Goal: Task Accomplishment & Management: Manage account settings

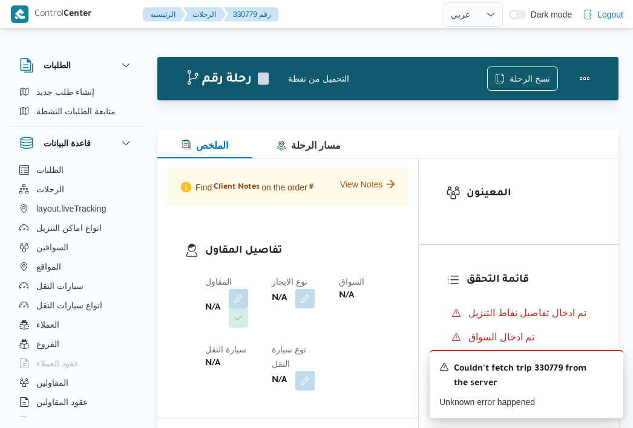
select select "ar"
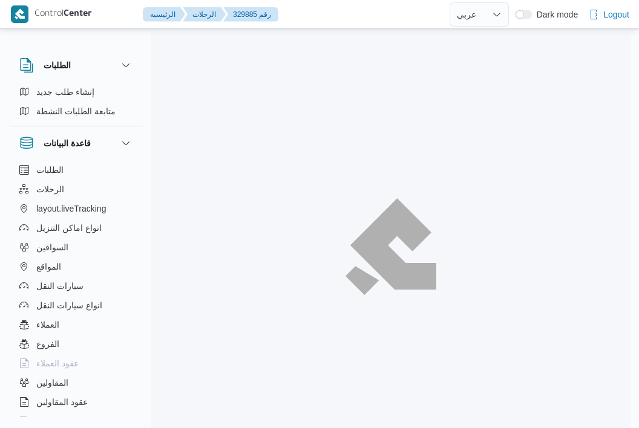
select select "ar"
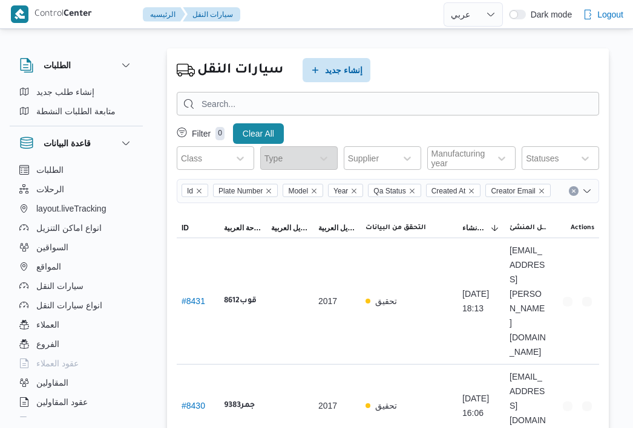
select select "ar"
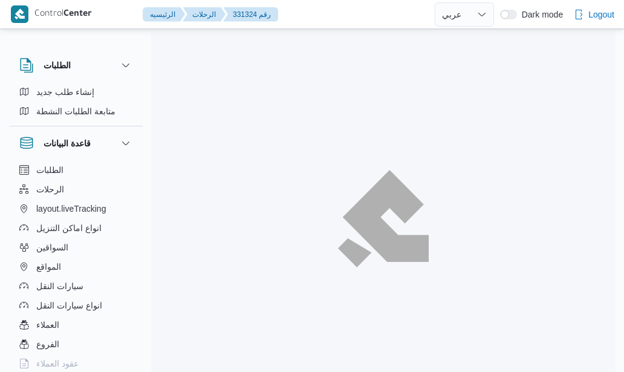
select select "ar"
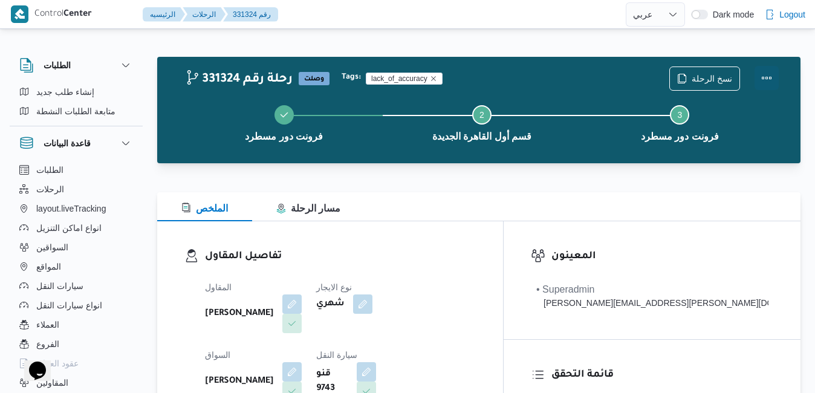
click at [623, 80] on button "Actions" at bounding box center [767, 78] width 24 height 24
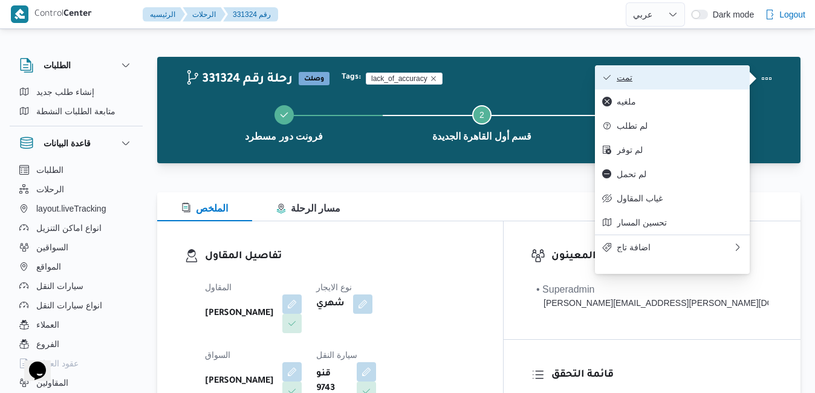
click at [623, 80] on span "تمت" at bounding box center [680, 78] width 126 height 10
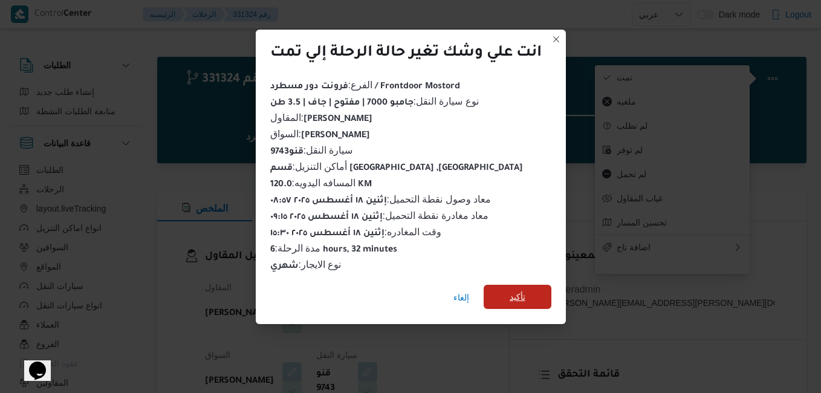
click at [504, 296] on span "تأكيد" at bounding box center [518, 297] width 68 height 24
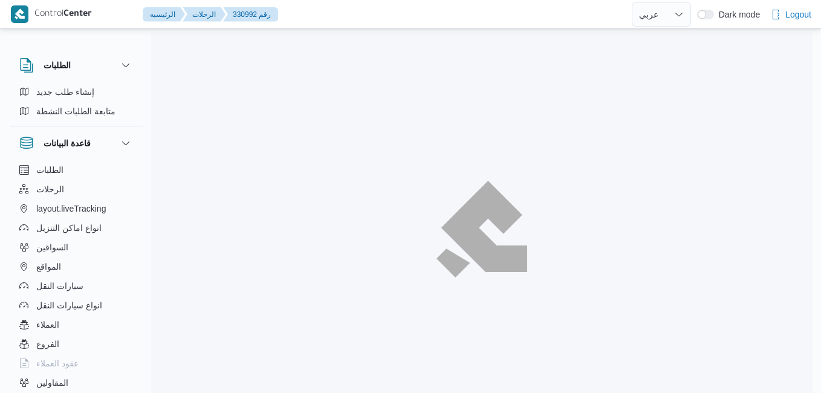
select select "ar"
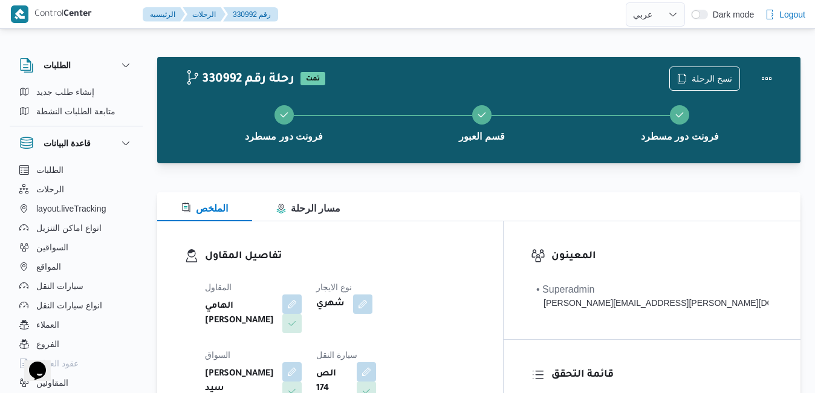
click at [449, 239] on div "تفاصيل المقاول المقاول الهامي [PERSON_NAME] شهري السواق [PERSON_NAME] سيد سيارة…" at bounding box center [330, 360] width 346 height 279
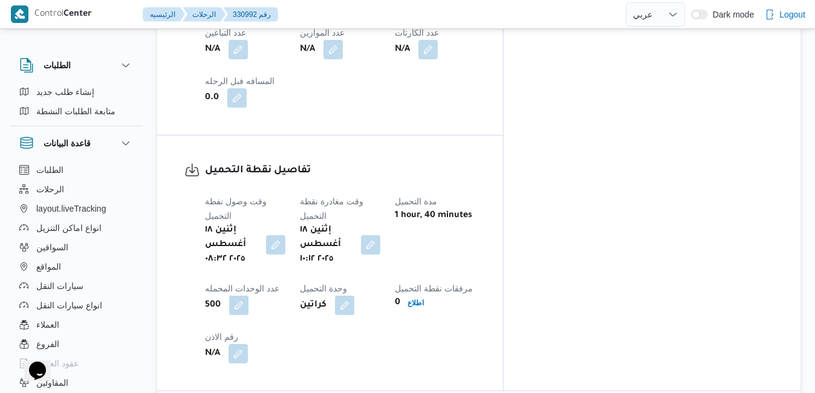
scroll to position [847, 0]
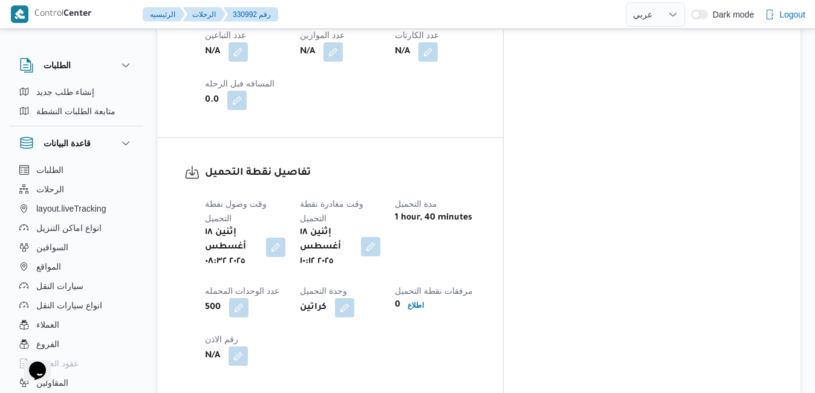
click at [380, 237] on button "button" at bounding box center [370, 246] width 19 height 19
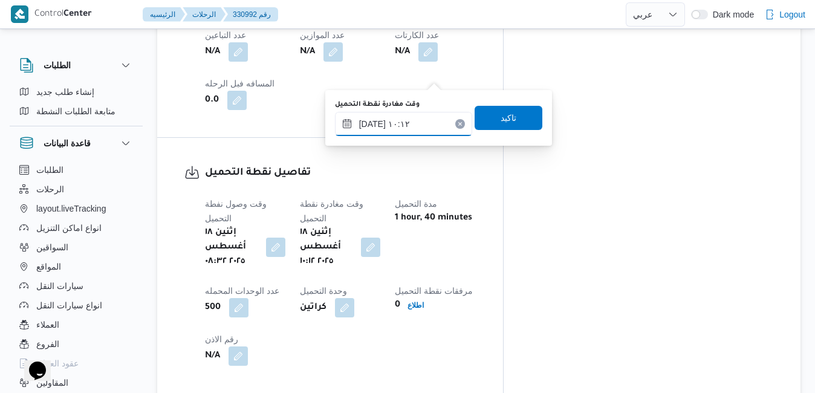
click at [412, 119] on input "١٨/٠٨/٢٠٢٥ ١٠:١٢" at bounding box center [403, 124] width 137 height 24
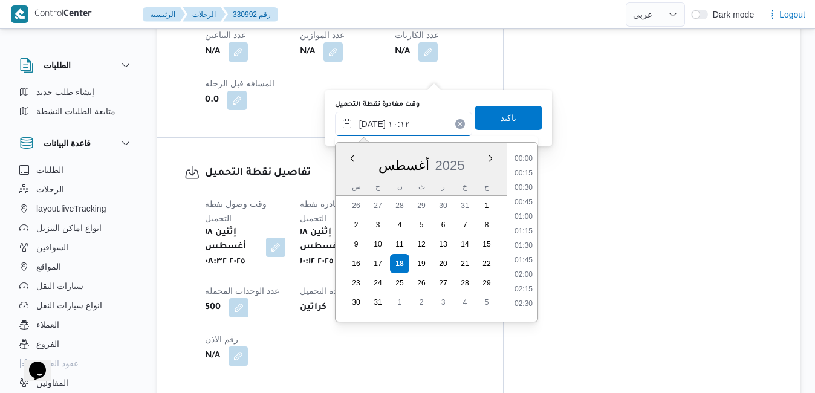
scroll to position [497, 0]
click at [529, 186] on li "09:00" at bounding box center [524, 184] width 28 height 12
type input "١٨/٠٨/٢٠٢٥ ٠٩:٠٠"
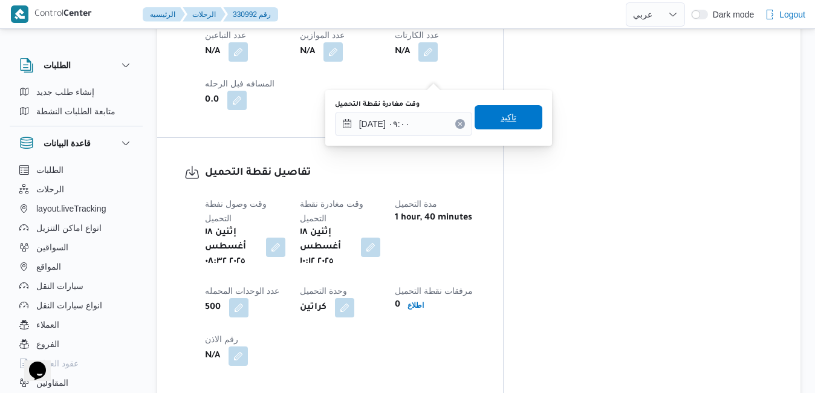
click at [517, 126] on span "تاكيد" at bounding box center [509, 117] width 68 height 24
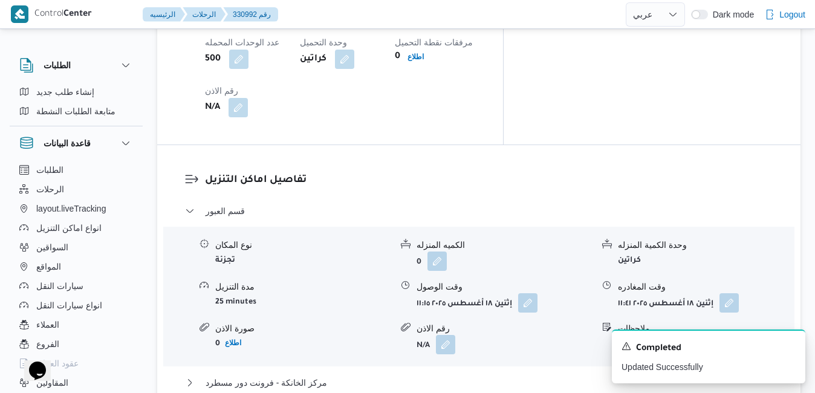
scroll to position [1088, 0]
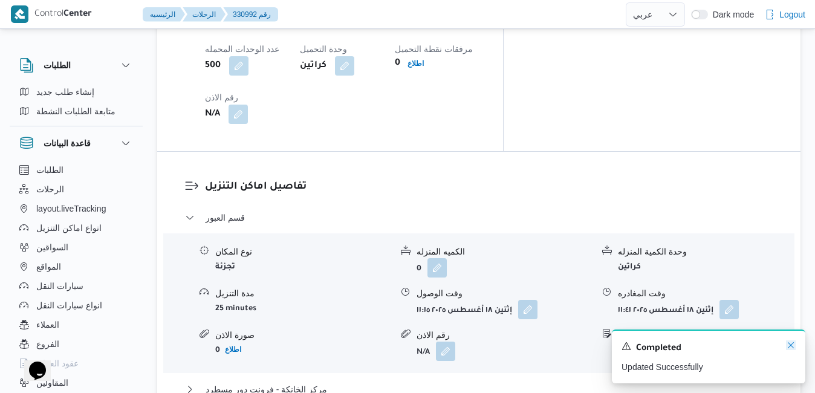
click at [795, 348] on icon "Dismiss toast" at bounding box center [791, 345] width 10 height 10
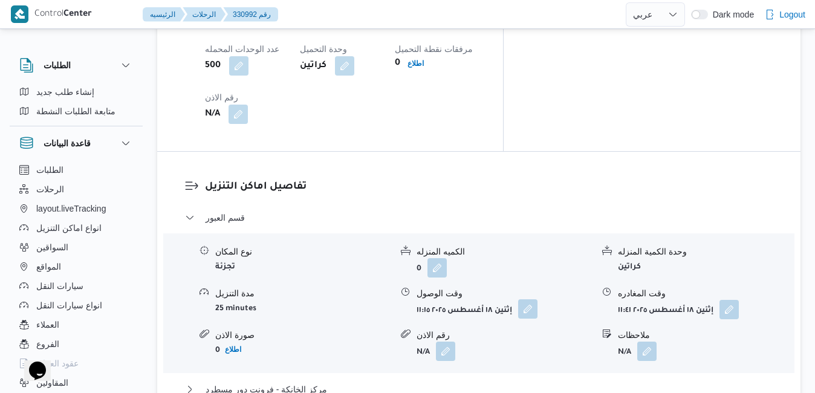
click at [536, 299] on button "button" at bounding box center [527, 308] width 19 height 19
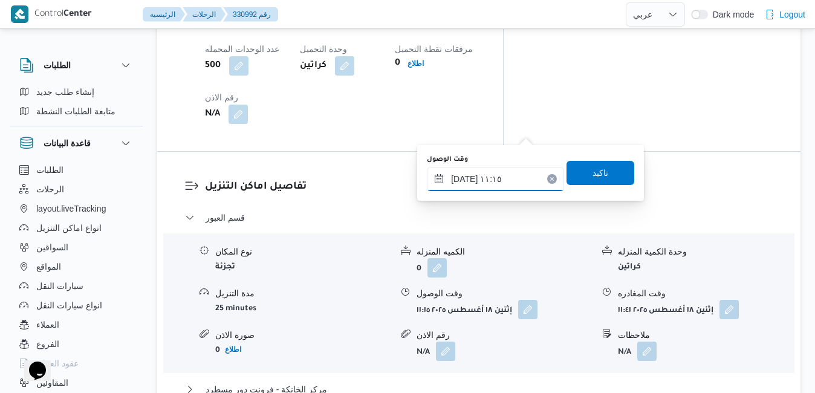
click at [493, 181] on input "١٨/٠٨/٢٠٢٥ ١١:١٥" at bounding box center [495, 179] width 137 height 24
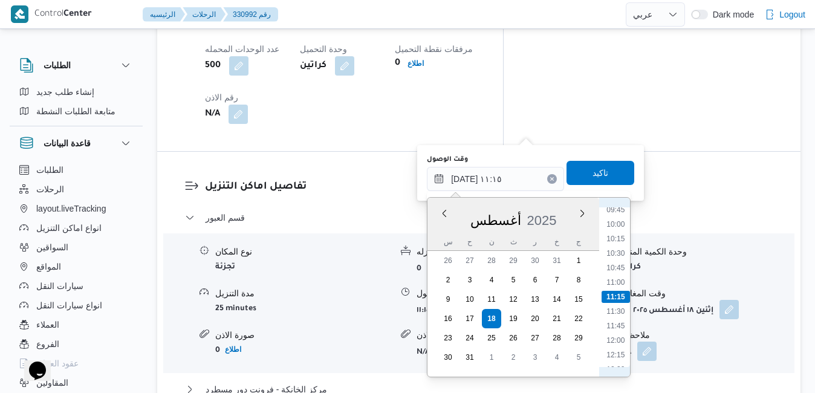
scroll to position [430, 0]
click at [617, 335] on li "09:30" at bounding box center [616, 335] width 28 height 12
type input "١٨/٠٨/٢٠٢٥ ٠٩:٣٠"
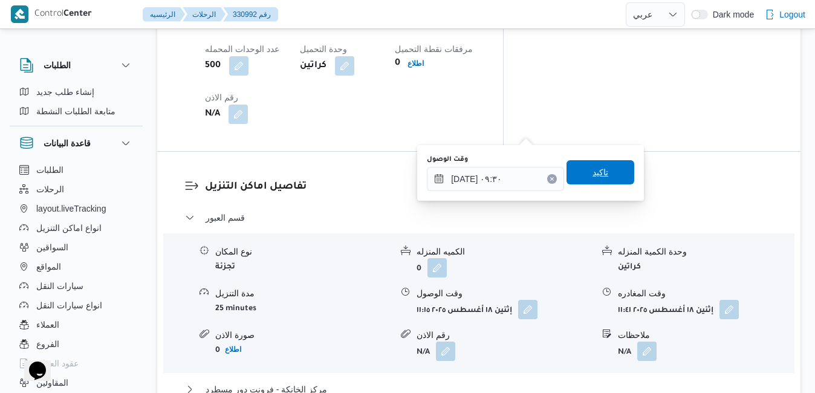
click at [596, 181] on span "تاكيد" at bounding box center [601, 172] width 68 height 24
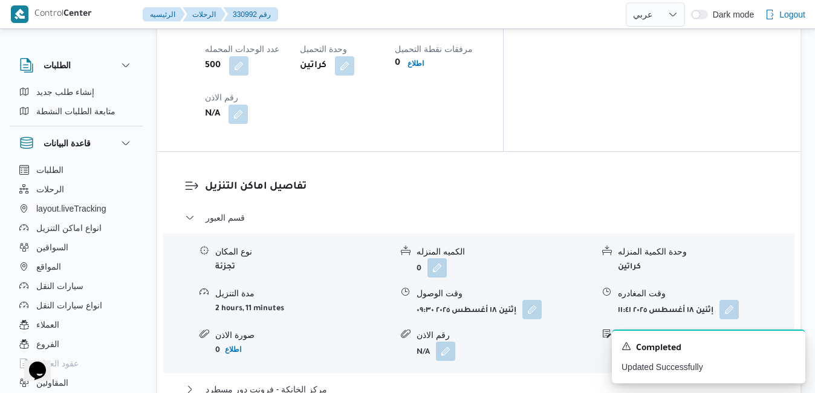
click at [510, 382] on div "مركز الخانكة - فرونت دور مسطرد" at bounding box center [479, 393] width 588 height 23
click at [517, 382] on button "مركز الخانكة - فرونت دور مسطرد" at bounding box center [479, 389] width 588 height 15
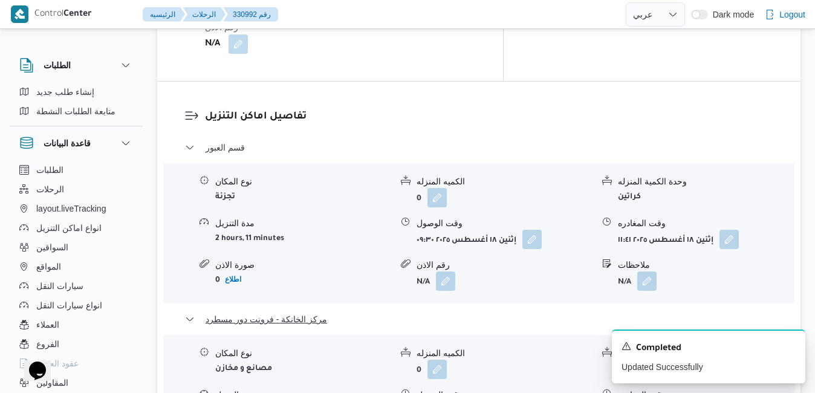
scroll to position [1185, 0]
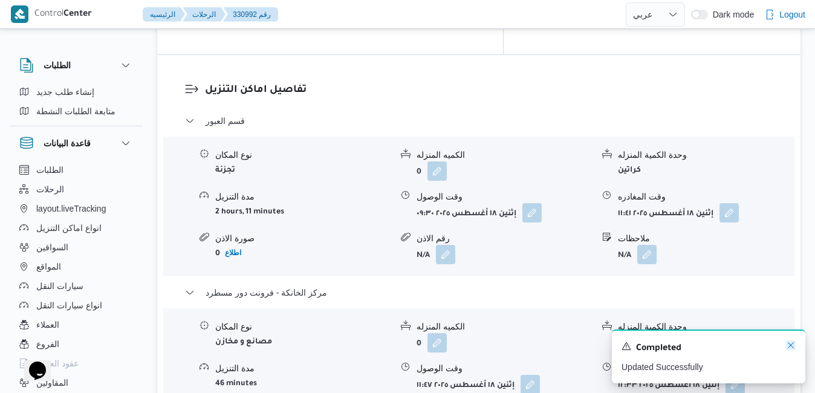
click at [791, 349] on icon "Dismiss toast" at bounding box center [791, 345] width 10 height 10
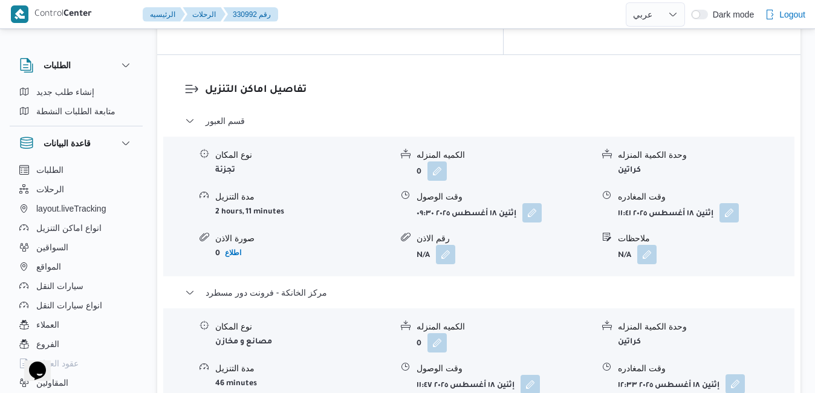
click at [735, 374] on button "button" at bounding box center [735, 383] width 19 height 19
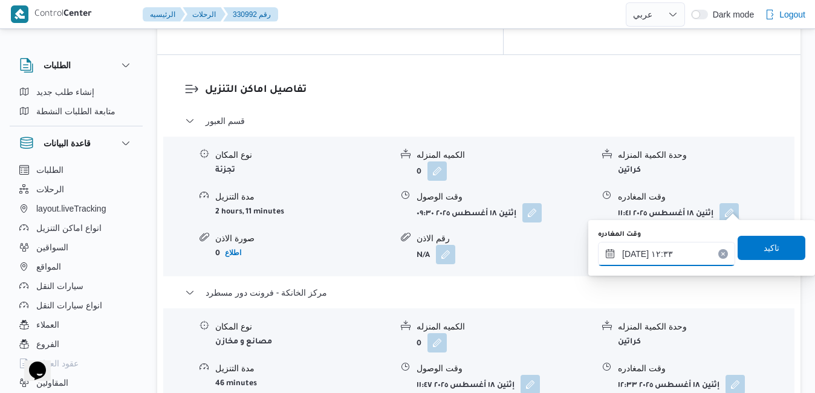
click at [669, 258] on input "١٨/٠٨/٢٠٢٥ ١٢:٣٣" at bounding box center [666, 254] width 137 height 24
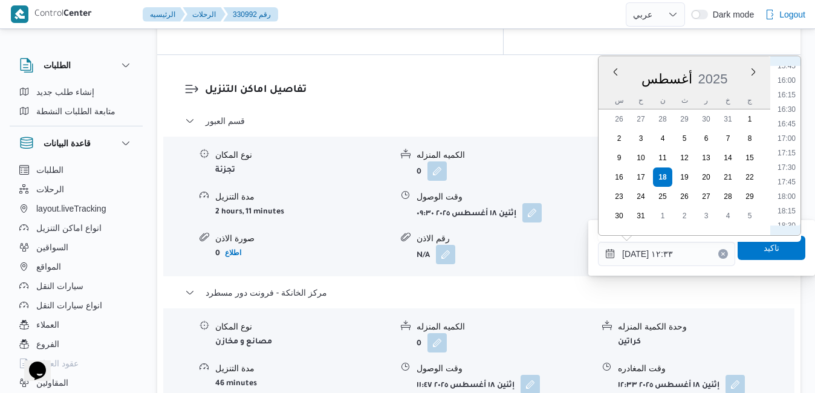
scroll to position [922, 0]
click at [790, 113] on li "16:30" at bounding box center [787, 108] width 28 height 12
type input "[DATE] ١٦:٣٠"
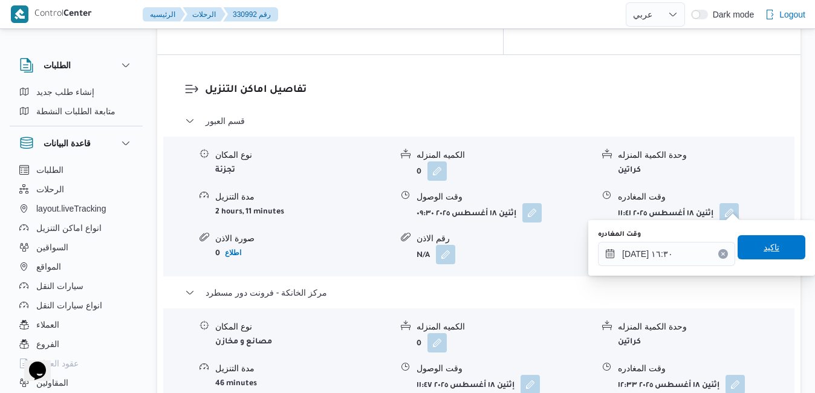
click at [764, 252] on span "تاكيد" at bounding box center [772, 247] width 16 height 15
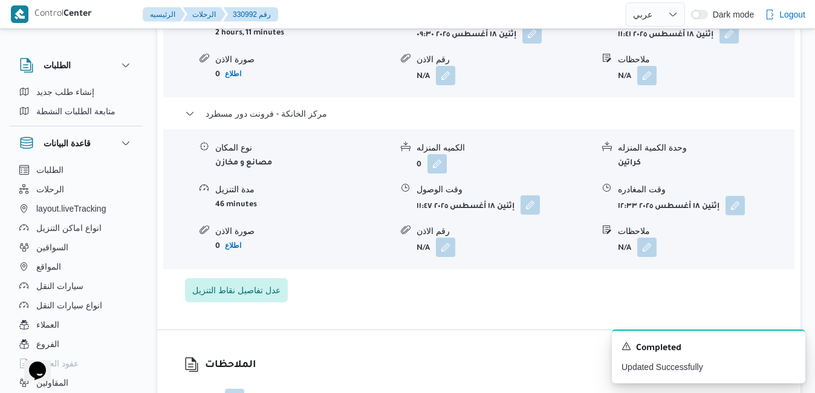
click at [538, 203] on button "button" at bounding box center [530, 204] width 19 height 19
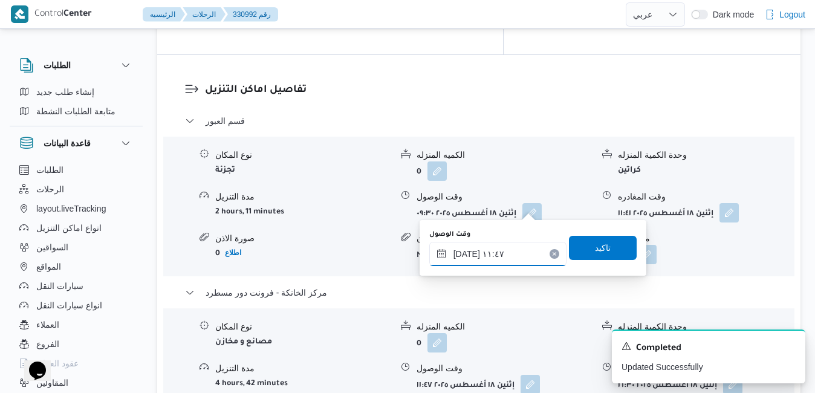
click at [495, 252] on input "١٨/٠٨/٢٠٢٥ ١١:٤٧" at bounding box center [497, 254] width 137 height 24
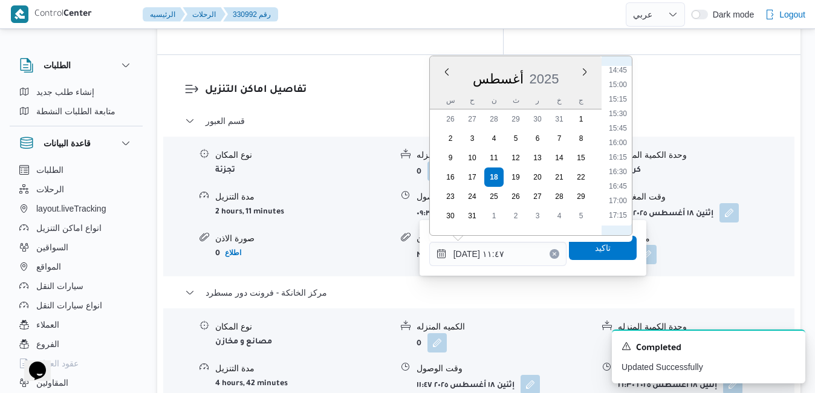
scroll to position [878, 0]
click at [622, 137] on li "16:15" at bounding box center [618, 137] width 28 height 12
type input "[DATE] ١٦:١٥"
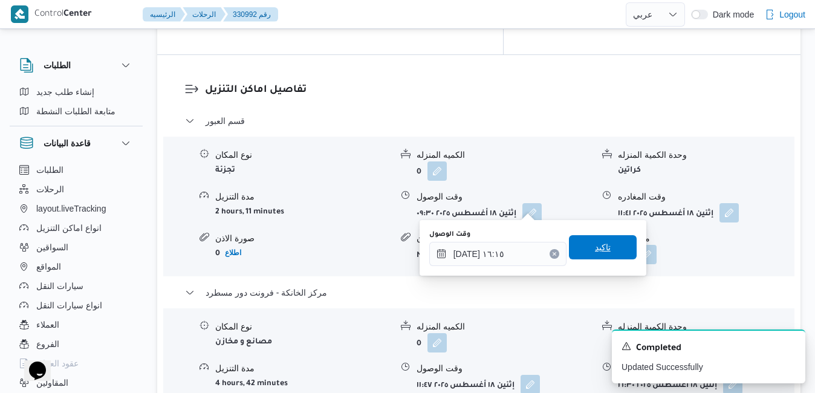
click at [595, 252] on span "تاكيد" at bounding box center [603, 247] width 16 height 15
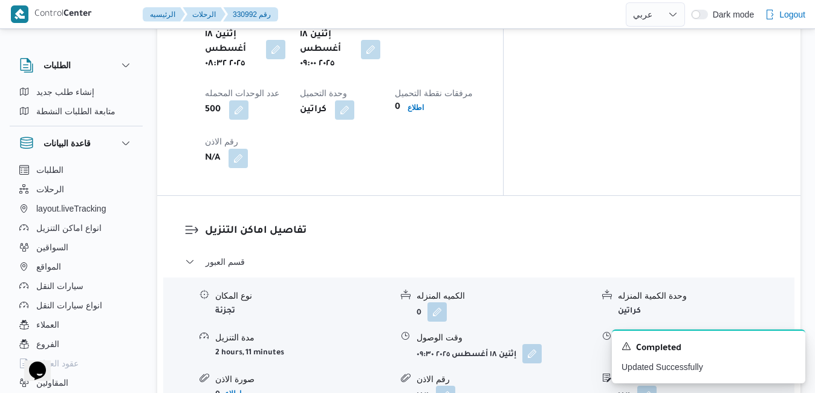
scroll to position [1040, 0]
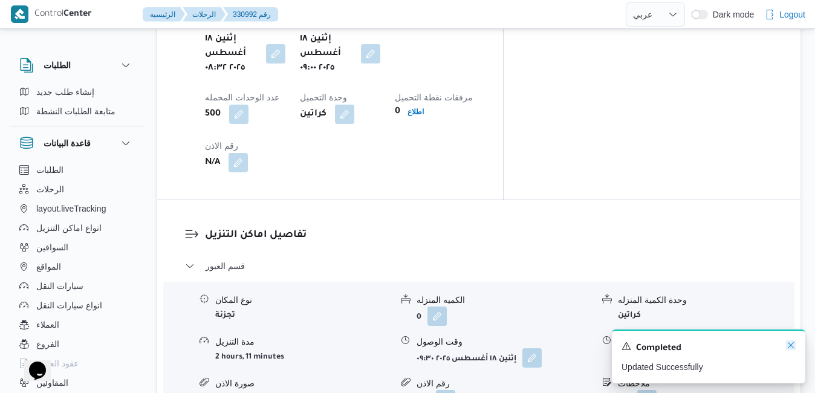
click at [789, 346] on icon "Dismiss toast" at bounding box center [791, 345] width 10 height 10
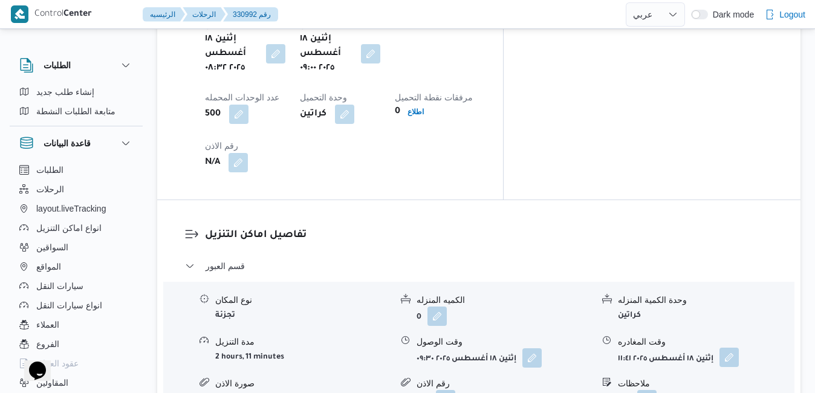
click at [734, 348] on button "button" at bounding box center [729, 357] width 19 height 19
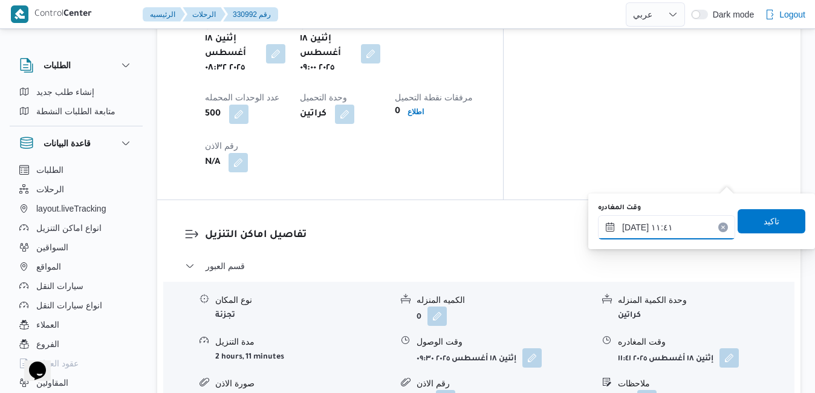
click at [682, 232] on input "١٨/٠٨/٢٠٢٥ ١١:٤١" at bounding box center [666, 227] width 137 height 24
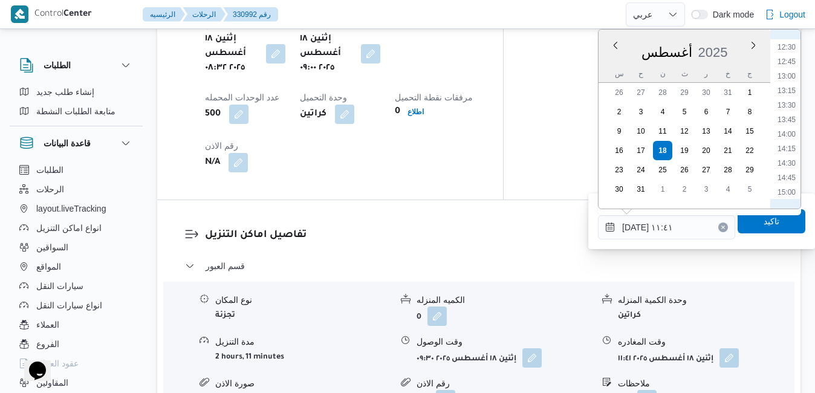
scroll to position [864, 0]
click at [788, 97] on li "15:45" at bounding box center [787, 96] width 28 height 12
type input "١٨/٠٨/٢٠٢٥ ١٥:٤٥"
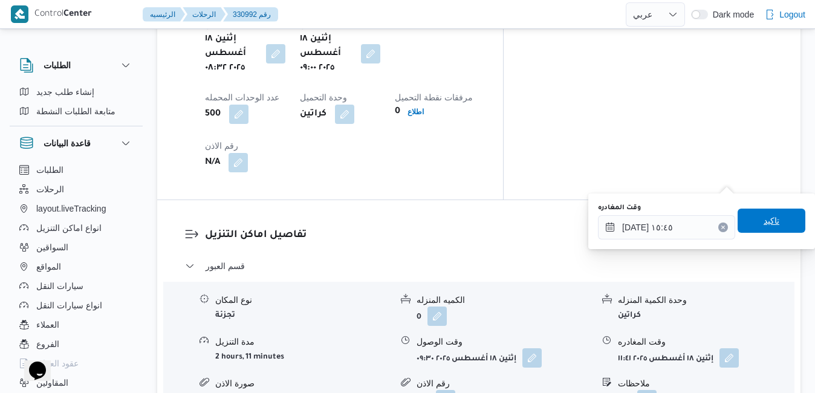
click at [747, 218] on span "تاكيد" at bounding box center [772, 221] width 68 height 24
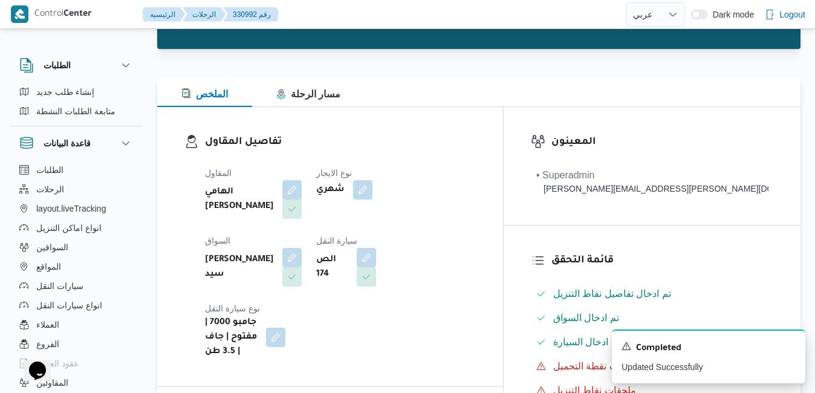
scroll to position [0, 0]
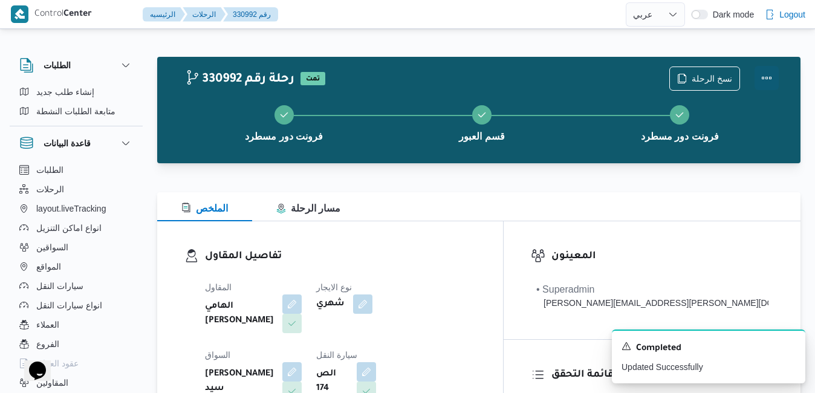
click at [766, 77] on button "Actions" at bounding box center [767, 78] width 24 height 24
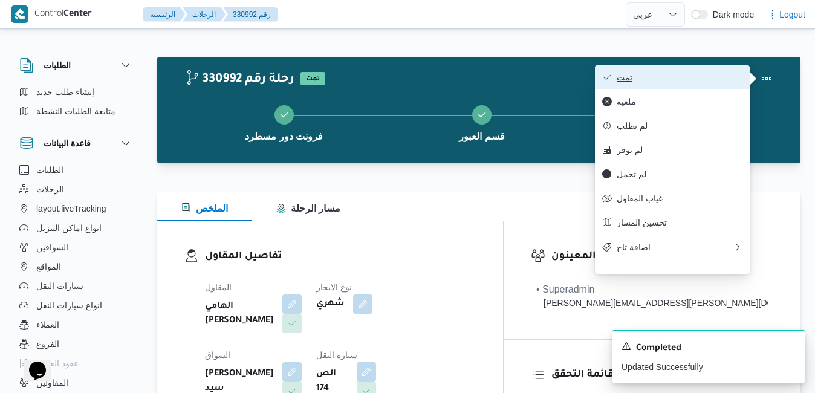
click at [704, 85] on button "تمت" at bounding box center [672, 77] width 155 height 24
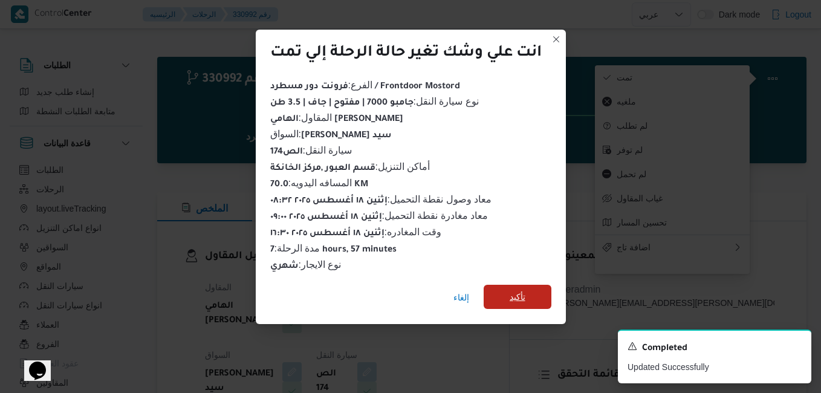
click at [527, 291] on span "تأكيد" at bounding box center [518, 297] width 68 height 24
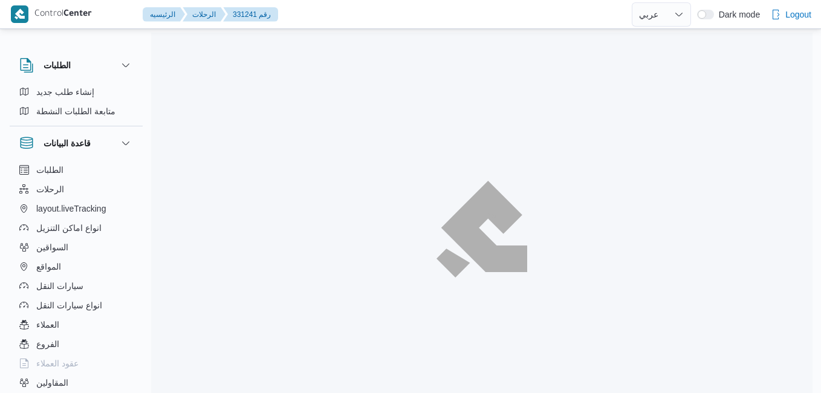
select select "ar"
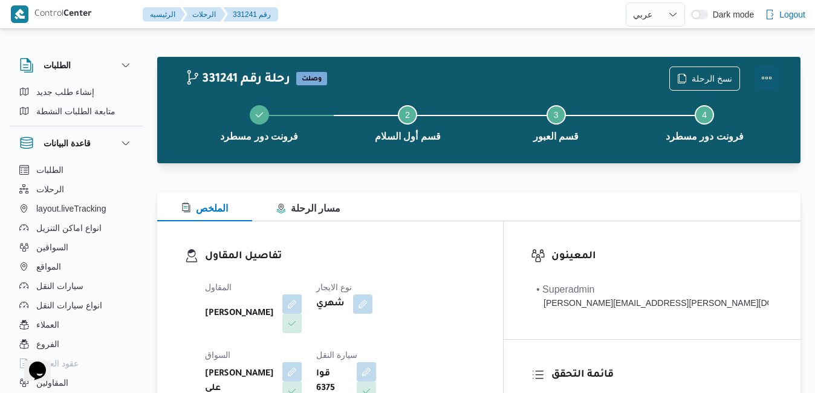
click at [767, 79] on button "Actions" at bounding box center [767, 78] width 24 height 24
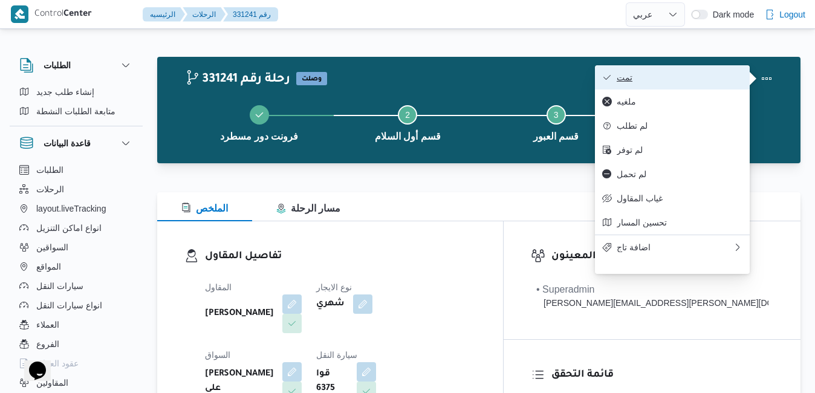
click at [685, 77] on span "تمت" at bounding box center [680, 78] width 126 height 10
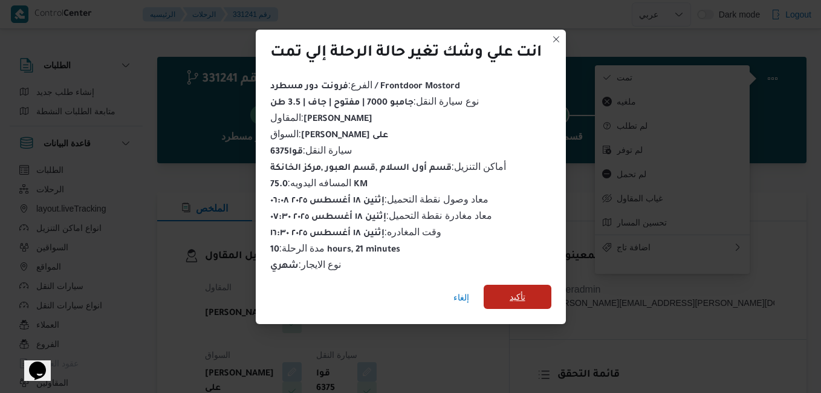
click at [523, 294] on span "تأكيد" at bounding box center [518, 297] width 16 height 15
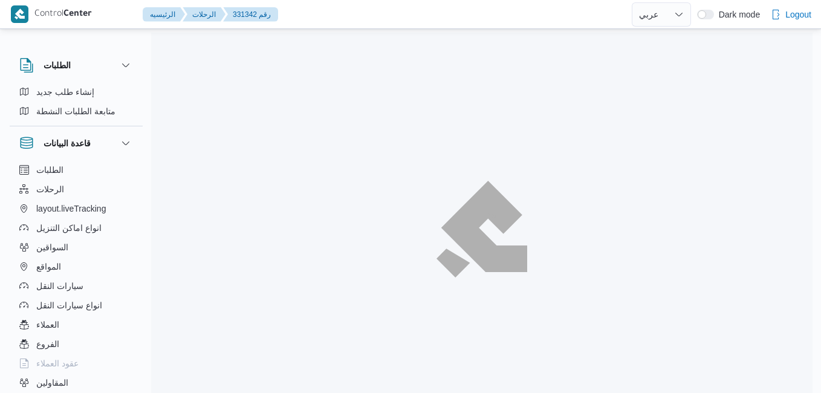
select select "ar"
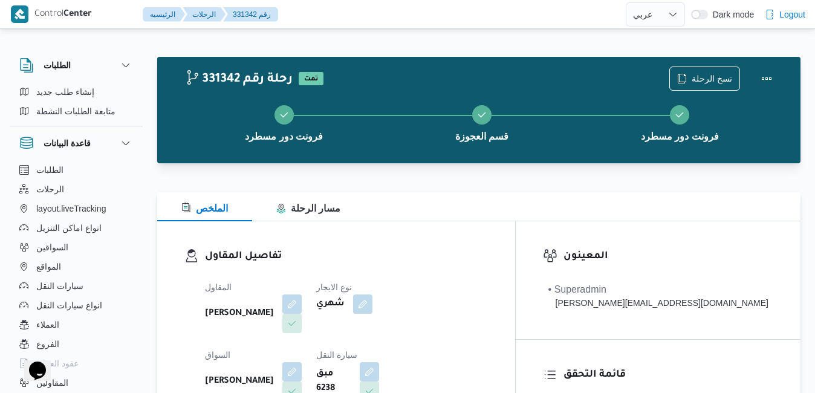
click at [434, 253] on h3 "تفاصيل المقاول" at bounding box center [346, 257] width 283 height 16
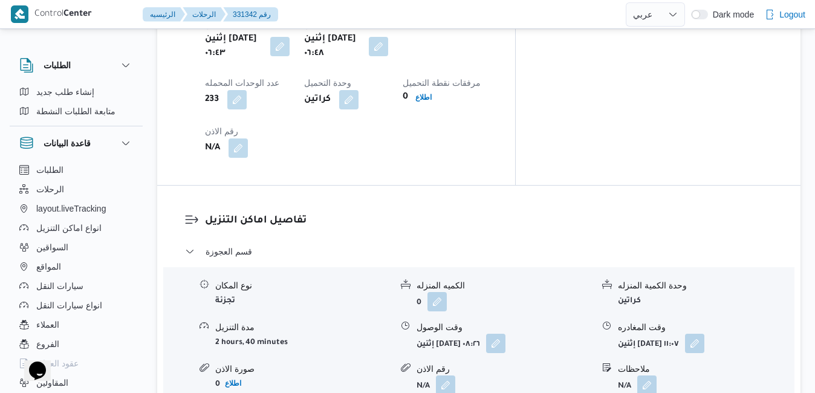
scroll to position [1064, 0]
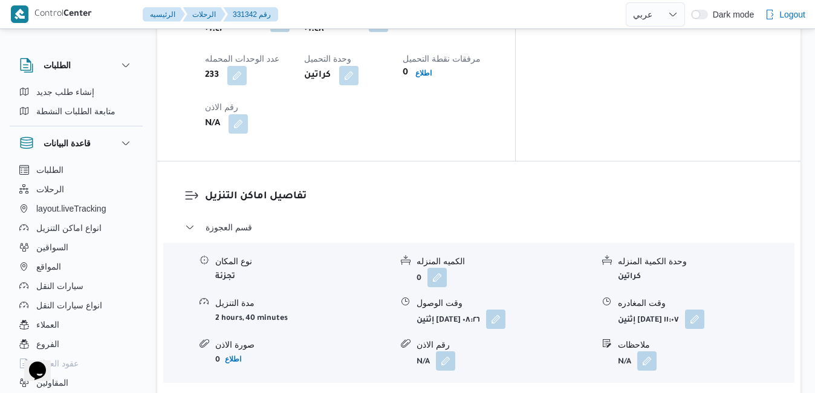
click at [441, 392] on button "مركز الخانكة - فرونت دور مسطرد" at bounding box center [479, 399] width 588 height 15
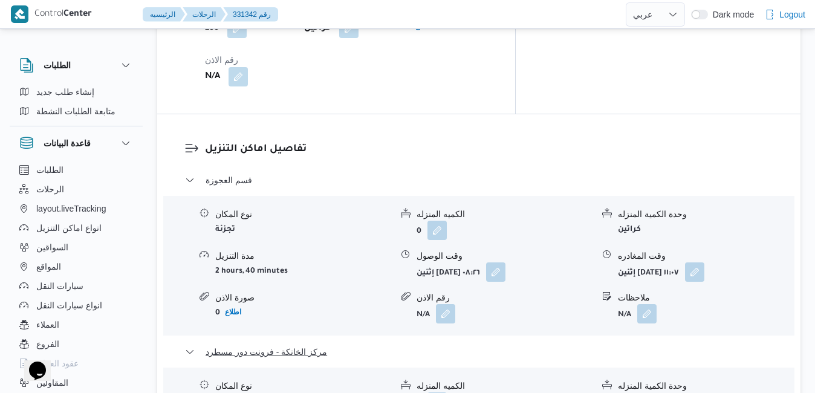
scroll to position [1113, 0]
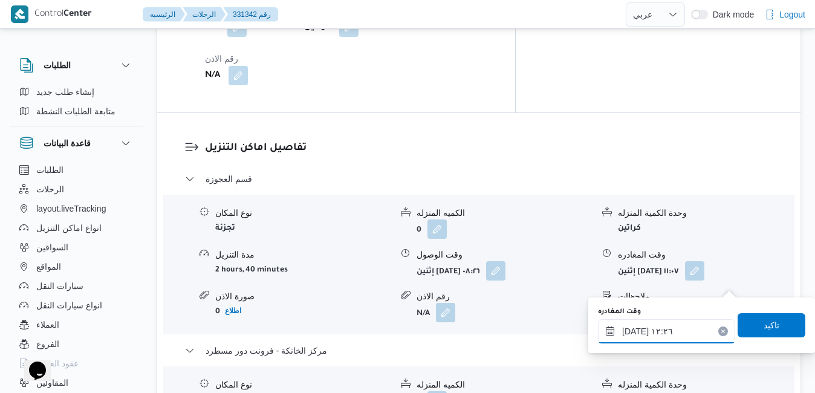
click at [680, 334] on input "[DATE] ١٢:٢٦" at bounding box center [666, 331] width 137 height 24
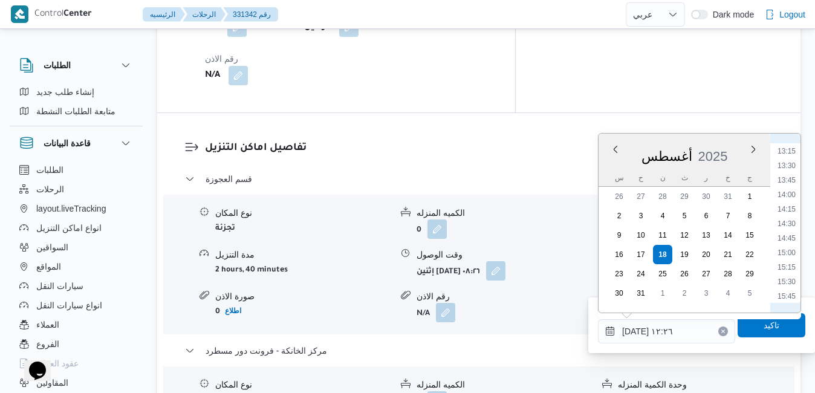
scroll to position [907, 0]
click at [788, 202] on li "16:30" at bounding box center [787, 200] width 28 height 12
type input "[DATE] ١٦:٣٠"
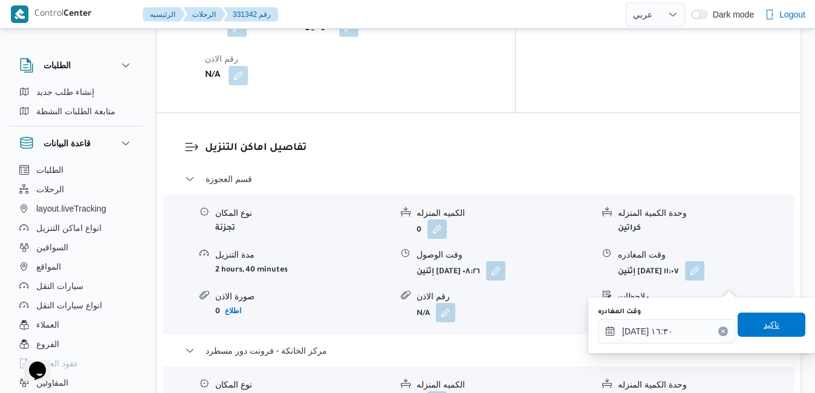
click at [749, 325] on span "تاكيد" at bounding box center [772, 325] width 68 height 24
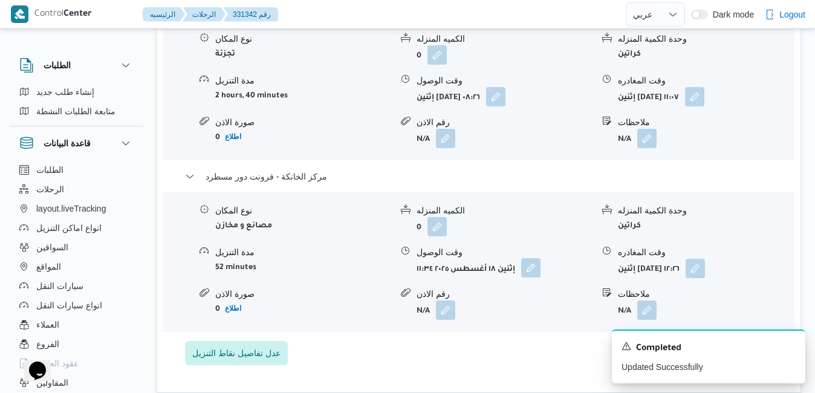
click at [530, 278] on button "button" at bounding box center [530, 267] width 19 height 19
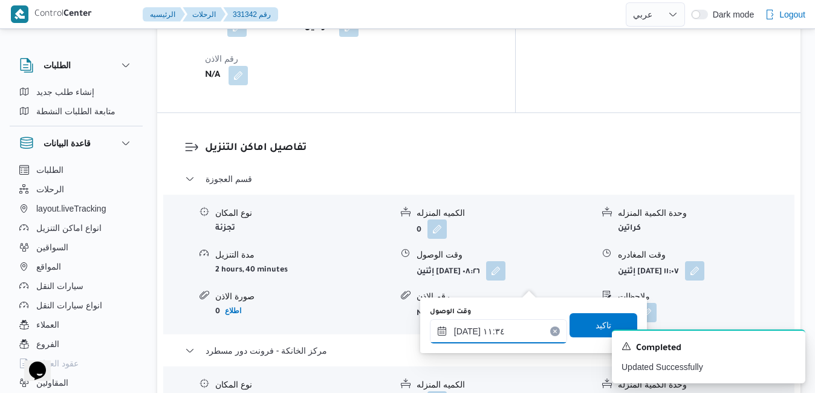
click at [501, 328] on input "١٨/٠٨/٢٠٢٥ ١١:٣٤" at bounding box center [498, 331] width 137 height 24
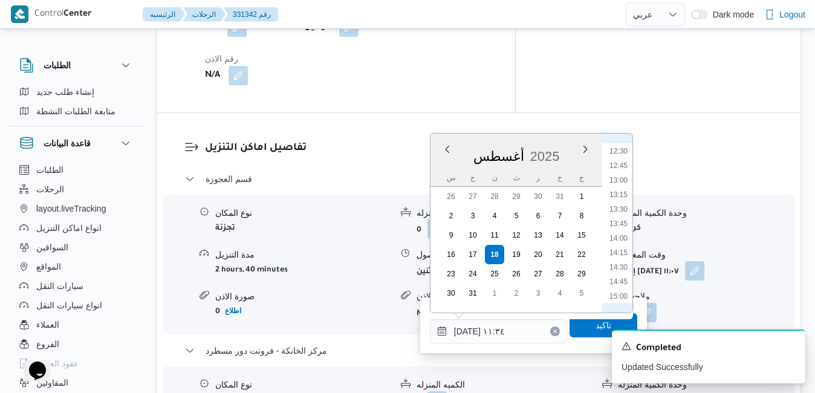
scroll to position [864, 0]
click at [623, 228] on li "16:15" at bounding box center [619, 229] width 28 height 12
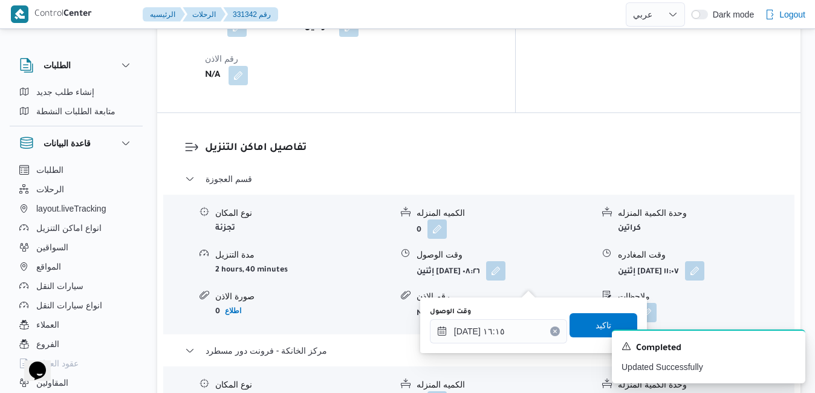
type input "١٨/٠٨/٢٠٢٥ ١١:٣٤"
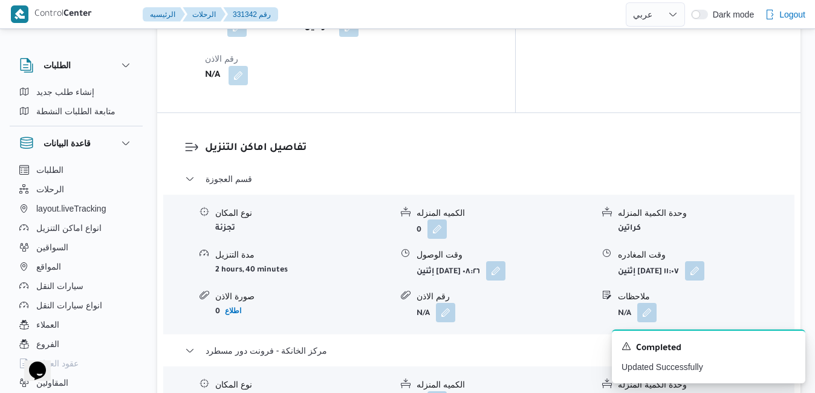
click at [585, 323] on div "A new notification appears Completed Updated Successfully" at bounding box center [694, 356] width 242 height 73
click at [790, 343] on icon "Dismiss toast" at bounding box center [791, 345] width 10 height 10
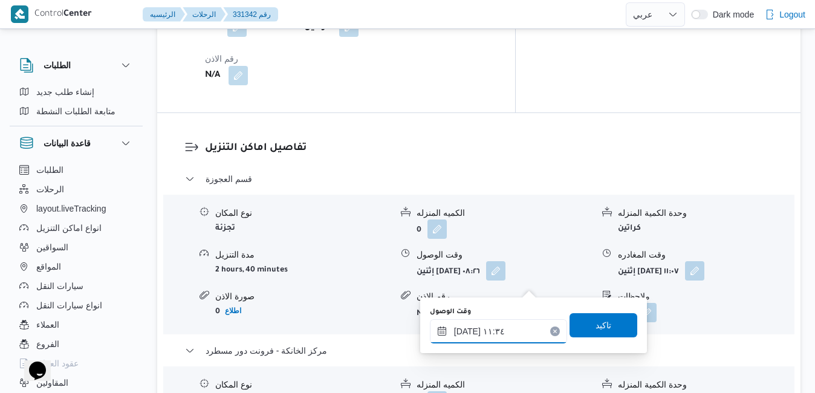
click at [479, 329] on input "١٨/٠٨/٢٠٢٥ ١١:٣٤" at bounding box center [498, 331] width 137 height 24
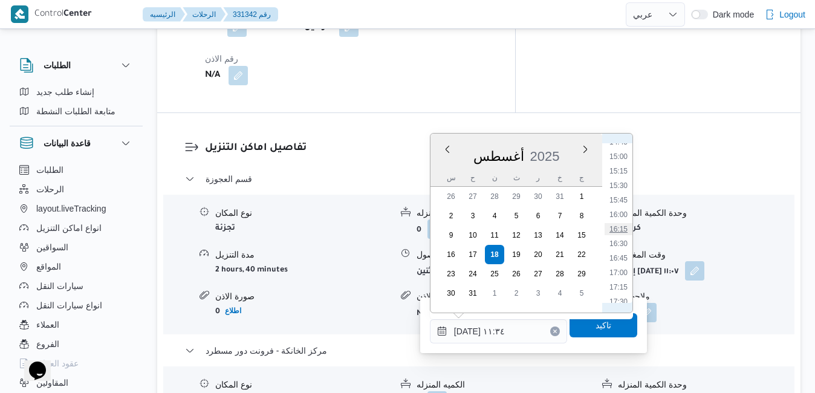
click at [622, 228] on li "16:15" at bounding box center [619, 229] width 28 height 12
type input "[DATE] ١٦:١٥"
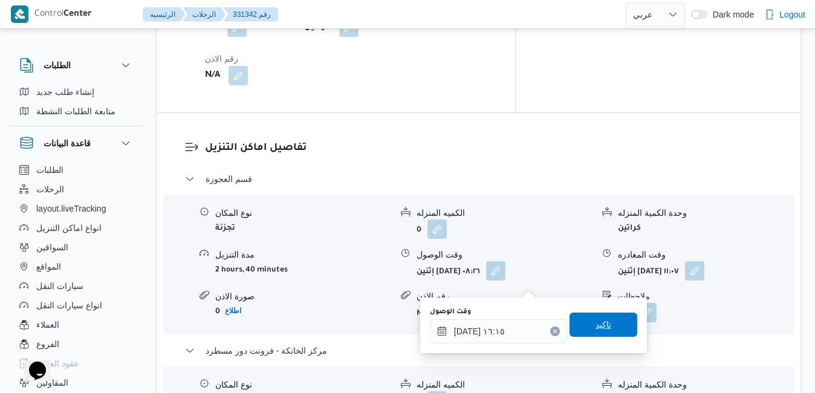
click at [596, 321] on span "تاكيد" at bounding box center [604, 324] width 16 height 15
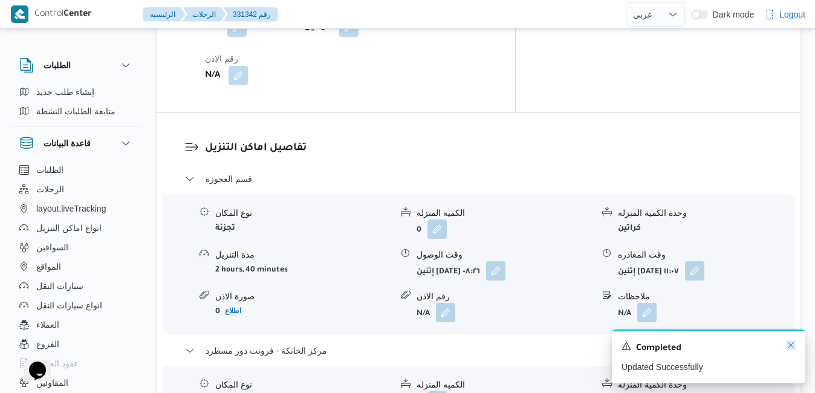
click at [789, 346] on icon "Dismiss toast" at bounding box center [791, 345] width 10 height 10
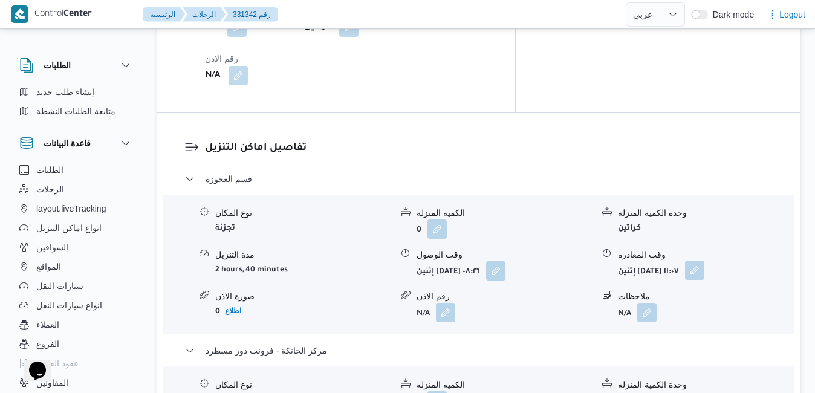
click at [704, 261] on button "button" at bounding box center [694, 270] width 19 height 19
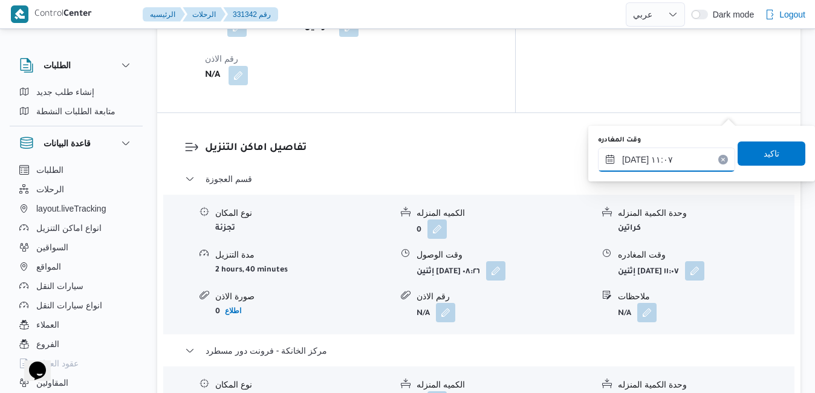
click at [663, 156] on input "١٨/٠٨/٢٠٢٥ ١١:٠٧" at bounding box center [666, 160] width 137 height 24
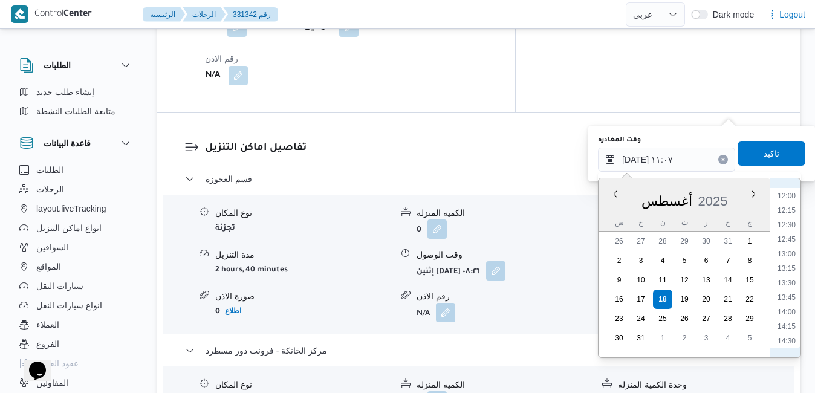
scroll to position [834, 0]
click at [789, 262] on li "15:30" at bounding box center [787, 259] width 28 height 12
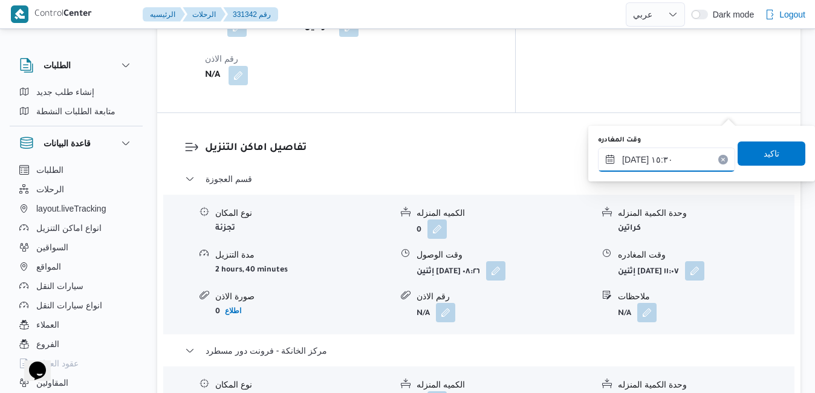
click at [634, 160] on input "[DATE] ١٥:٣٠" at bounding box center [666, 160] width 137 height 24
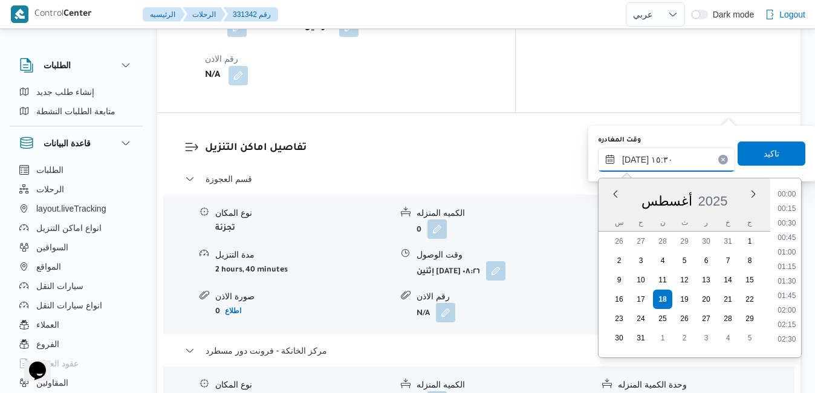
scroll to position [816, 0]
type input "١٨/٠٨/٢٠٢٥ ١٥:25"
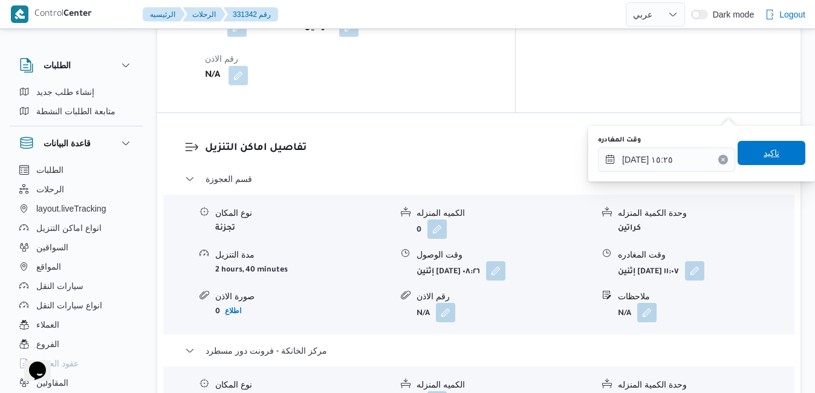
click at [764, 160] on span "تاكيد" at bounding box center [772, 153] width 16 height 15
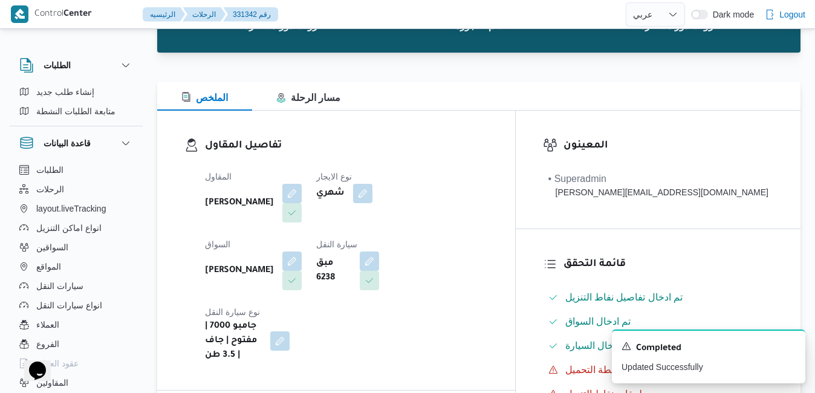
scroll to position [0, 0]
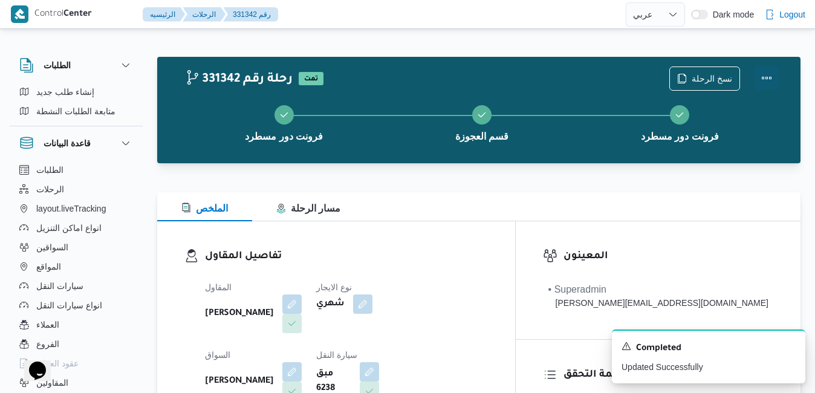
click at [767, 83] on button "Actions" at bounding box center [767, 78] width 24 height 24
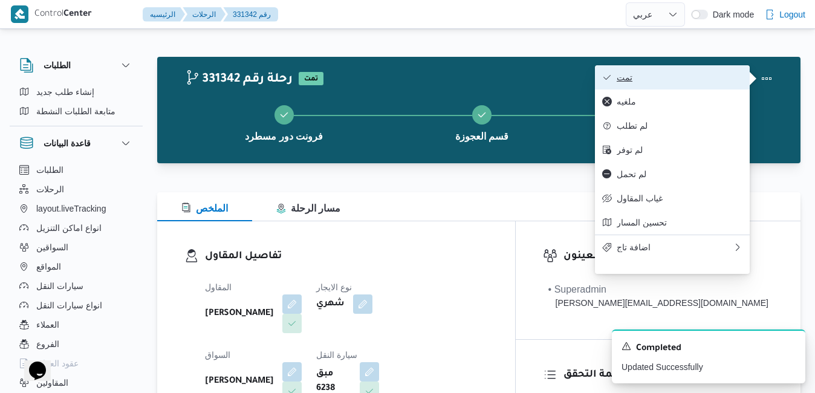
click at [681, 79] on span "تمت" at bounding box center [680, 78] width 126 height 10
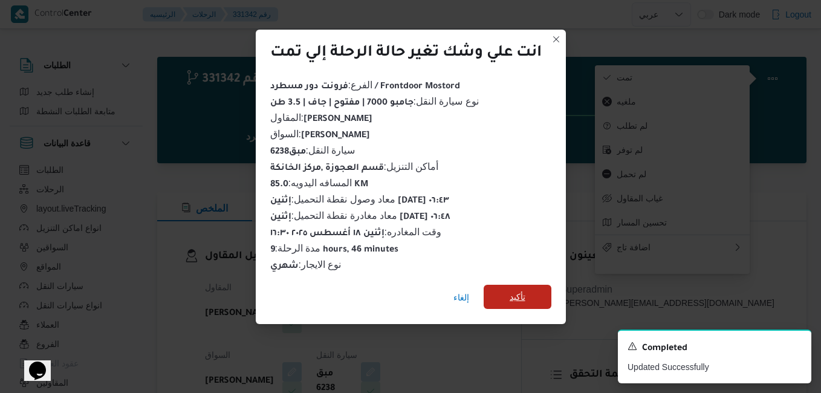
click at [525, 295] on span "تأكيد" at bounding box center [518, 297] width 16 height 15
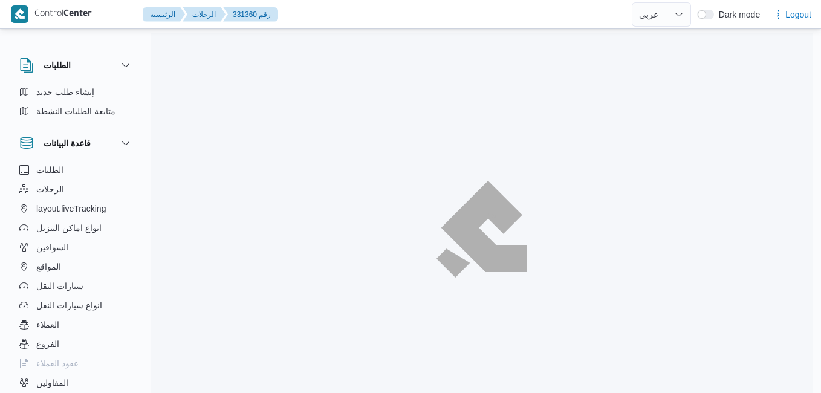
select select "ar"
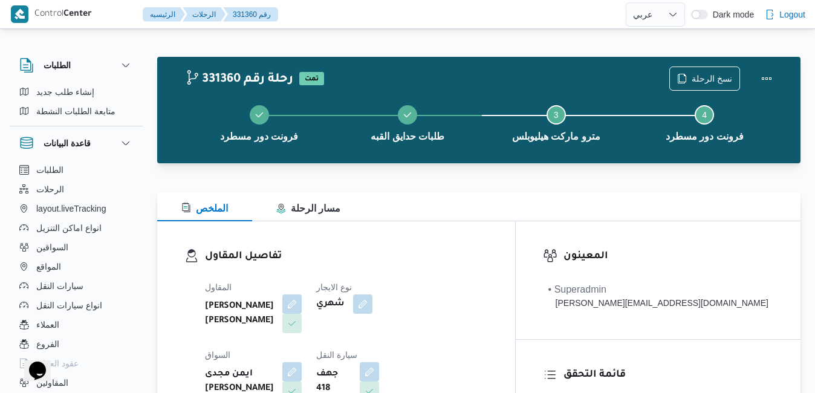
click at [489, 229] on div "تفاصيل المقاول المقاول [PERSON_NAME] [PERSON_NAME] نوع الايجار شهري السواق ايمن…" at bounding box center [336, 360] width 358 height 279
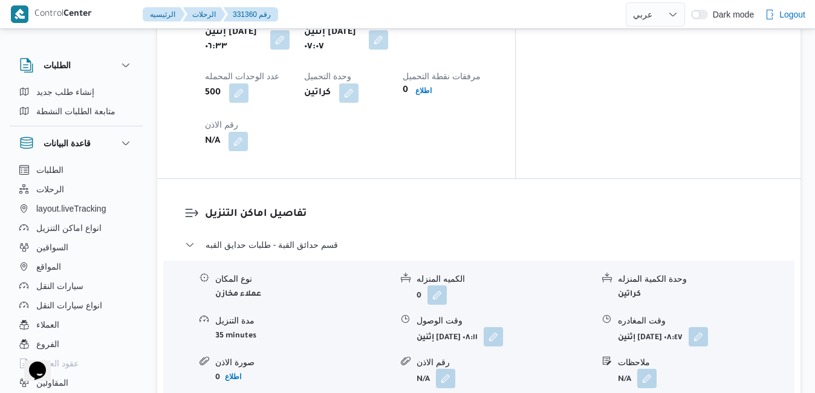
scroll to position [1064, 0]
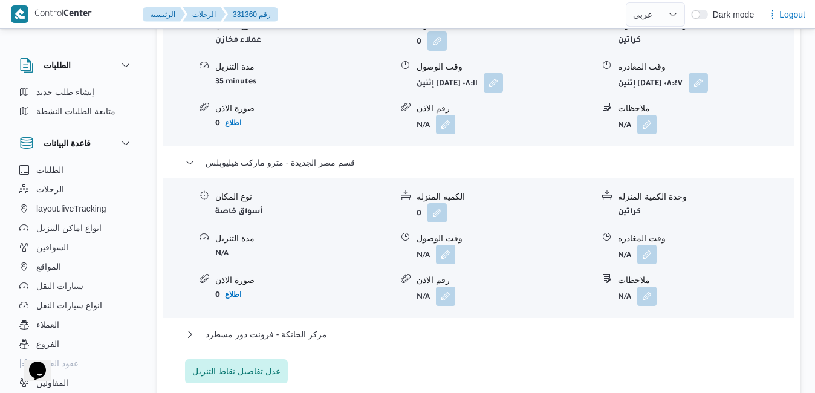
scroll to position [1330, 0]
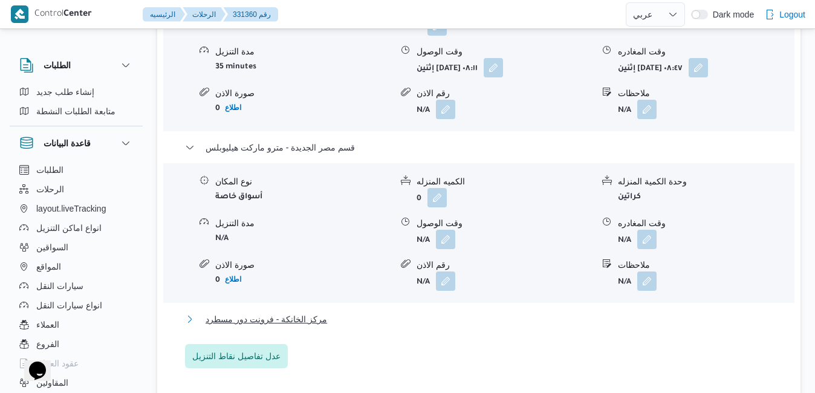
click at [529, 312] on button "مركز الخانكة - فرونت دور مسطرد" at bounding box center [479, 319] width 588 height 15
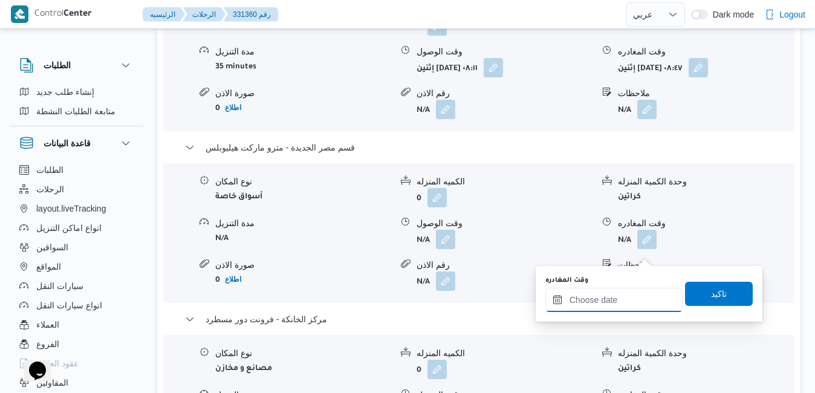
click at [593, 305] on input "وقت المغادره" at bounding box center [613, 300] width 137 height 24
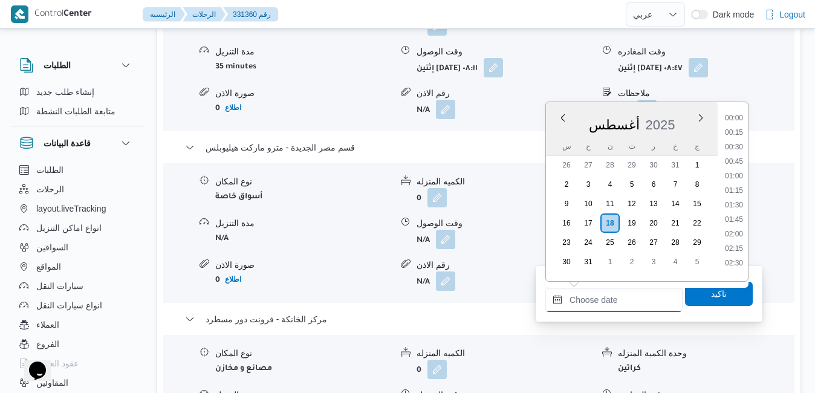
scroll to position [961, 0]
click at [684, 115] on div "أغسطس 2025" at bounding box center [632, 122] width 172 height 31
click at [737, 115] on li "16:30" at bounding box center [734, 114] width 28 height 12
type input "[DATE] ١٦:٣٠"
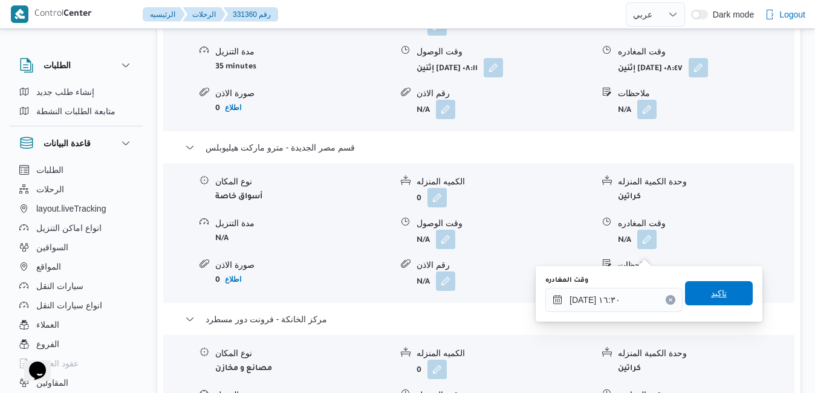
click at [711, 291] on span "تاكيد" at bounding box center [719, 293] width 16 height 15
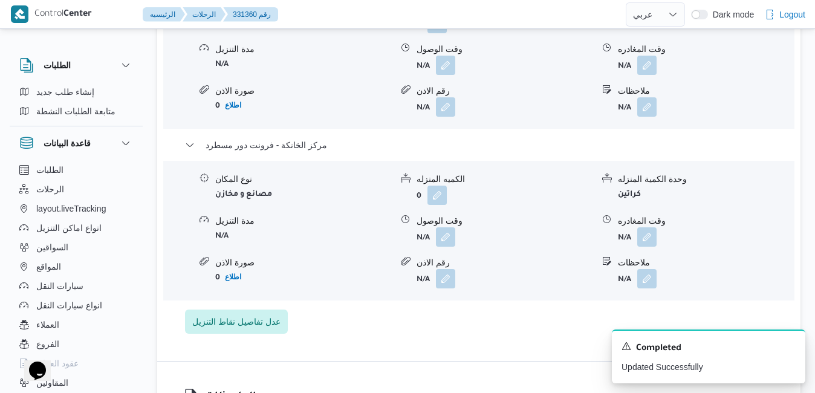
click at [447, 261] on div "نوع المكان مصانع و مخازن الكميه المنزله 0 وحدة الكمية المنزله كراتين مدة التنزي…" at bounding box center [478, 230] width 641 height 137
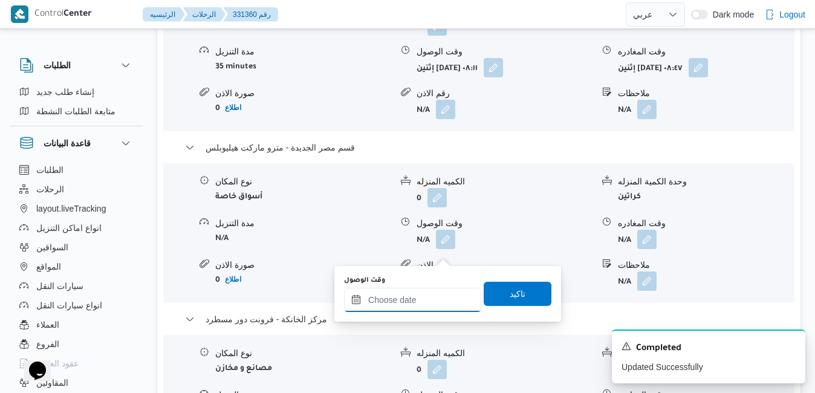
click at [423, 303] on input "وقت الوصول" at bounding box center [412, 300] width 137 height 24
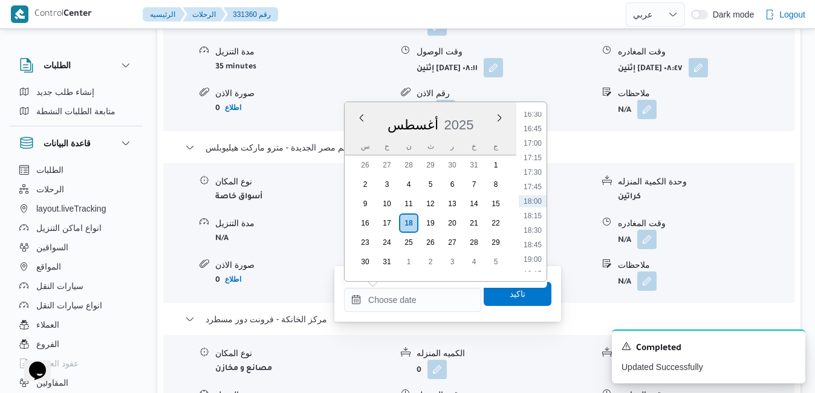
click at [480, 109] on div "أغسطس 2025" at bounding box center [431, 122] width 172 height 31
click at [534, 241] on li "16:15" at bounding box center [533, 239] width 28 height 12
type input "١٨/٠٨/٢٠٢٥ ١٦:١٥"
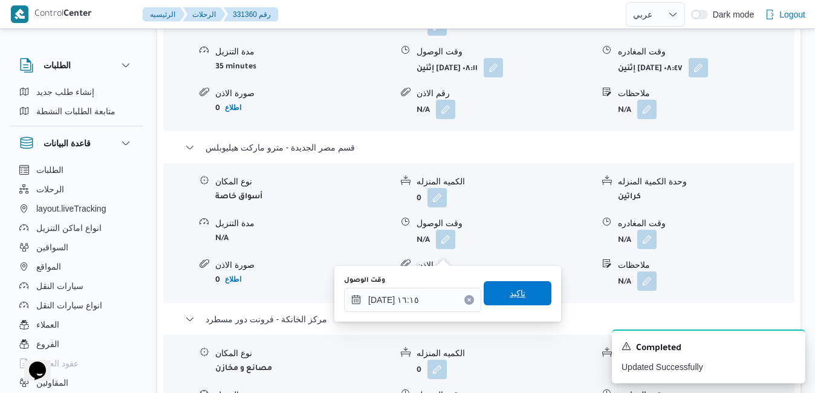
click at [510, 300] on span "تاكيد" at bounding box center [518, 293] width 16 height 15
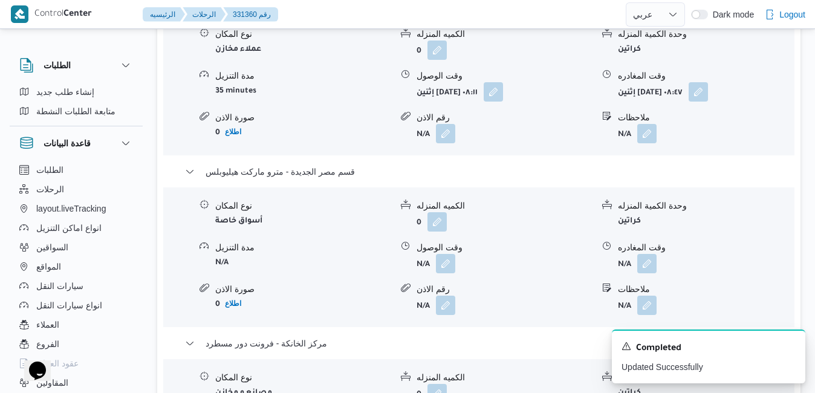
scroll to position [1282, 0]
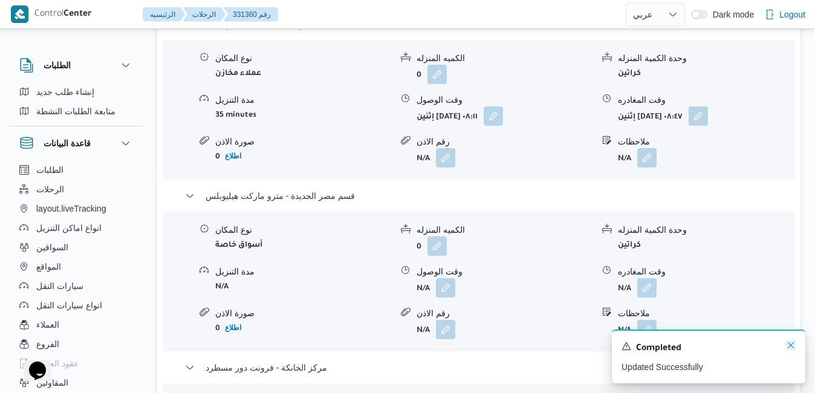
click at [792, 345] on icon "Dismiss toast" at bounding box center [791, 345] width 10 height 10
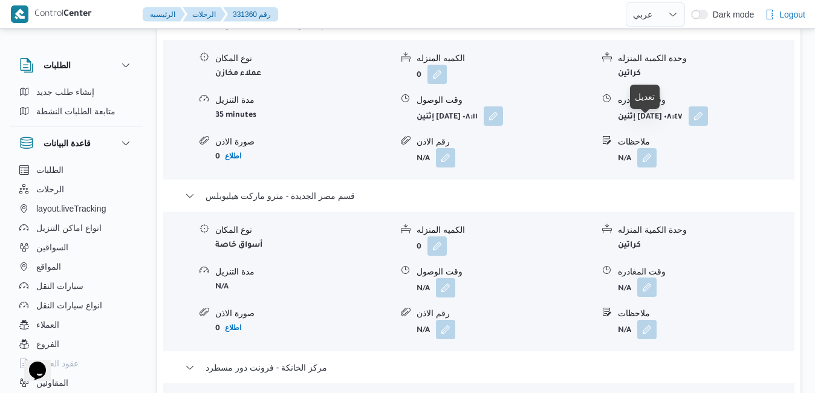
click at [648, 278] on button "button" at bounding box center [646, 287] width 19 height 19
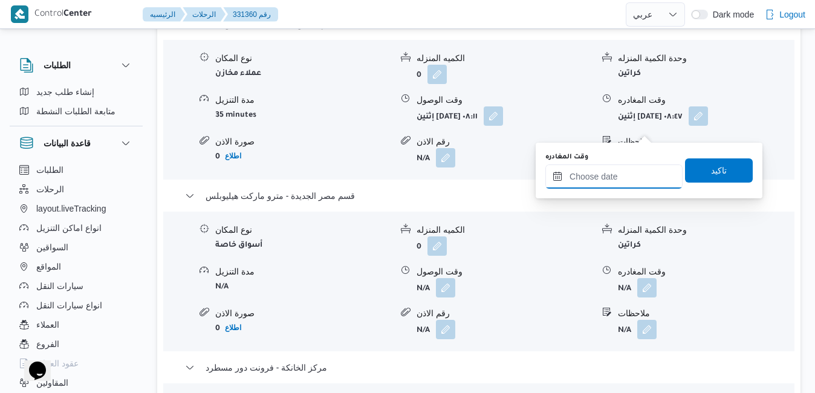
click at [618, 180] on input "وقت المغادره" at bounding box center [613, 176] width 137 height 24
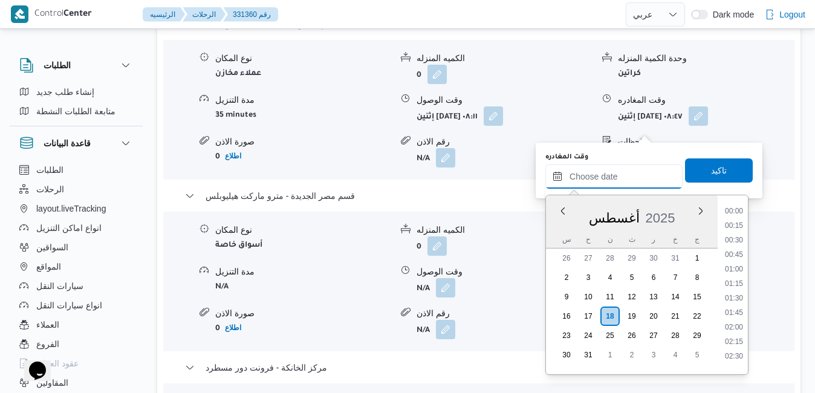
scroll to position [961, 0]
click at [557, 231] on div "س" at bounding box center [566, 239] width 19 height 17
click at [732, 290] on li "15:30" at bounding box center [734, 289] width 28 height 12
type input "١٨/٠٨/٢٠٢٥ ١٥:٣٠"
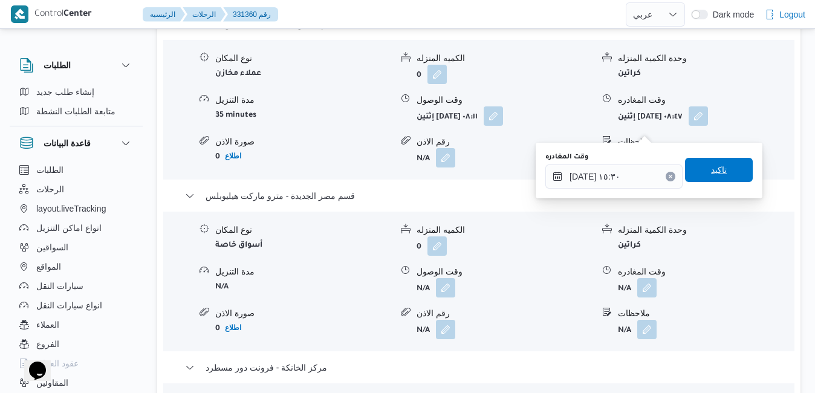
click at [713, 175] on span "تاكيد" at bounding box center [719, 170] width 16 height 15
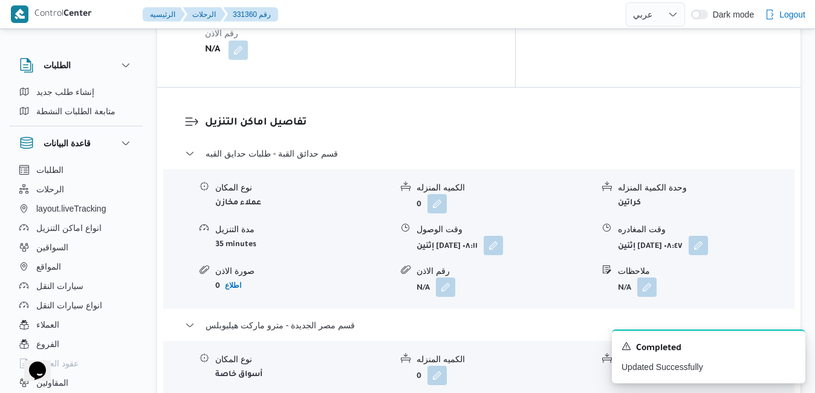
scroll to position [1113, 0]
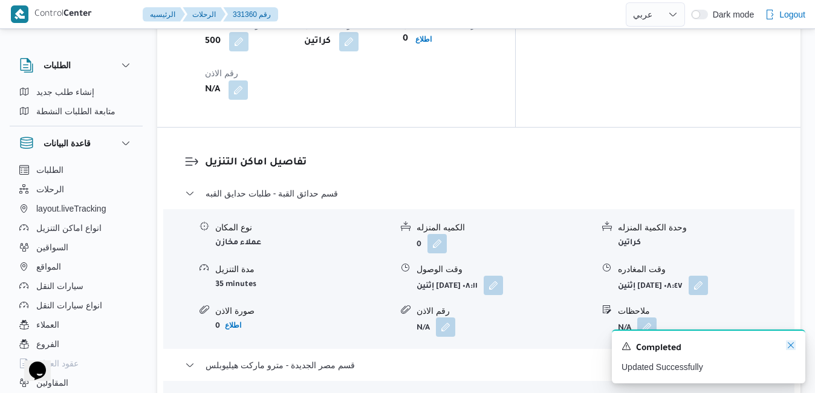
click at [790, 348] on icon "Dismiss toast" at bounding box center [791, 345] width 10 height 10
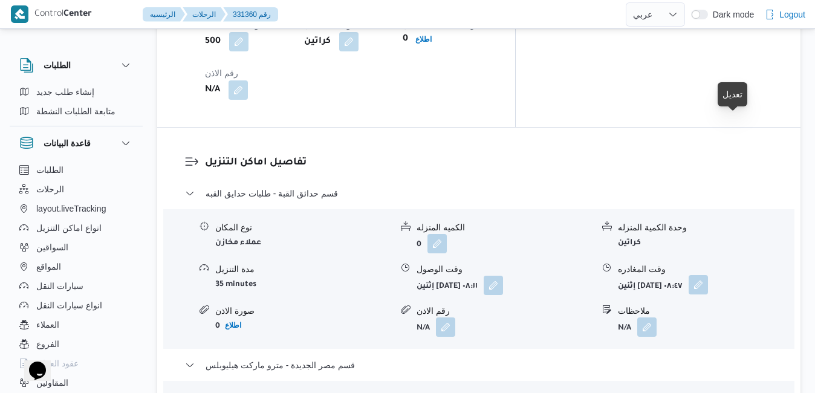
click at [708, 275] on button "button" at bounding box center [698, 284] width 19 height 19
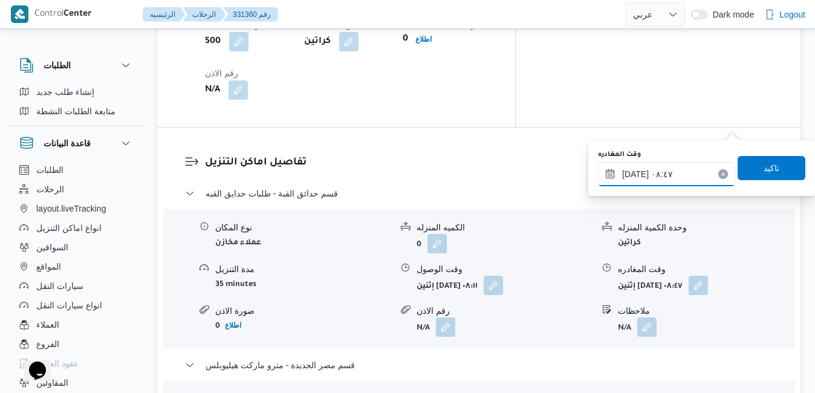
click at [672, 174] on input "١٨/٠٨/٢٠٢٥ ٠٨:٤٧" at bounding box center [666, 174] width 137 height 24
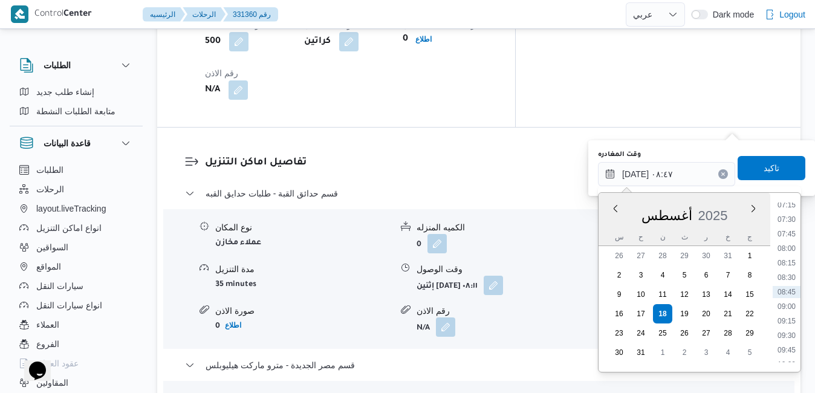
scroll to position [564, 0]
click at [786, 319] on ul "00:00 00:15 00:30 00:45 01:00 01:15 01:30 01:45 02:00 02:15 02:30 02:45 03:00 0…" at bounding box center [787, 283] width 28 height 160
click at [786, 314] on li "11:30" at bounding box center [787, 312] width 28 height 12
type input "١٨/٠٨/٢٠٢٥ ١١:٣٠"
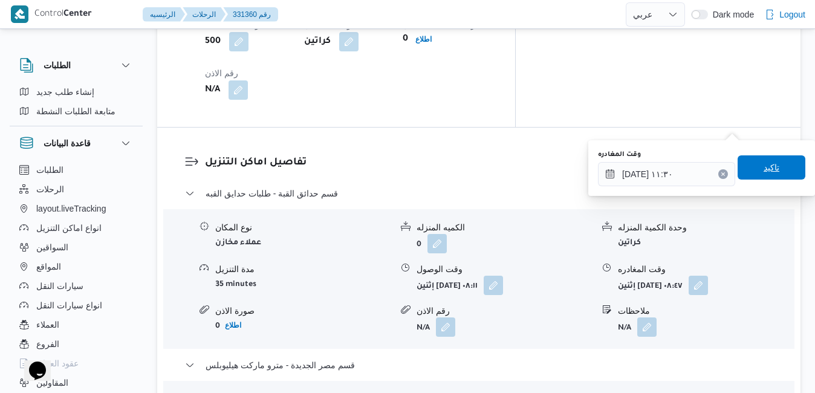
click at [767, 176] on span "تاكيد" at bounding box center [772, 167] width 68 height 24
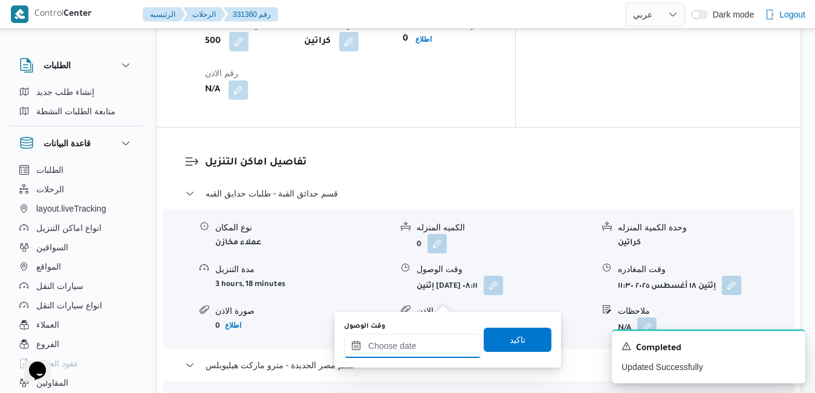
click at [409, 346] on input "وقت الوصول" at bounding box center [412, 346] width 137 height 24
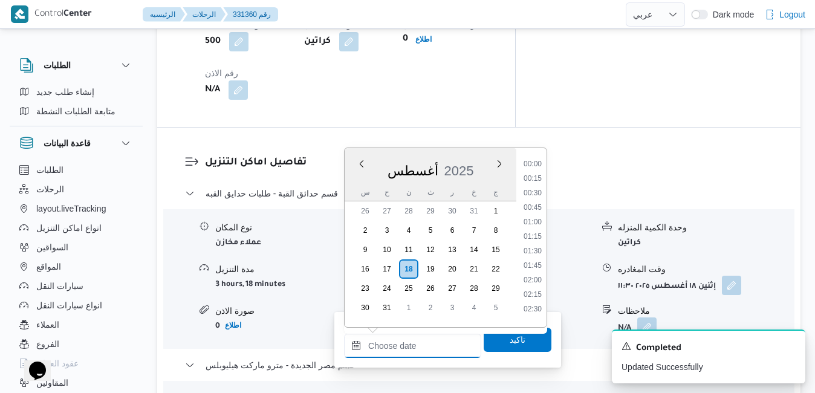
scroll to position [961, 0]
click at [449, 156] on div "أغسطس 2025" at bounding box center [431, 168] width 172 height 31
click at [533, 176] on li "12:00" at bounding box center [533, 178] width 28 height 12
type input "١٨/٠٨/٢٠٢٥ ١٢:٠٠"
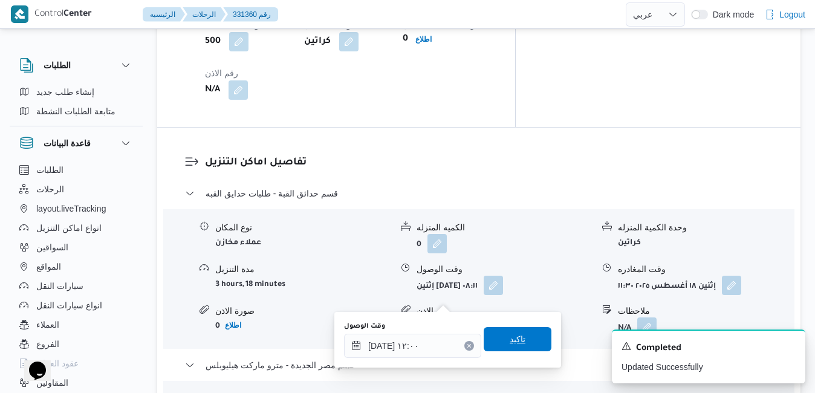
click at [510, 339] on span "تاكيد" at bounding box center [518, 339] width 16 height 15
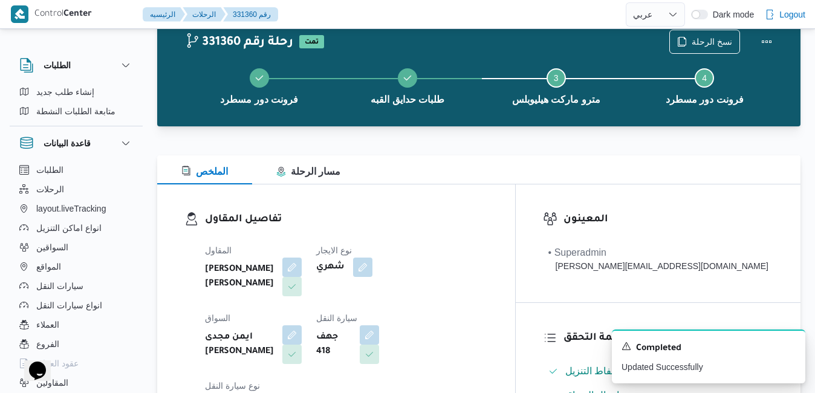
scroll to position [0, 0]
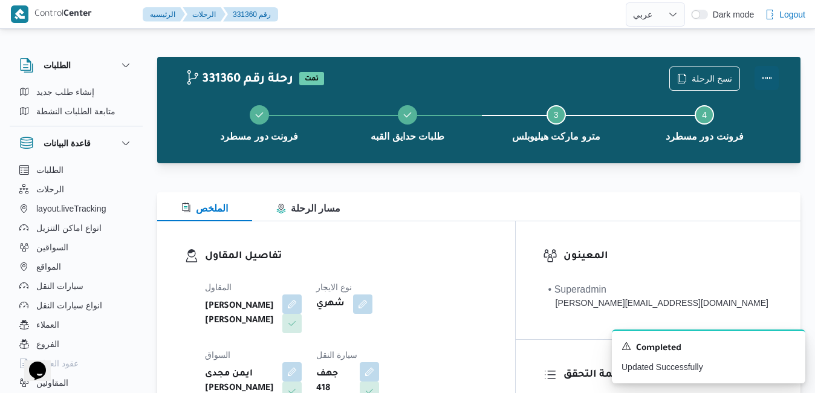
click at [769, 76] on button "Actions" at bounding box center [767, 78] width 24 height 24
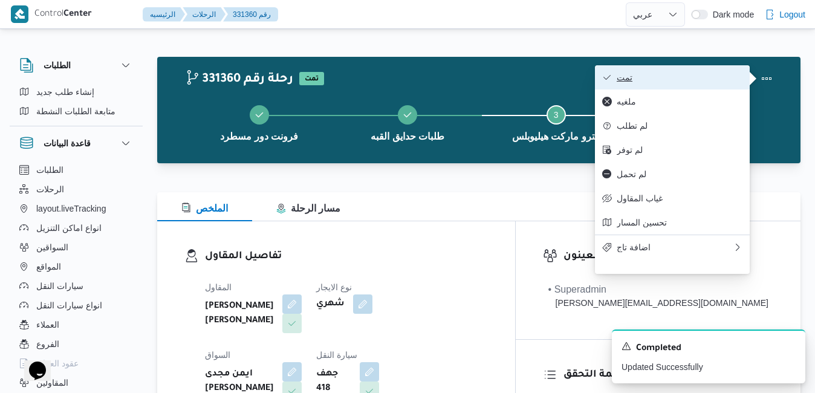
click at [703, 82] on span "تمت" at bounding box center [680, 78] width 126 height 10
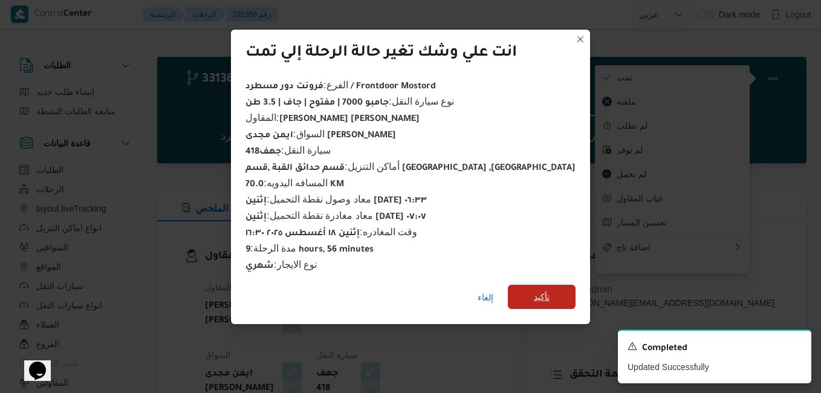
click at [534, 292] on span "تأكيد" at bounding box center [542, 297] width 16 height 15
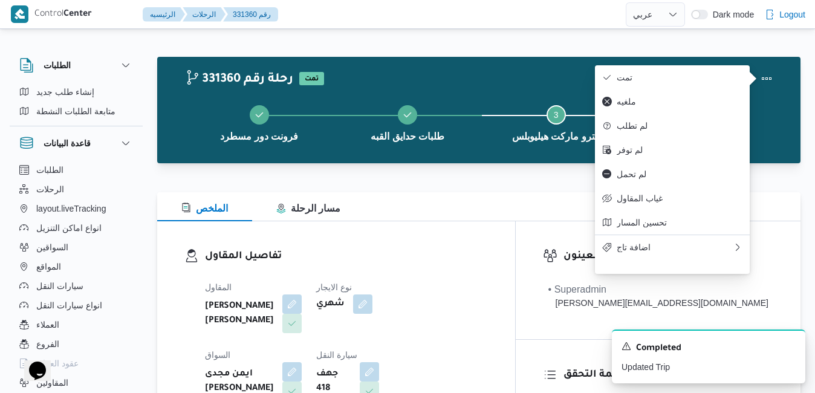
click at [500, 242] on div "تفاصيل المقاول المقاول محمد عيد عبدالسلام عبدالحافظ نوع الايجار شهري السواق ايم…" at bounding box center [336, 360] width 358 height 279
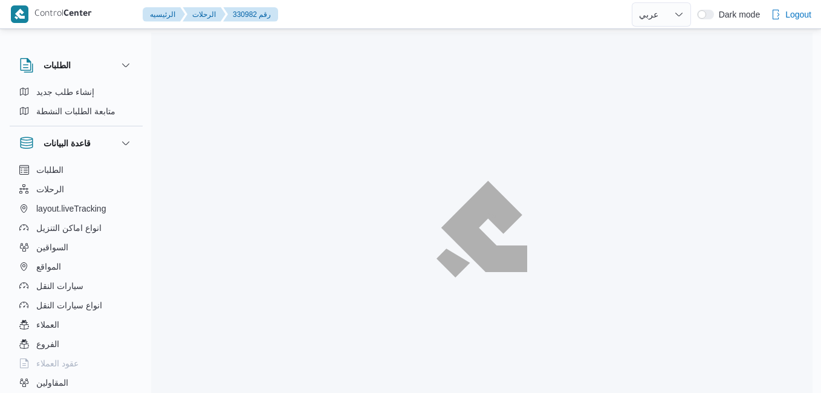
select select "ar"
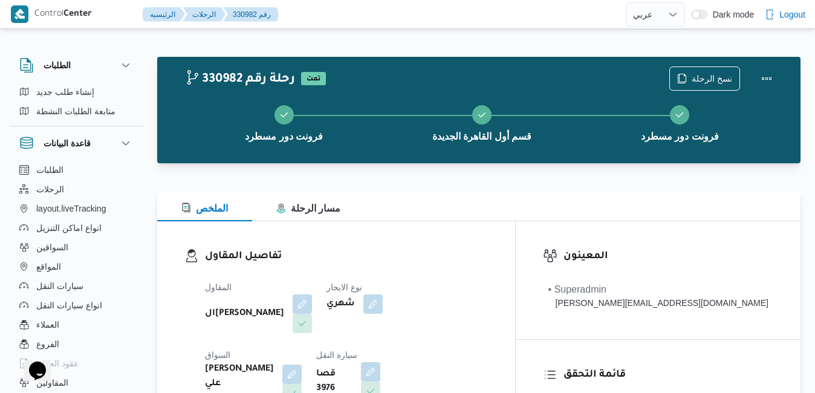
click at [502, 230] on div "تفاصيل المقاول المقاول الهامي [PERSON_NAME] نوع الايجار شهري السواق [PERSON_NAM…" at bounding box center [336, 363] width 358 height 284
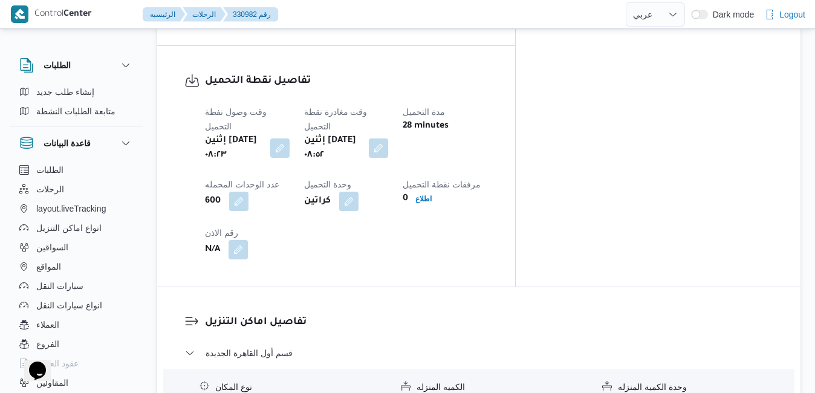
scroll to position [968, 0]
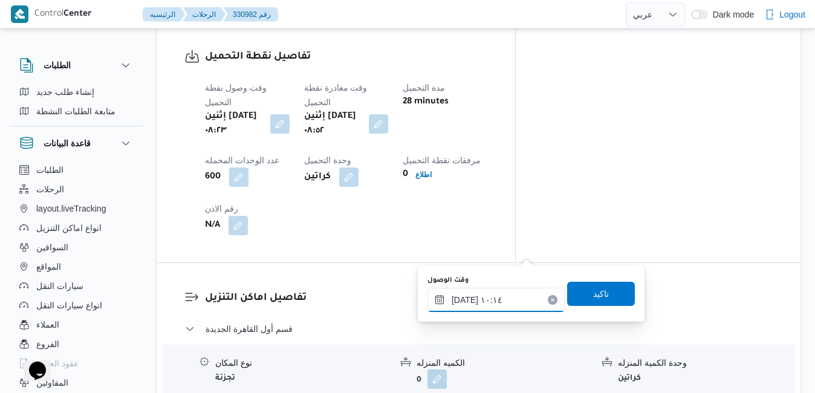
click at [467, 296] on input "١٨/٠٨/٢٠٢٥ ١٠:١٤" at bounding box center [496, 300] width 137 height 24
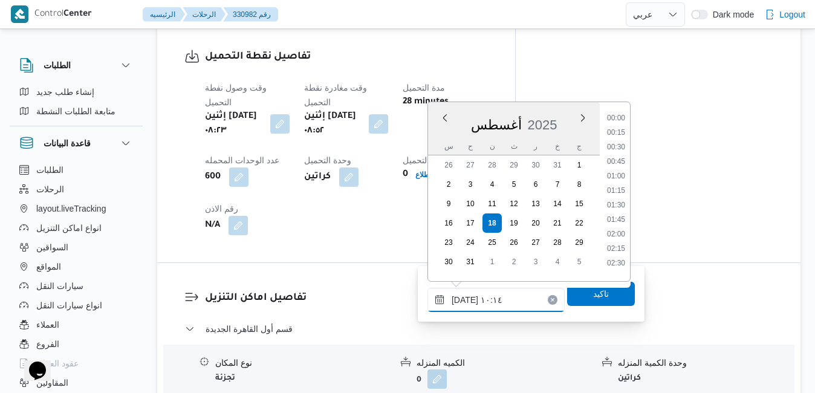
scroll to position [497, 0]
click at [620, 182] on li "09:45" at bounding box center [616, 187] width 28 height 12
type input "١٨/٠٨/٢٠٢٥ ٠٩:٤٥"
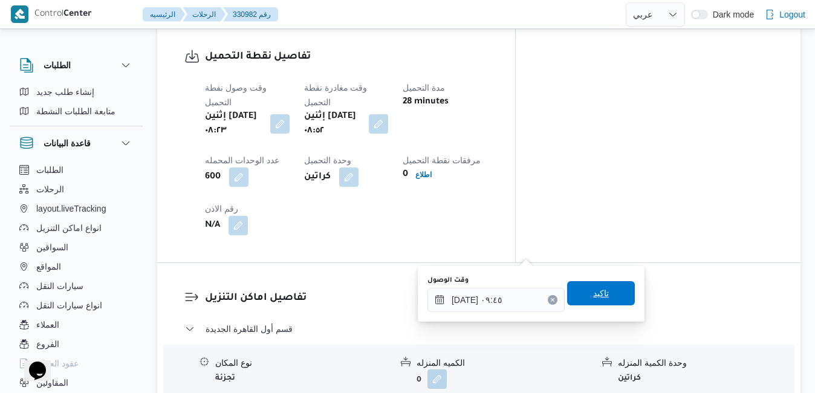
click at [593, 292] on span "تاكيد" at bounding box center [601, 293] width 16 height 15
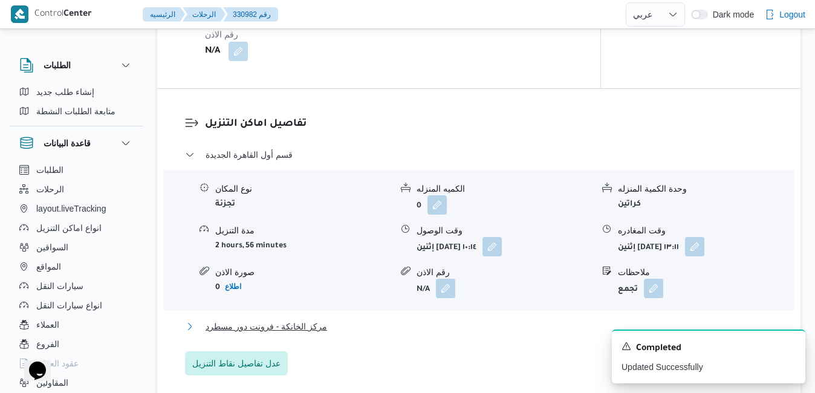
click at [475, 330] on button "مركز الخانكة - فرونت دور مسطرد" at bounding box center [479, 326] width 588 height 15
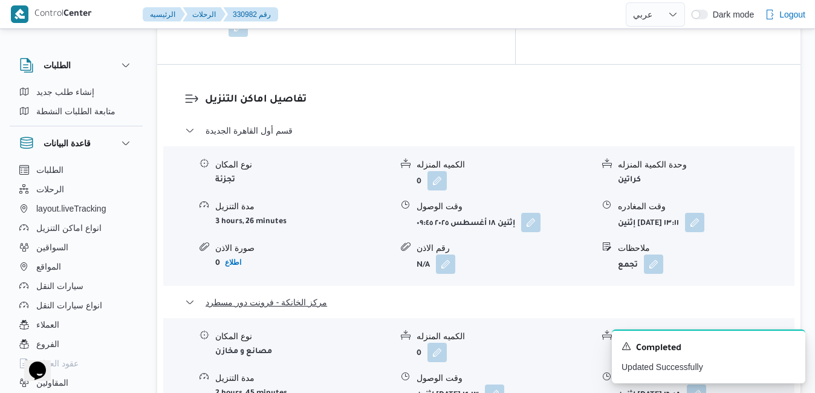
scroll to position [1185, 0]
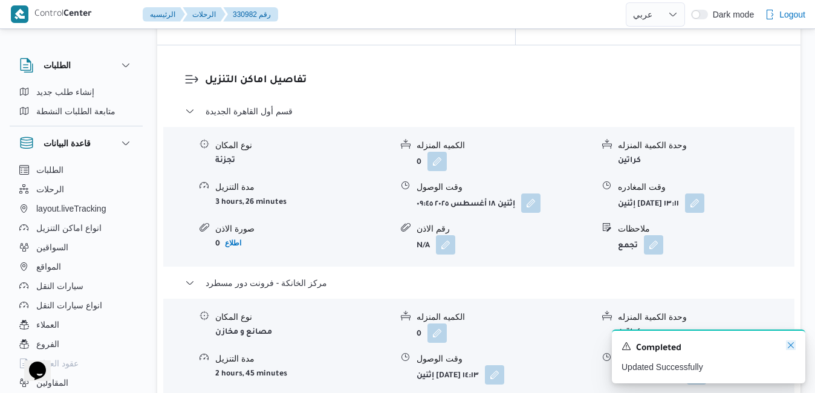
click at [790, 346] on icon "Dismiss toast" at bounding box center [791, 345] width 10 height 10
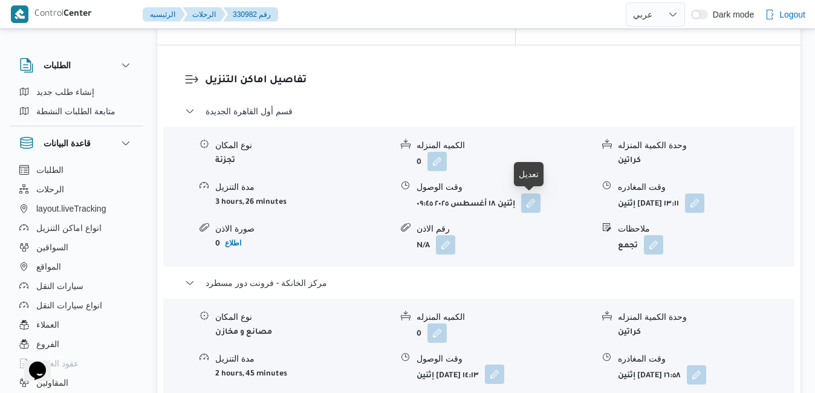
click at [504, 365] on button "button" at bounding box center [494, 374] width 19 height 19
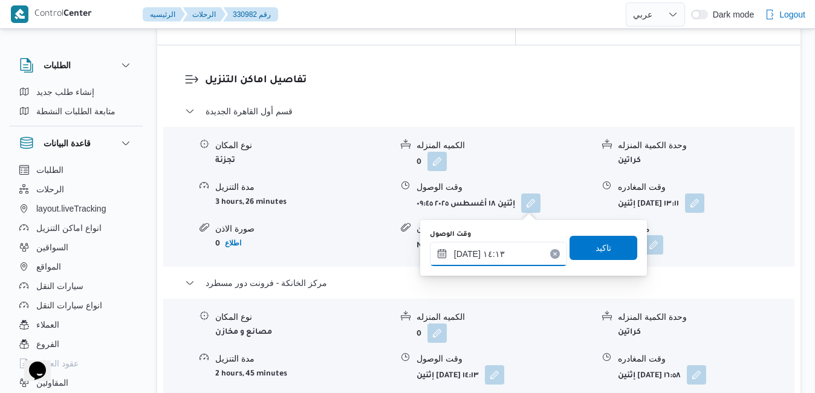
click at [472, 253] on input "١٨/٠٨/٢٠٢٥ ١٤:١٣" at bounding box center [498, 254] width 137 height 24
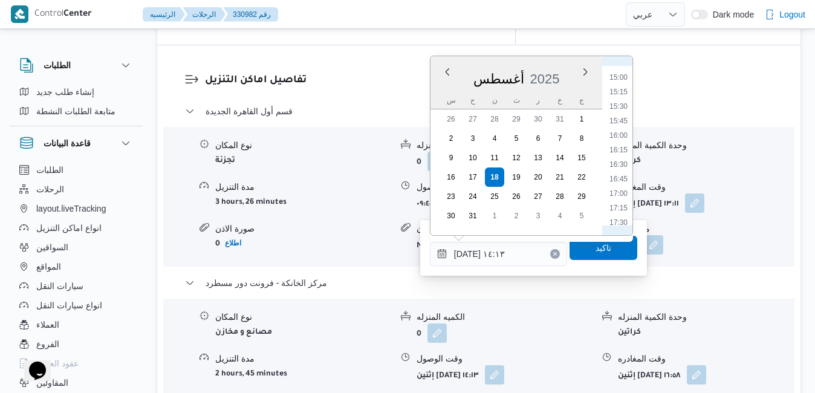
scroll to position [869, 0]
click at [622, 163] on li "16:30" at bounding box center [619, 161] width 28 height 12
type input "١٨/٠٨/٢٠٢٥ ١٦:٣٠"
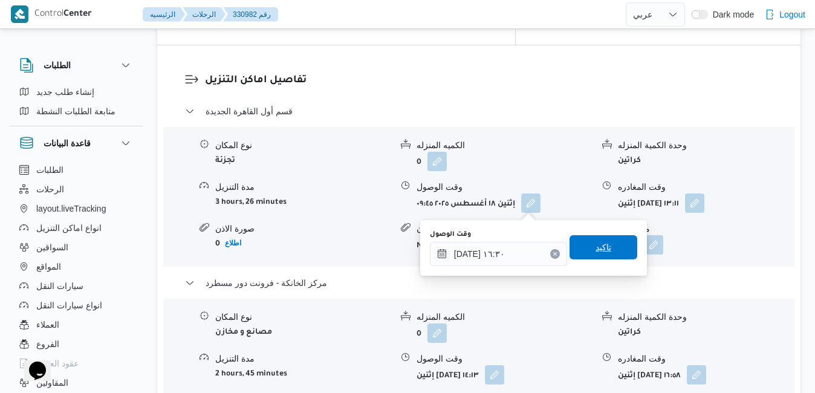
click at [604, 247] on span "تاكيد" at bounding box center [604, 247] width 68 height 24
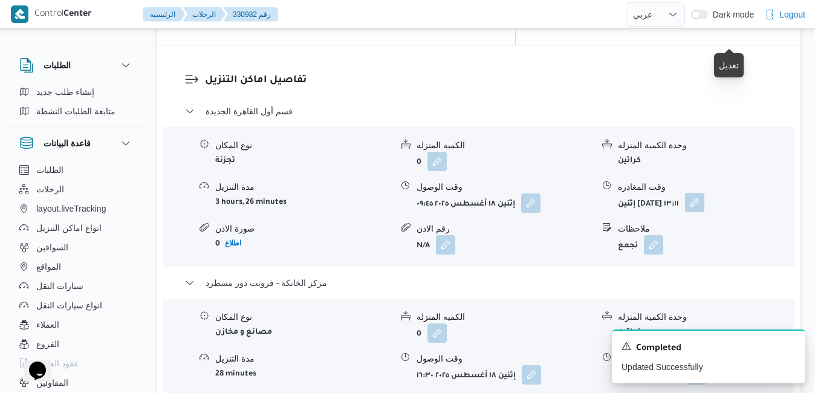
click at [704, 193] on button "button" at bounding box center [694, 202] width 19 height 19
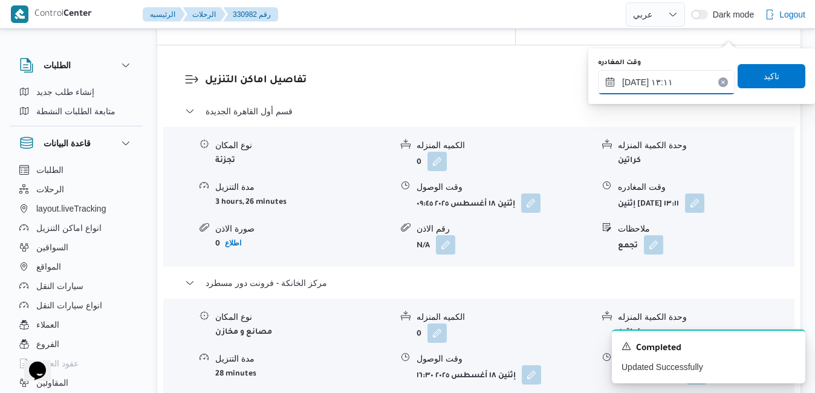
click at [697, 82] on input "١٨/٠٨/٢٠٢٥ ١٣:١١" at bounding box center [666, 82] width 137 height 24
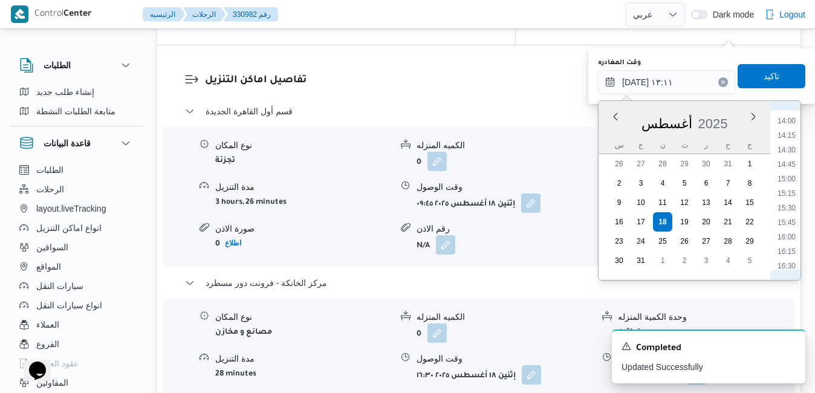
scroll to position [811, 0]
click at [795, 220] on li "15:45" at bounding box center [787, 220] width 28 height 12
type input "١٨/٠٨/٢٠٢٥ ١٥:٤٥"
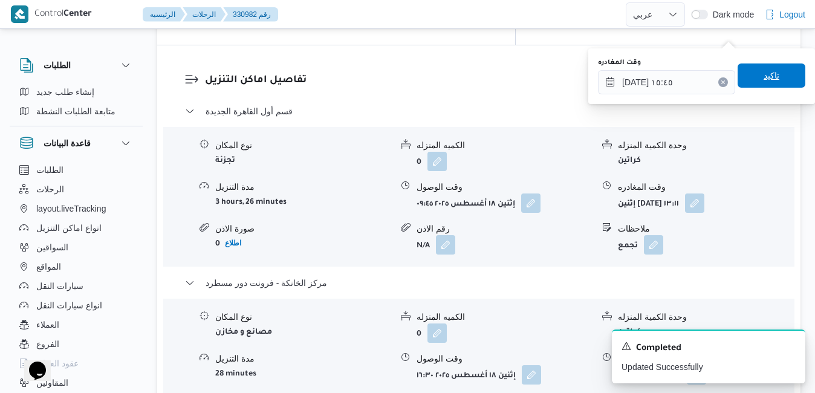
click at [763, 83] on span "تاكيد" at bounding box center [772, 75] width 68 height 24
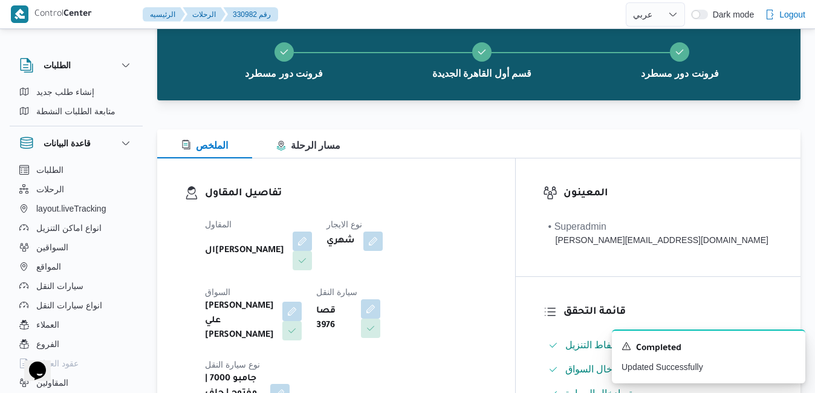
scroll to position [0, 0]
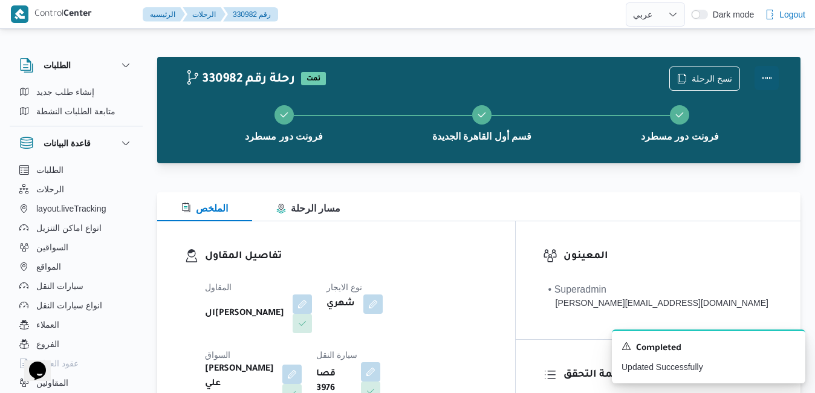
click at [763, 80] on button "Actions" at bounding box center [767, 78] width 24 height 24
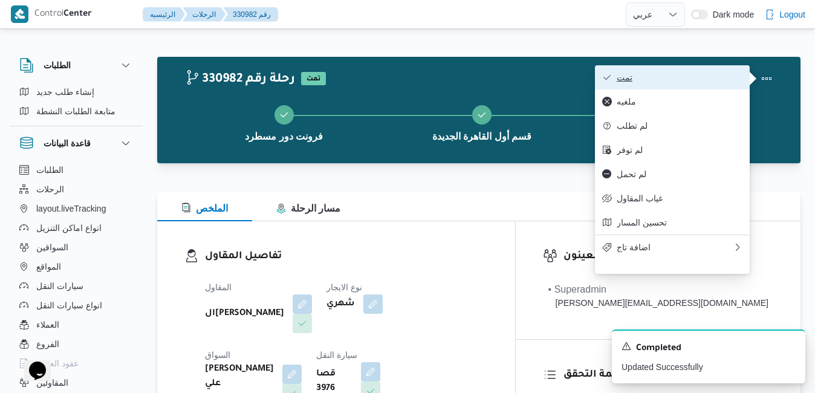
click at [698, 74] on span "تمت" at bounding box center [680, 78] width 126 height 10
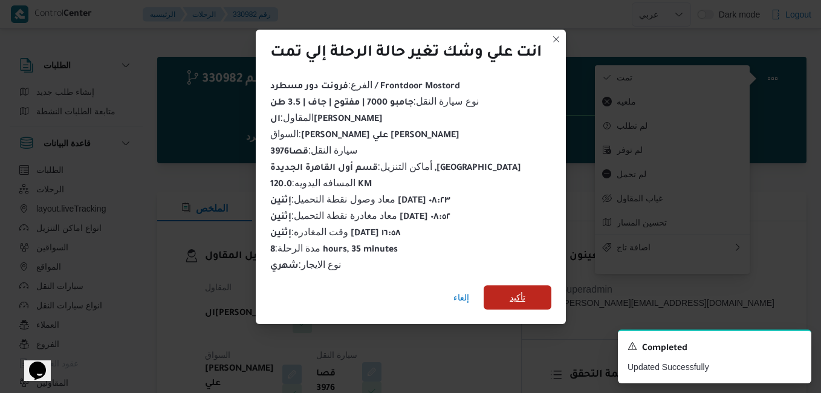
click at [511, 296] on span "تأكيد" at bounding box center [518, 297] width 16 height 15
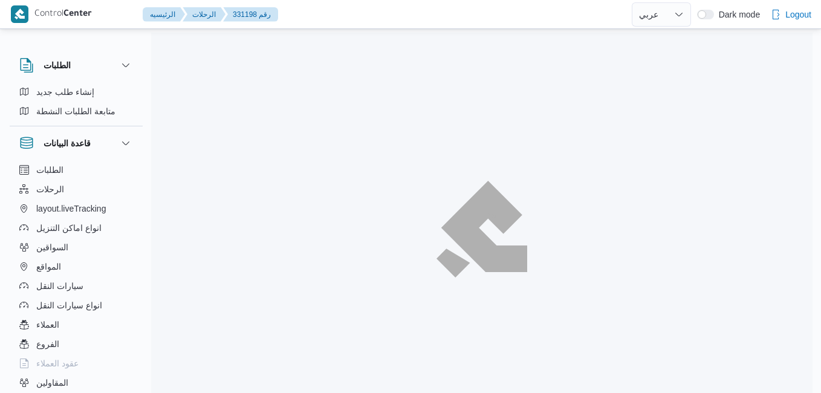
select select "ar"
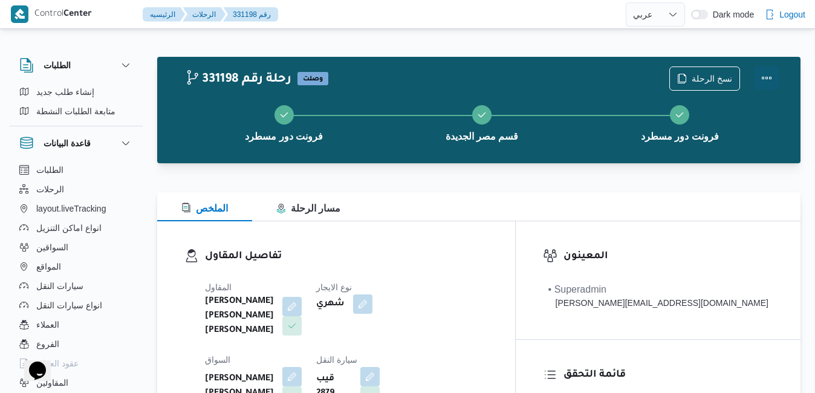
click at [772, 77] on button "Actions" at bounding box center [767, 78] width 24 height 24
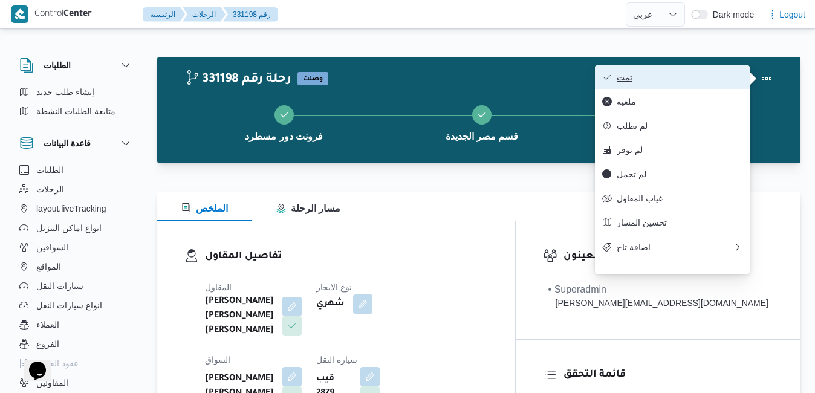
click at [689, 79] on span "تمت" at bounding box center [680, 78] width 126 height 10
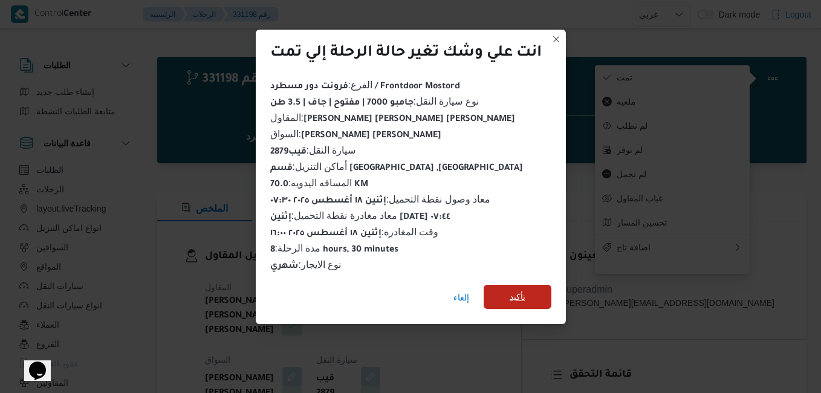
click at [525, 296] on span "تأكيد" at bounding box center [518, 297] width 16 height 15
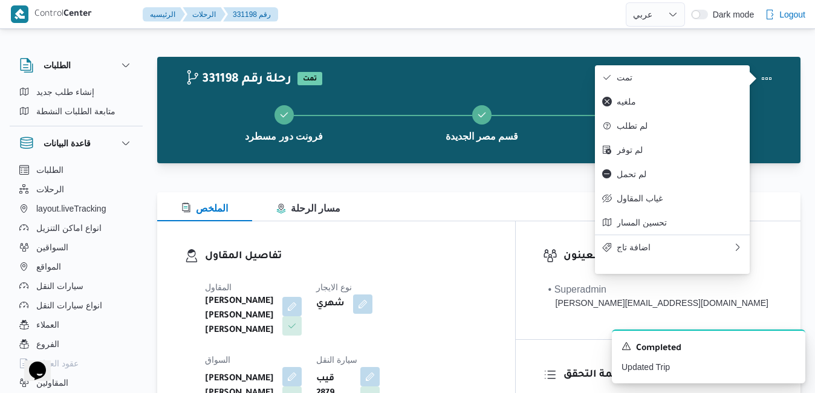
click at [488, 263] on h3 "تفاصيل المقاول" at bounding box center [346, 257] width 283 height 16
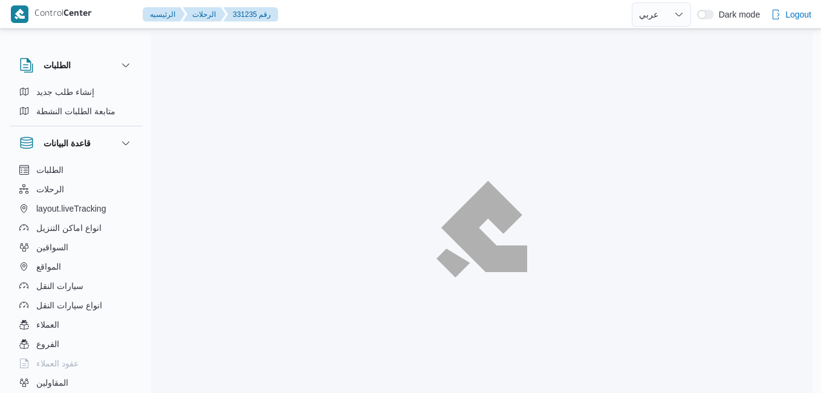
select select "ar"
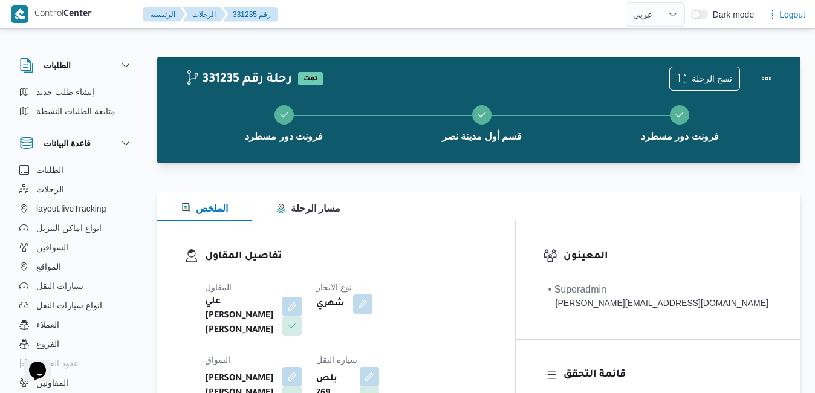
click at [444, 259] on h3 "تفاصيل المقاول" at bounding box center [346, 257] width 283 height 16
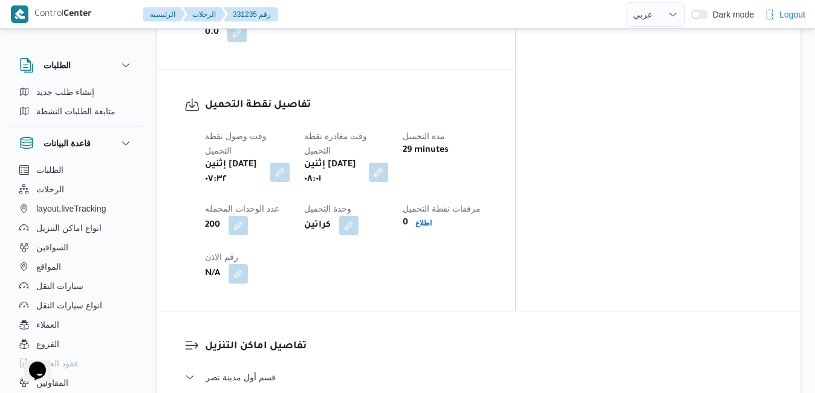
scroll to position [943, 0]
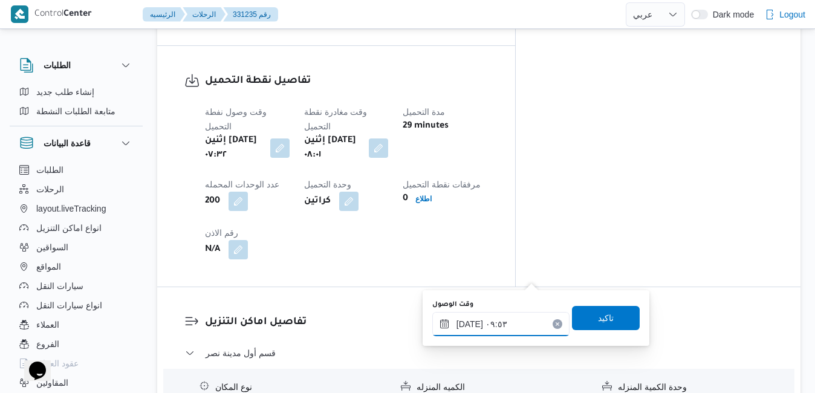
click at [490, 325] on input "١٨/٠٨/٢٠٢٥ ٠٩:٥٣" at bounding box center [500, 324] width 137 height 24
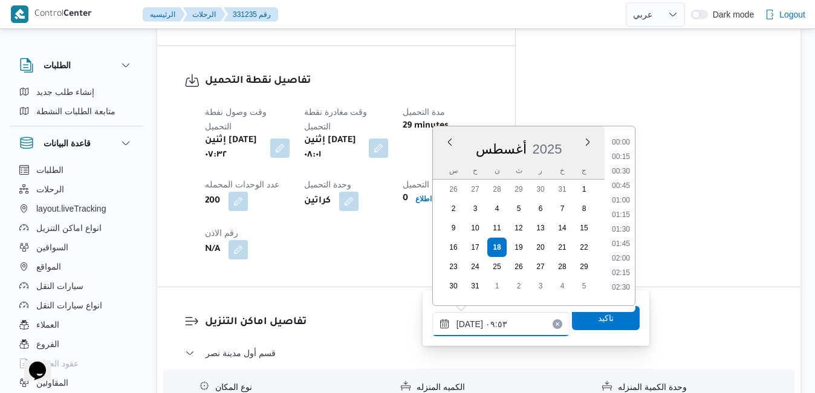
scroll to position [483, 0]
click at [623, 171] on li "08:45" at bounding box center [621, 167] width 28 height 12
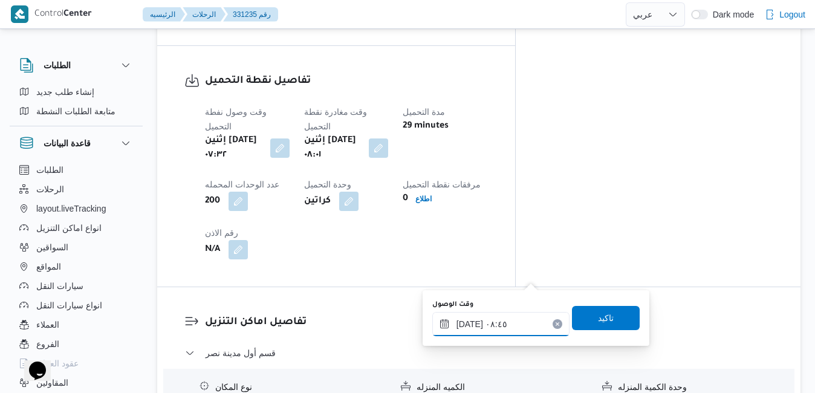
click at [470, 327] on input "١٨/٠٨/٢٠٢٥ ٠٨:٤٥" at bounding box center [500, 324] width 137 height 24
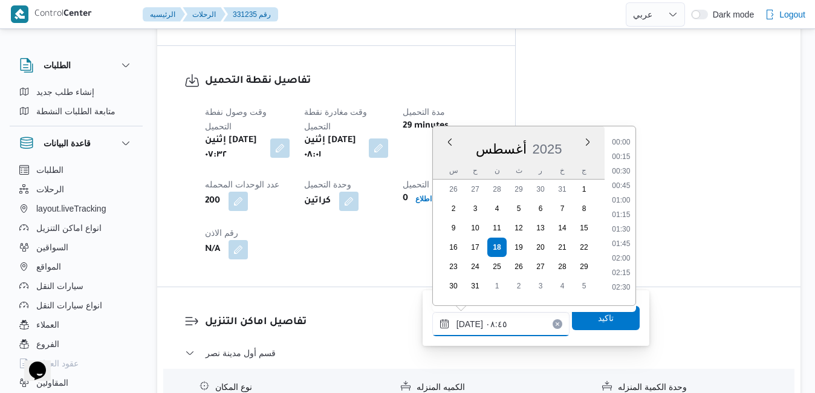
click at [470, 327] on input "١٨/٠٨/٢٠٢٥ ٠٨:٤٥" at bounding box center [500, 324] width 137 height 24
type input "١٨/٠٨/٢٠٢٥ ٠٨:35"
click at [586, 322] on span "تاكيد" at bounding box center [606, 317] width 68 height 24
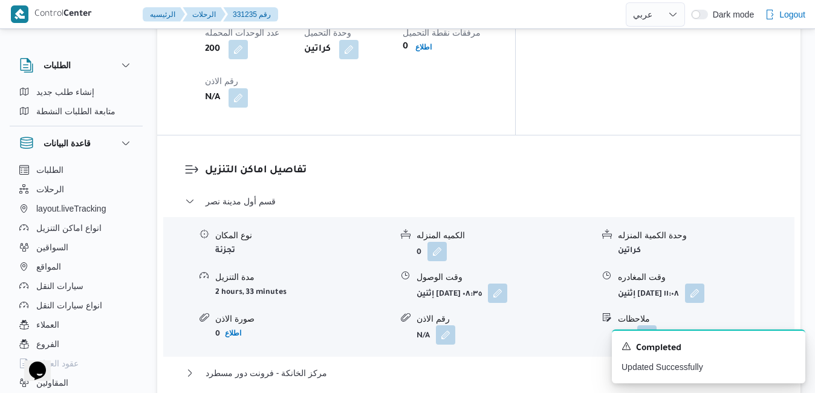
scroll to position [1113, 0]
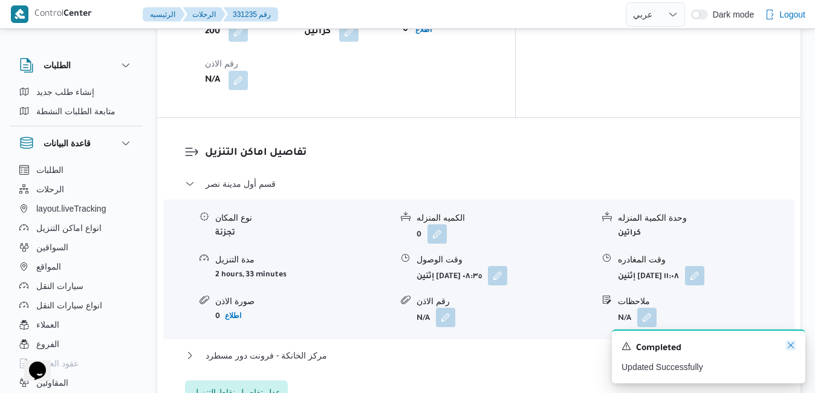
click at [792, 346] on icon "Dismiss toast" at bounding box center [791, 345] width 10 height 10
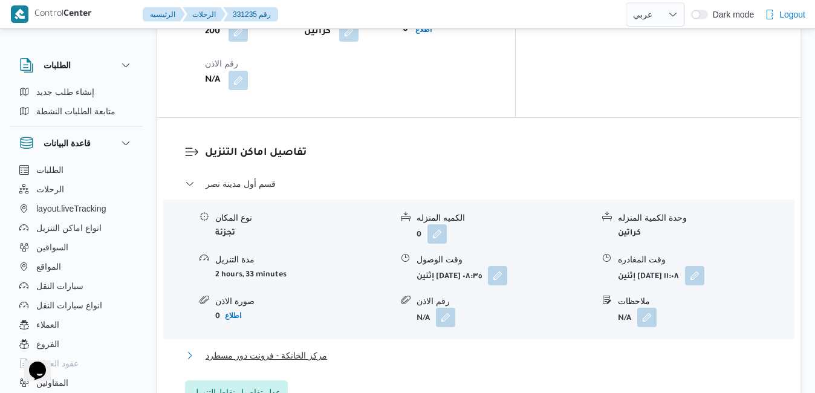
click at [560, 348] on button "مركز الخانكة - فرونت دور مسطرد" at bounding box center [479, 355] width 588 height 15
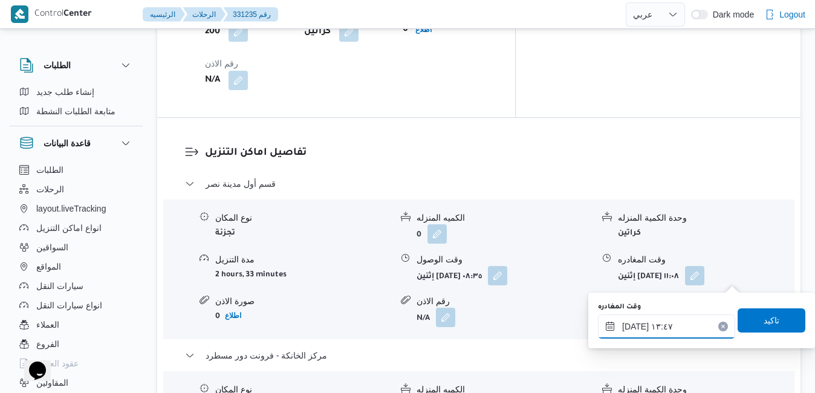
click at [669, 324] on input "١٨/٠٨/٢٠٢٥ ١٣:٤٧" at bounding box center [666, 326] width 137 height 24
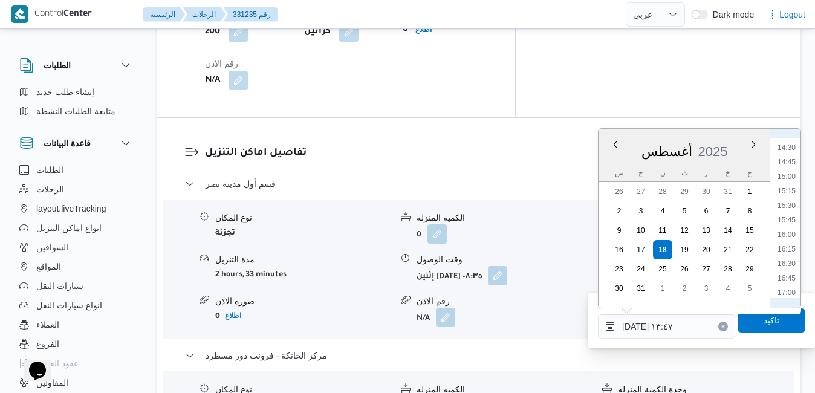
scroll to position [854, 0]
click at [792, 237] on li "16:15" at bounding box center [787, 233] width 28 height 12
type input "١٨/٠٨/٢٠٢٥ ١٦:١٥"
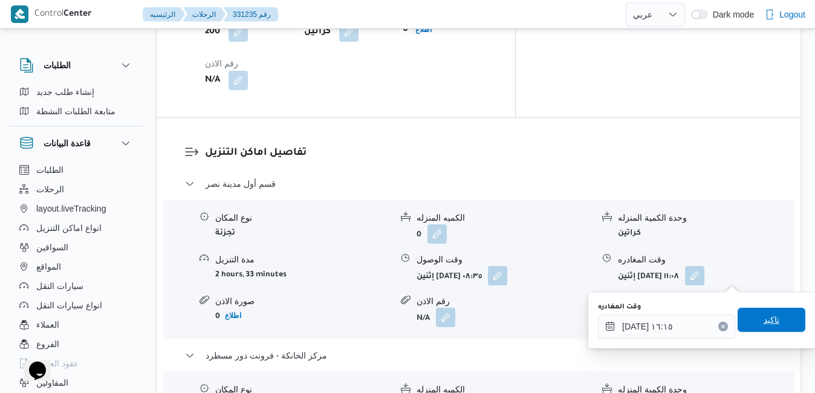
click at [764, 319] on span "تاكيد" at bounding box center [772, 320] width 16 height 15
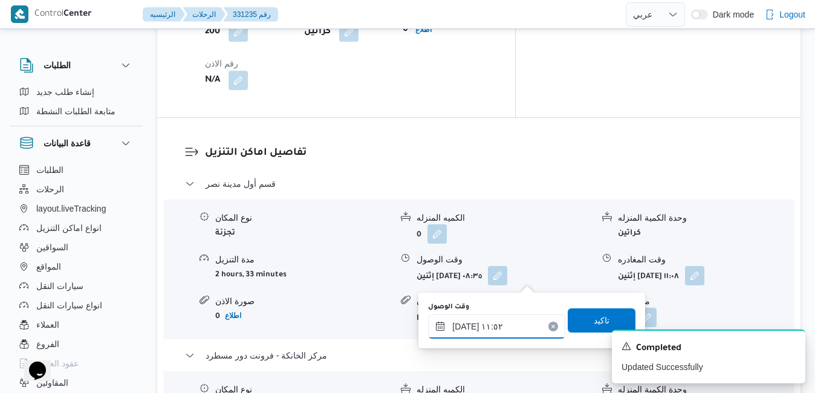
click at [513, 324] on input "١٨/٠٨/٢٠٢٥ ١١:٥٢" at bounding box center [496, 326] width 137 height 24
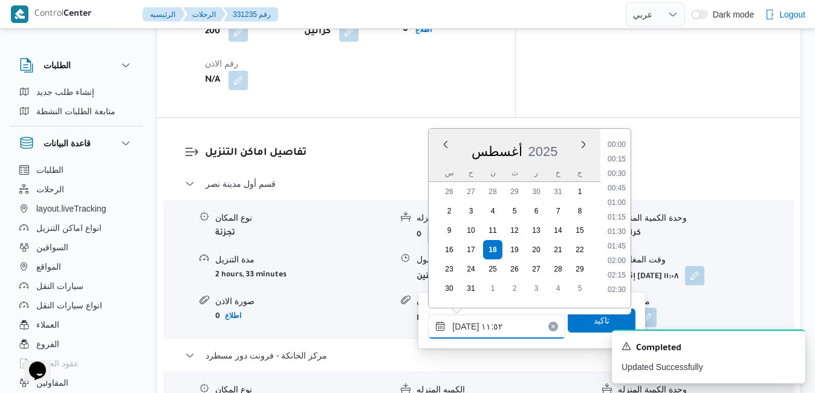
scroll to position [599, 0]
click at [785, 349] on div "A new notification appears Completed Updated Successfully" at bounding box center [709, 357] width 194 height 54
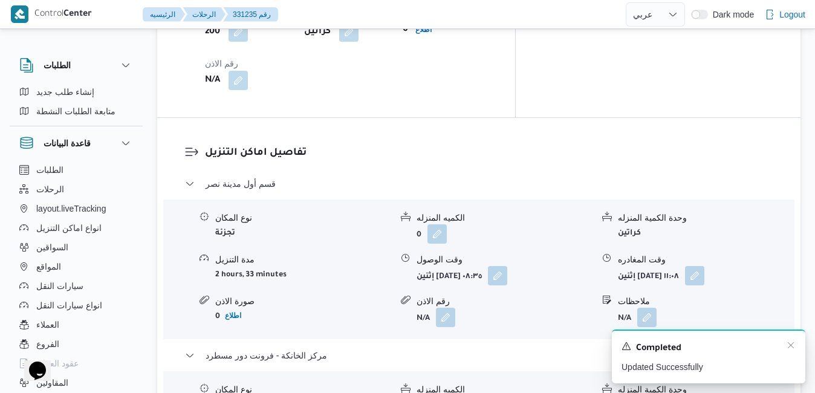
click at [792, 351] on div "Completed" at bounding box center [709, 348] width 174 height 16
click at [789, 343] on icon "Dismiss toast" at bounding box center [791, 345] width 10 height 10
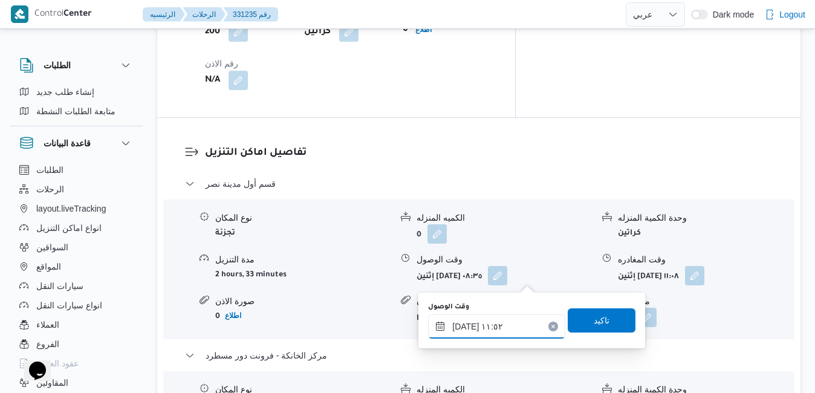
click at [496, 335] on input "١٨/٠٨/٢٠٢٥ ١١:٥٢" at bounding box center [496, 326] width 137 height 24
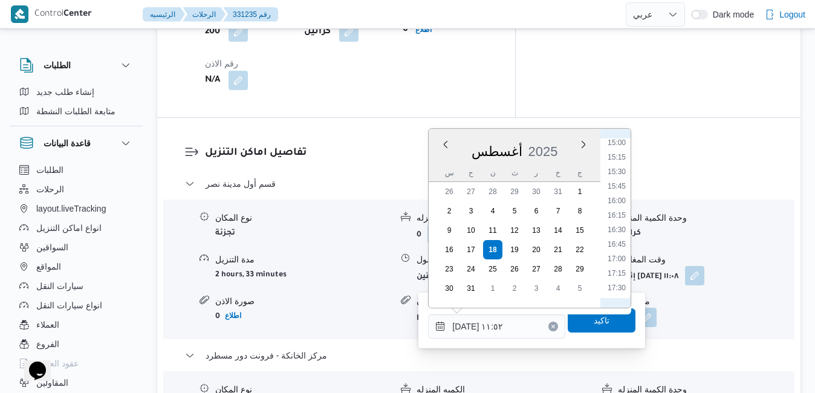
scroll to position [878, 0]
click at [613, 192] on li "16:00" at bounding box center [617, 195] width 28 height 12
type input "١٨/٠٨/٢٠٢٥ ١٦:٠٠"
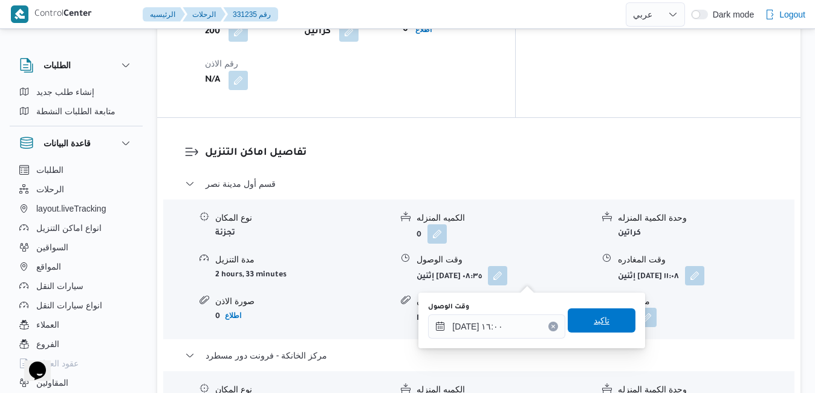
click at [614, 314] on span "تاكيد" at bounding box center [602, 320] width 68 height 24
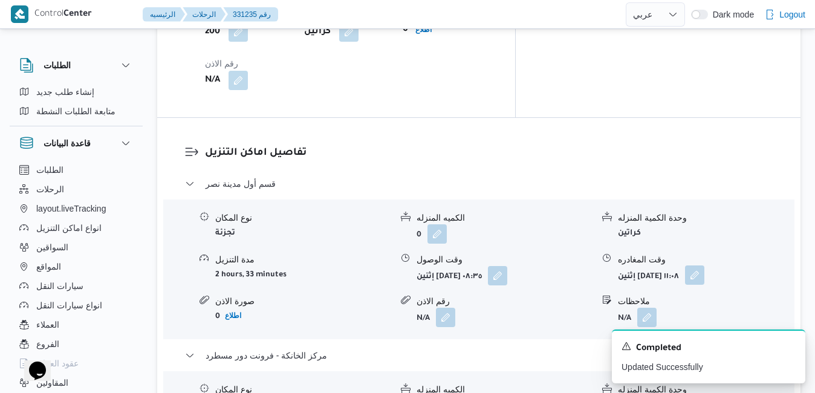
click at [704, 265] on button "button" at bounding box center [694, 274] width 19 height 19
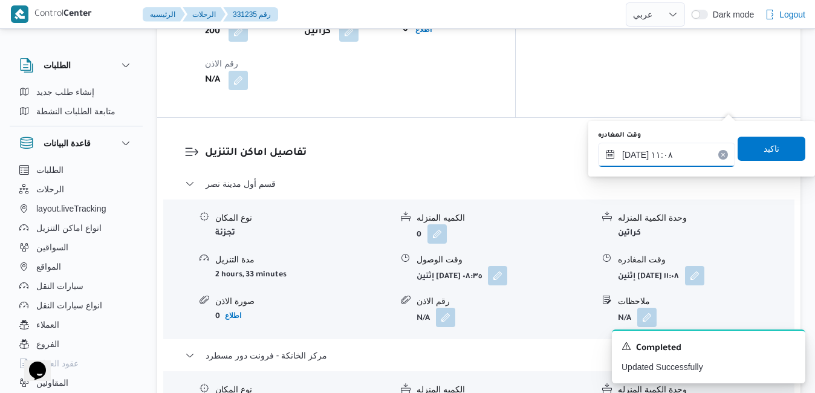
click at [682, 163] on input "١٨/٠٨/٢٠٢٥ ١١:٠٨" at bounding box center [666, 155] width 137 height 24
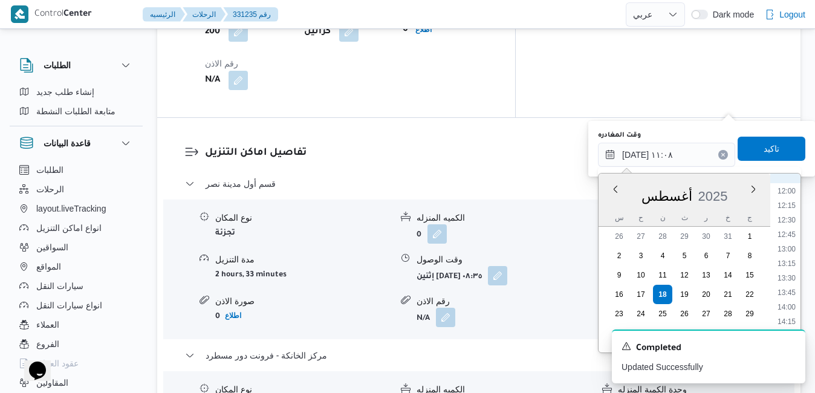
scroll to position [834, 0]
click at [795, 253] on li "15:30" at bounding box center [787, 255] width 28 height 12
type input "١٨/٠٨/٢٠٢٥ ١٥:٣٠"
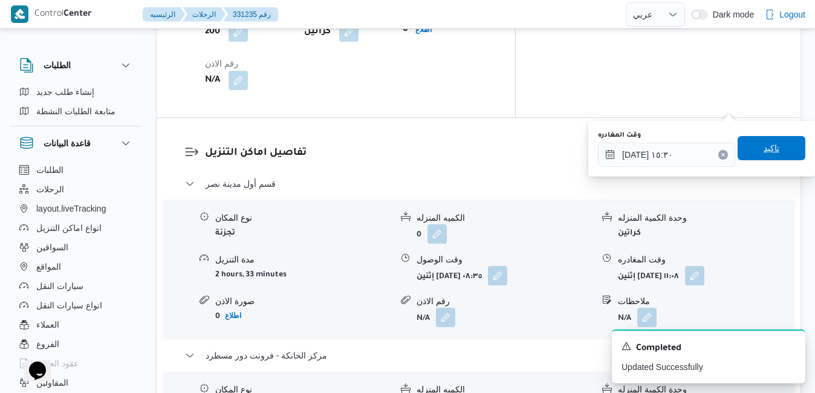
click at [766, 157] on span "تاكيد" at bounding box center [772, 148] width 68 height 24
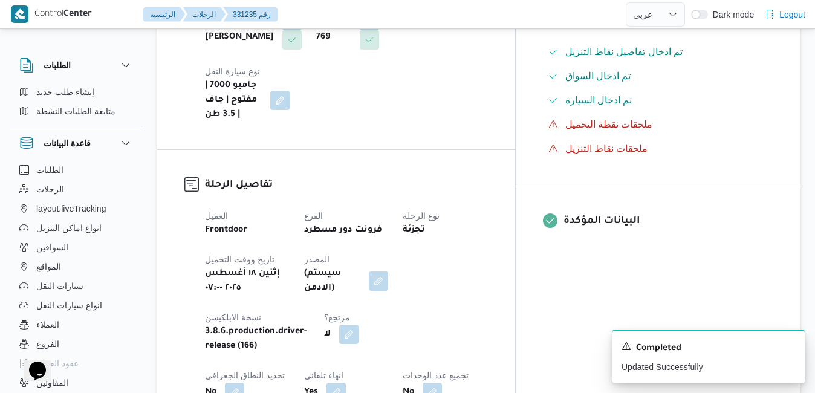
scroll to position [339, 0]
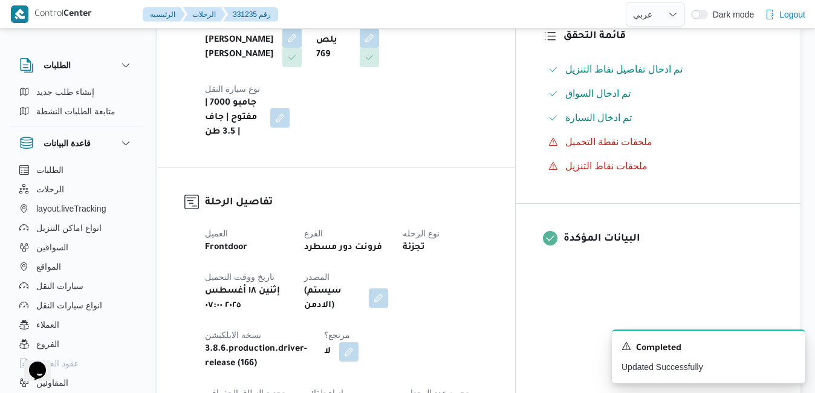
click at [388, 288] on button "button" at bounding box center [378, 297] width 19 height 19
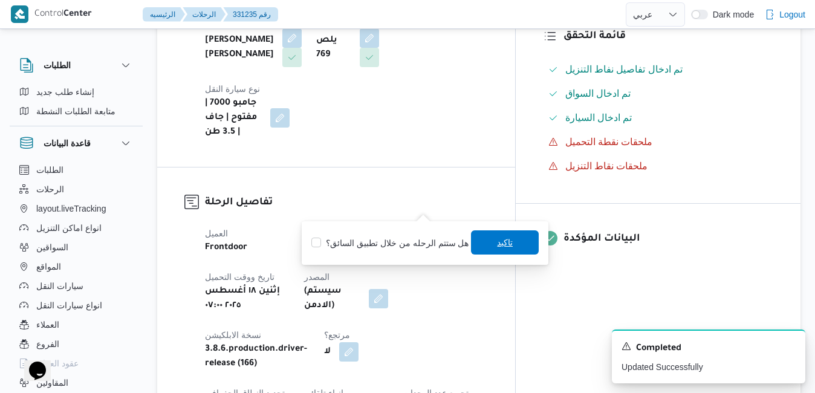
click at [492, 244] on span "تاكيد" at bounding box center [505, 242] width 68 height 24
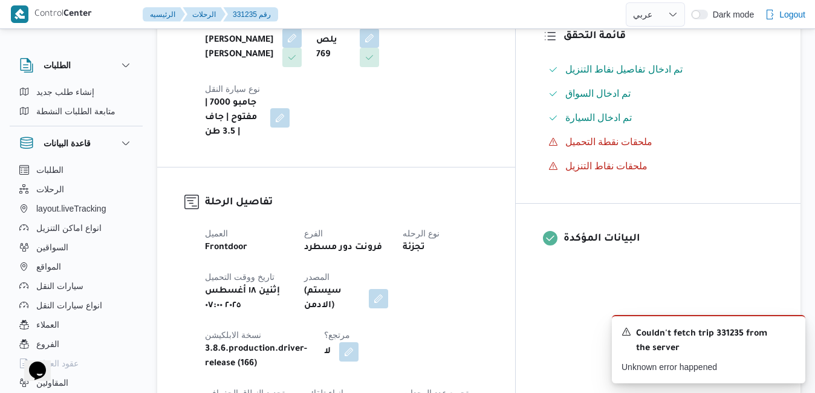
scroll to position [0, 0]
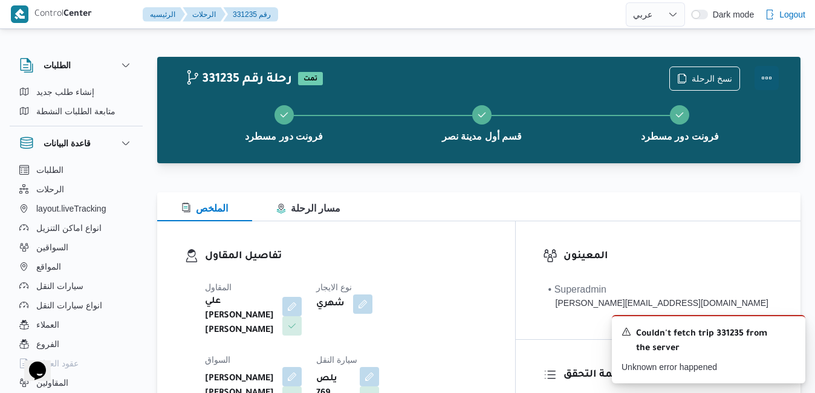
click at [763, 73] on button "Actions" at bounding box center [767, 78] width 24 height 24
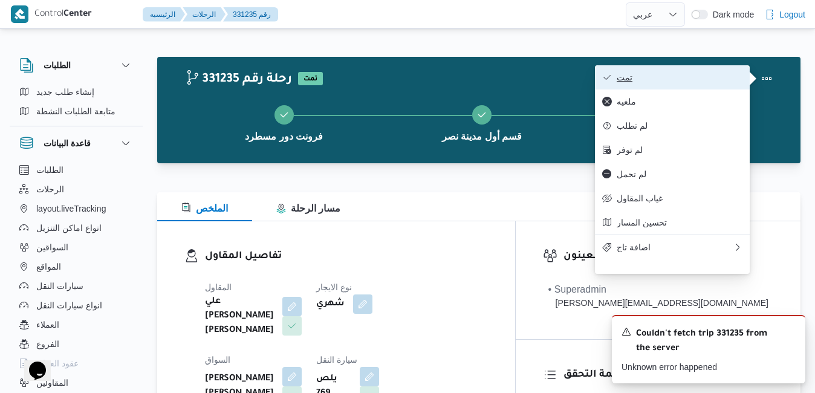
click at [687, 80] on span "تمت" at bounding box center [680, 78] width 126 height 10
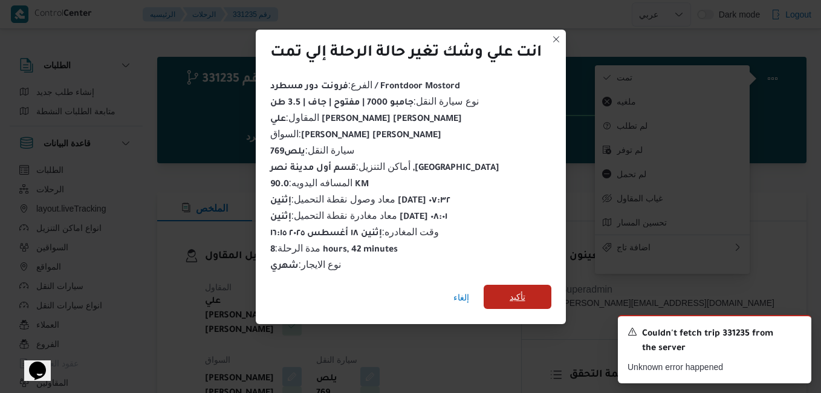
click at [530, 295] on span "تأكيد" at bounding box center [518, 297] width 68 height 24
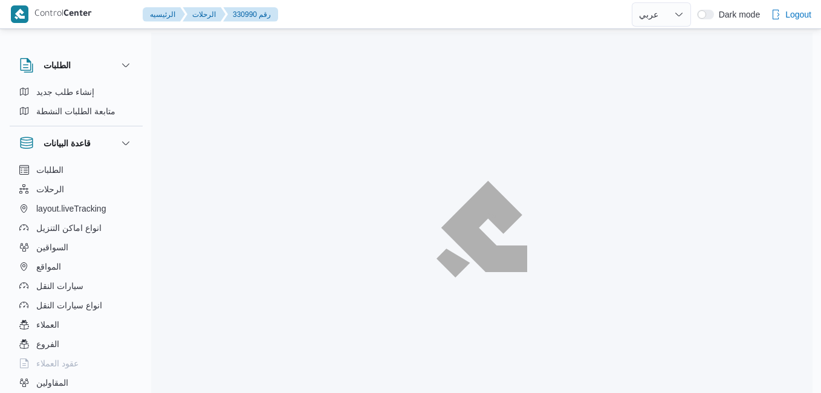
select select "ar"
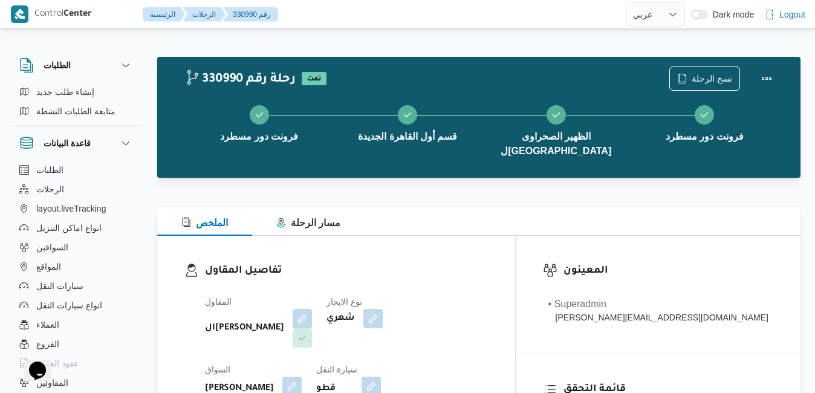
click at [487, 257] on div "تفاصيل المقاول المقاول الهامي [PERSON_NAME] نوع الايجار شهري [PERSON_NAME] [PER…" at bounding box center [336, 375] width 358 height 279
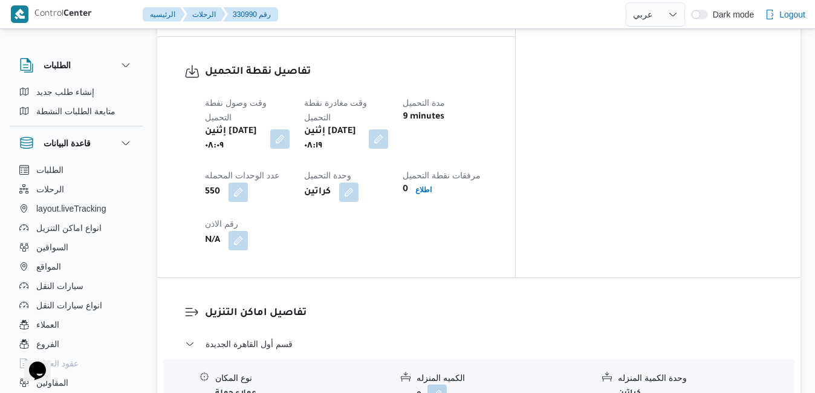
scroll to position [992, 0]
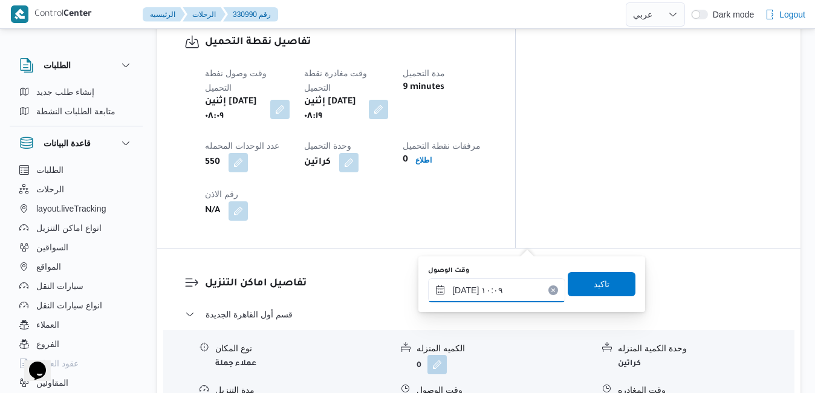
click at [476, 292] on input "[DATE] ١٠:٠٩" at bounding box center [496, 290] width 137 height 24
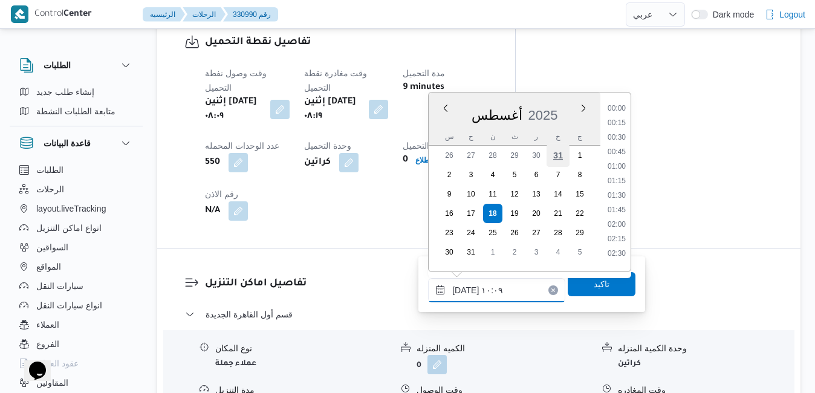
scroll to position [497, 0]
click at [614, 152] on li "09:15" at bounding box center [617, 148] width 28 height 12
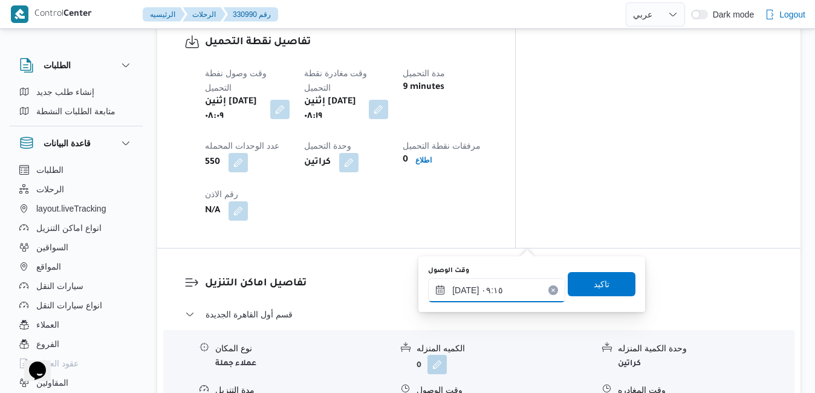
click at [467, 293] on input "[DATE] ٠٩:١٥" at bounding box center [496, 290] width 137 height 24
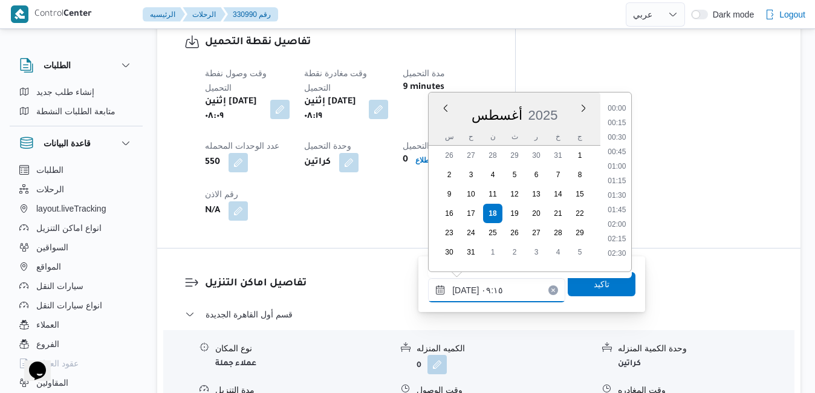
click at [467, 293] on input "[DATE] ٠٩:١٥" at bounding box center [496, 290] width 137 height 24
type input "[DATE] ٠٩:10"
click at [599, 279] on span "تاكيد" at bounding box center [602, 284] width 16 height 15
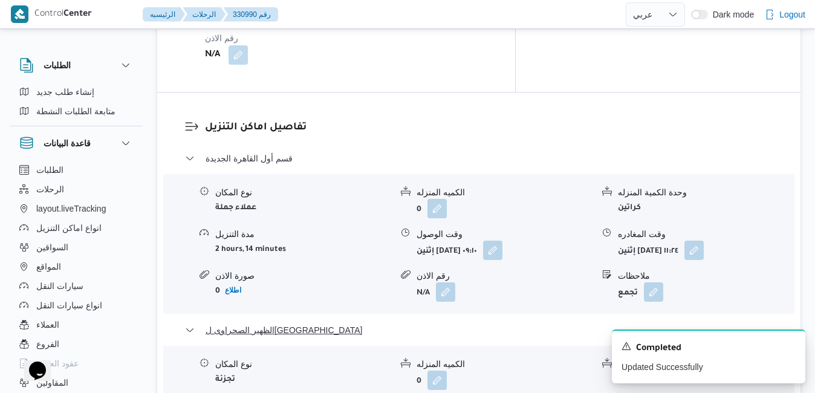
scroll to position [1185, 0]
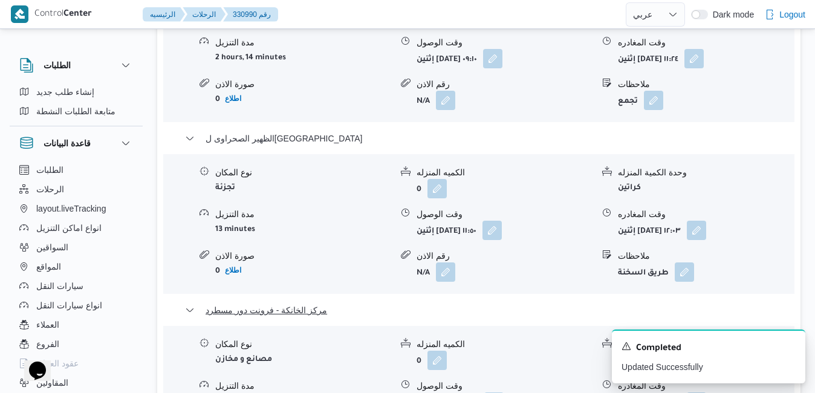
scroll to position [1379, 0]
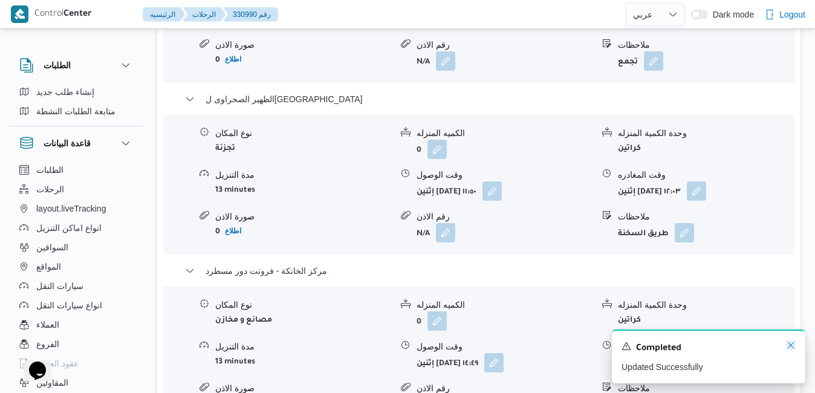
click at [788, 348] on icon "Dismiss toast" at bounding box center [791, 345] width 10 height 10
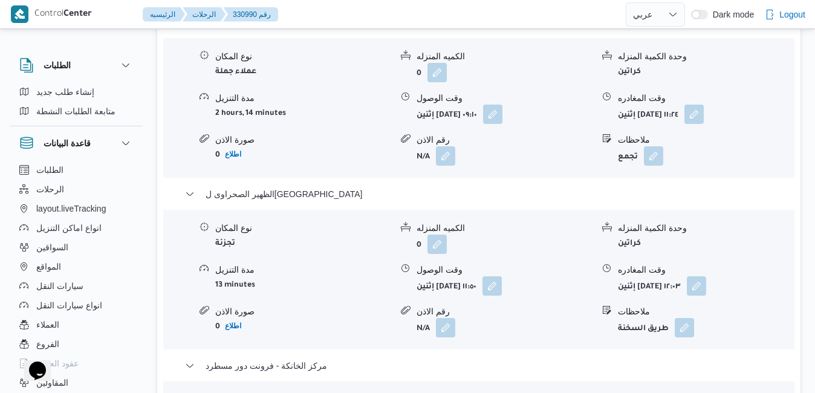
scroll to position [1282, 0]
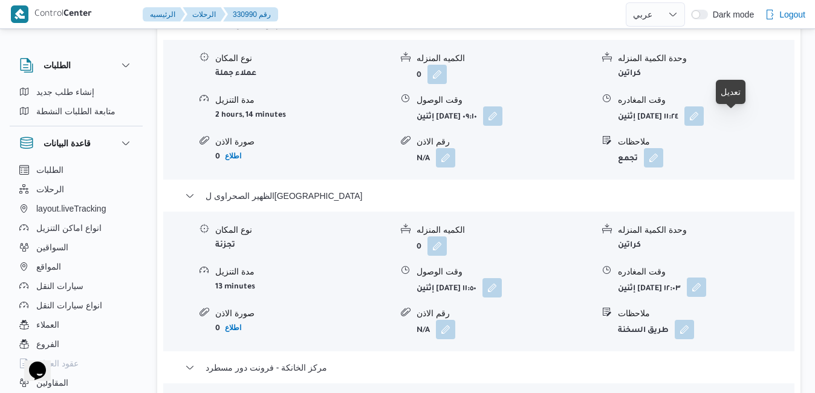
click at [706, 278] on button "button" at bounding box center [696, 287] width 19 height 19
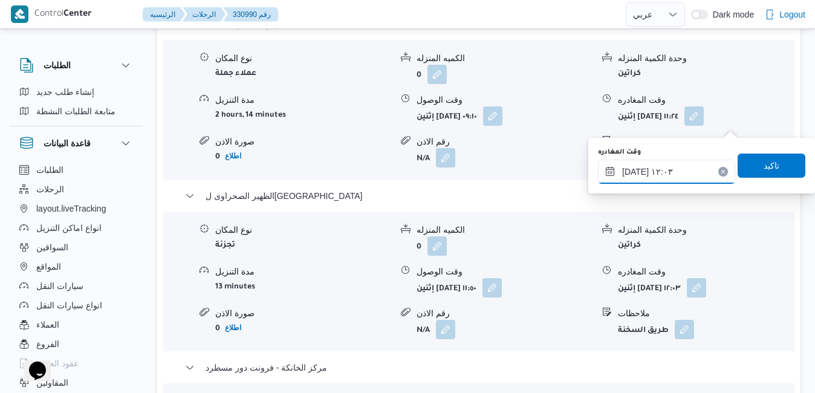
click at [671, 172] on input "[DATE] ١٢:٠٣" at bounding box center [666, 172] width 137 height 24
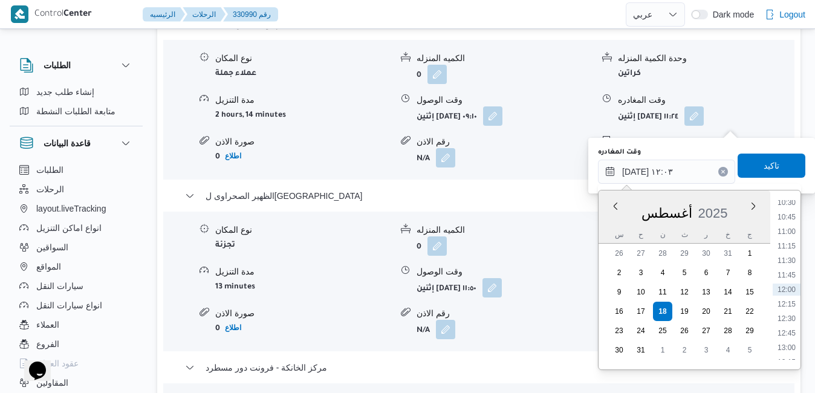
scroll to position [753, 0]
click at [793, 267] on li "14:00" at bounding box center [787, 266] width 28 height 12
type input "[DATE] ١٤:٠٠"
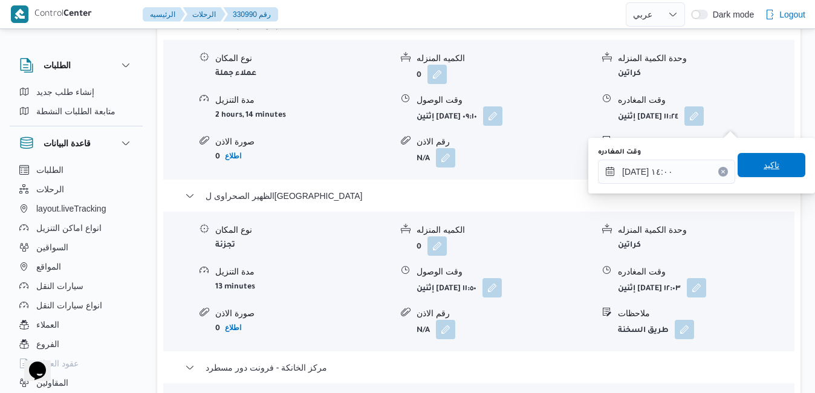
click at [747, 160] on span "تاكيد" at bounding box center [772, 165] width 68 height 24
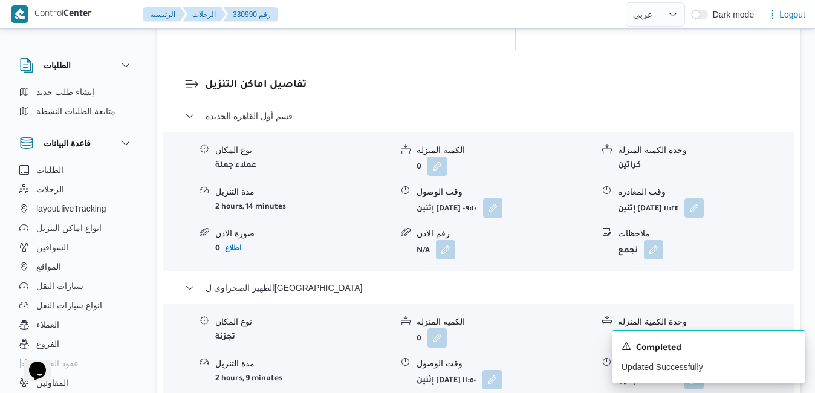
scroll to position [1185, 0]
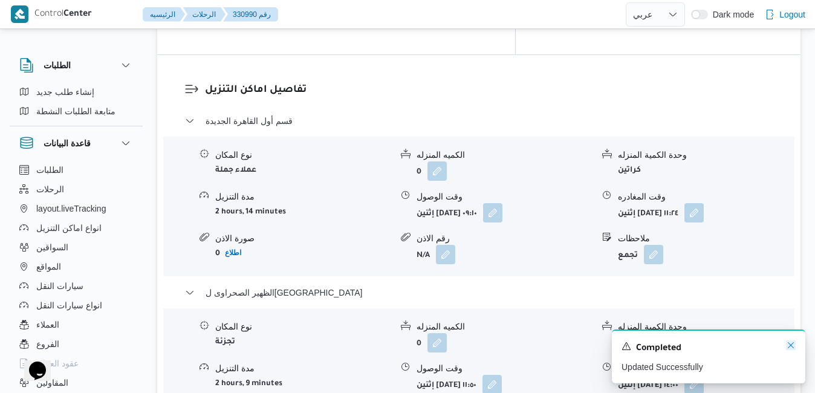
click at [790, 343] on icon "Dismiss toast" at bounding box center [791, 345] width 10 height 10
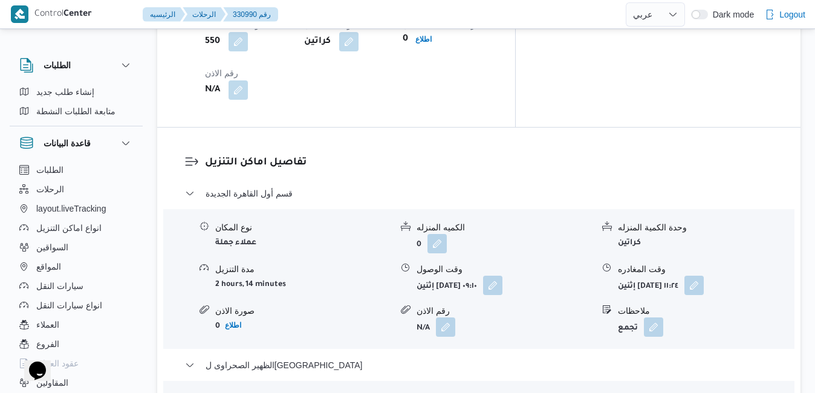
scroll to position [1137, 0]
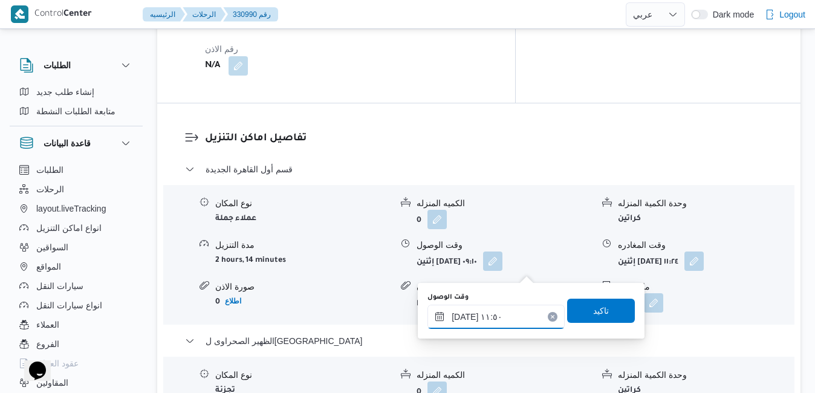
click at [490, 320] on input "١٨/٠٨/٢٠٢٥ ١١:٥٠" at bounding box center [496, 317] width 137 height 24
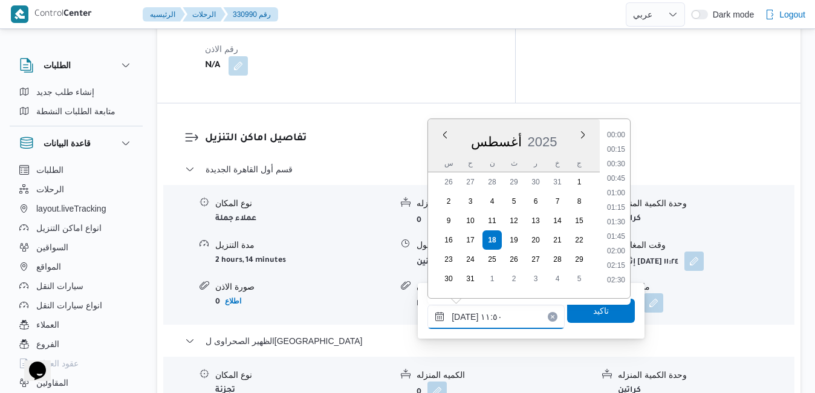
scroll to position [599, 0]
click at [623, 244] on li "12:15" at bounding box center [616, 247] width 28 height 12
type input "١٨/٠٨/٢٠٢٥ ١٢:١٥"
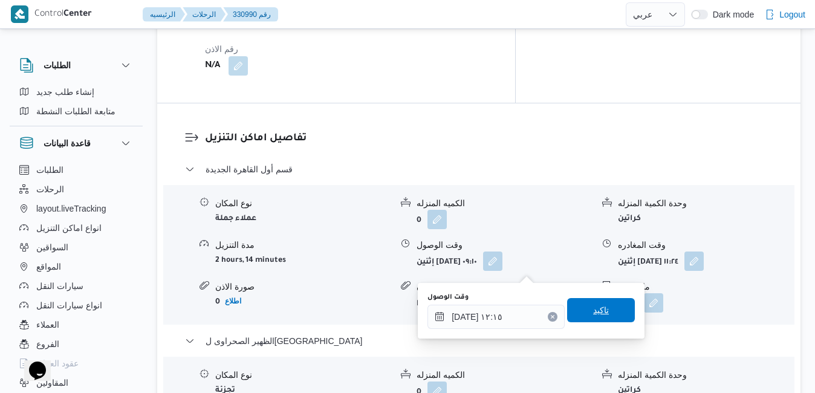
click at [593, 312] on span "تاكيد" at bounding box center [601, 310] width 16 height 15
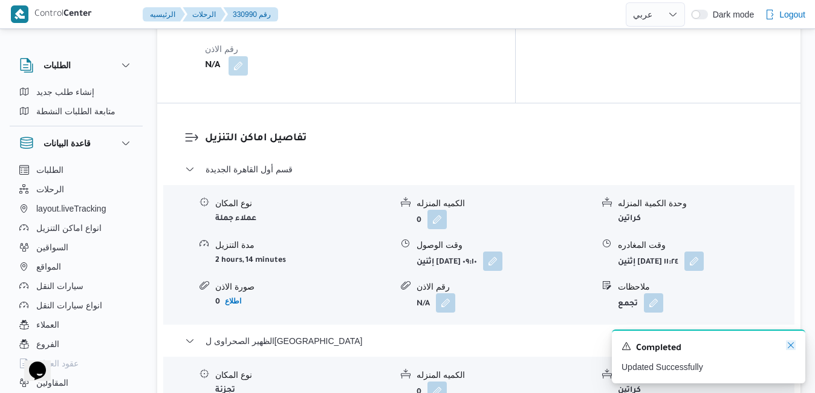
click at [789, 345] on icon "Dismiss toast" at bounding box center [791, 345] width 10 height 10
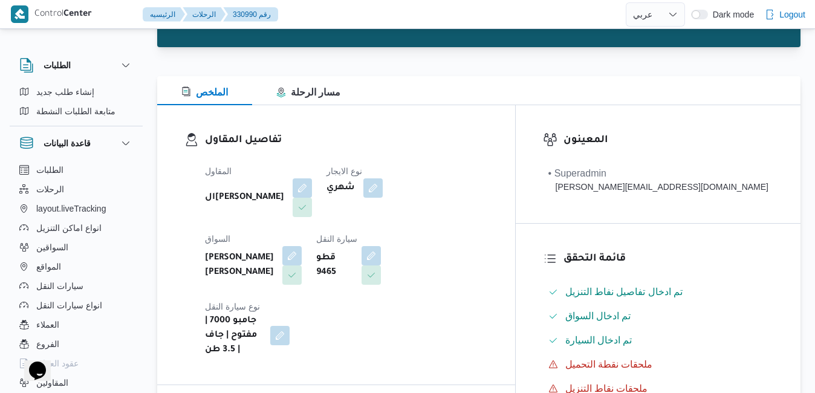
scroll to position [0, 0]
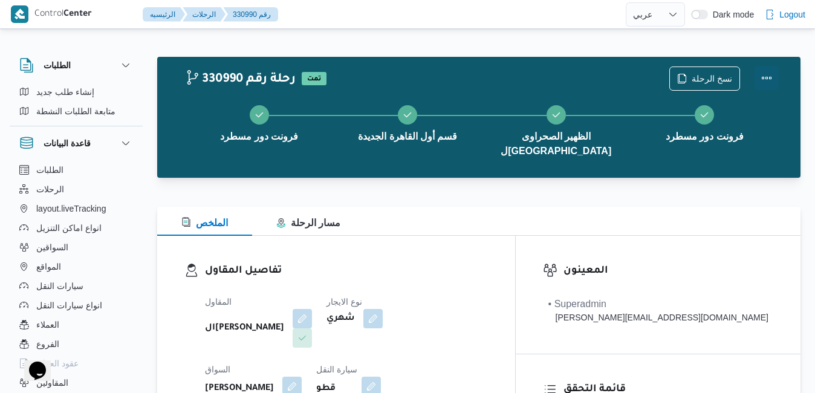
click at [769, 79] on button "Actions" at bounding box center [767, 78] width 24 height 24
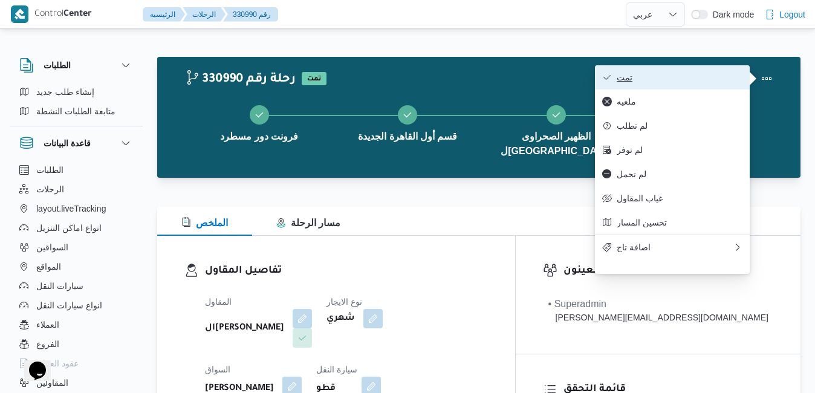
click at [678, 85] on button "تمت" at bounding box center [672, 77] width 155 height 24
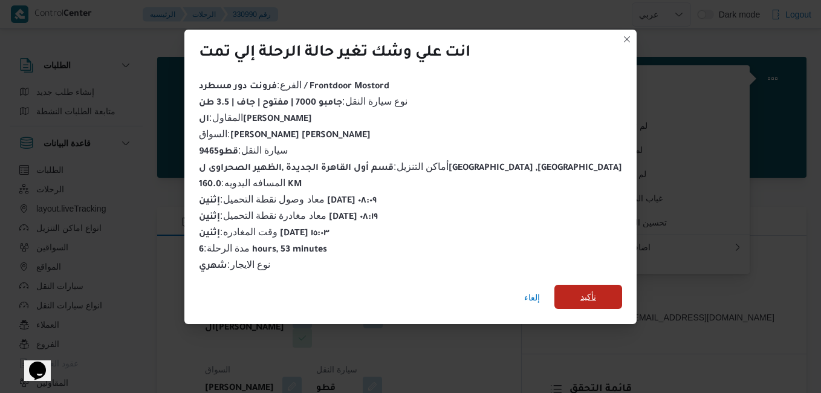
click at [555, 291] on span "تأكيد" at bounding box center [589, 297] width 68 height 24
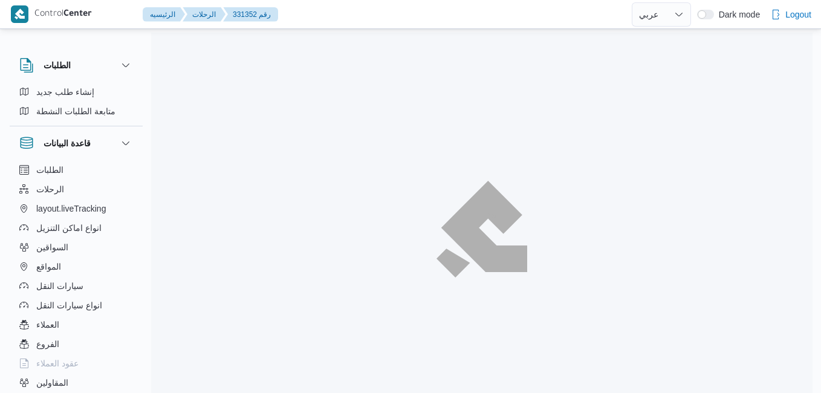
select select "ar"
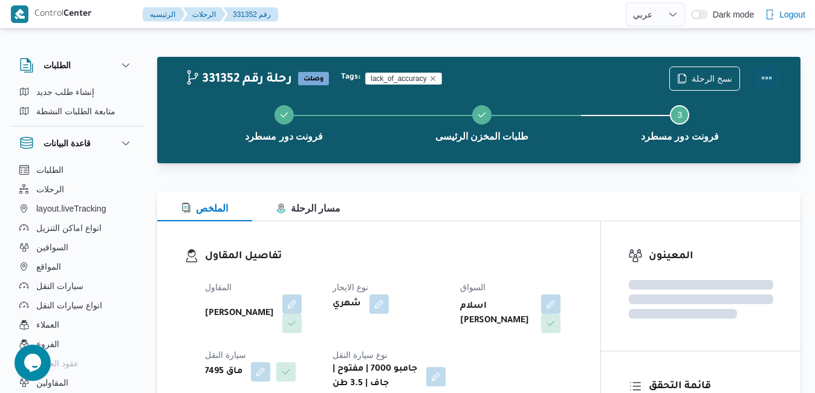
click at [770, 73] on button "Actions" at bounding box center [767, 78] width 24 height 24
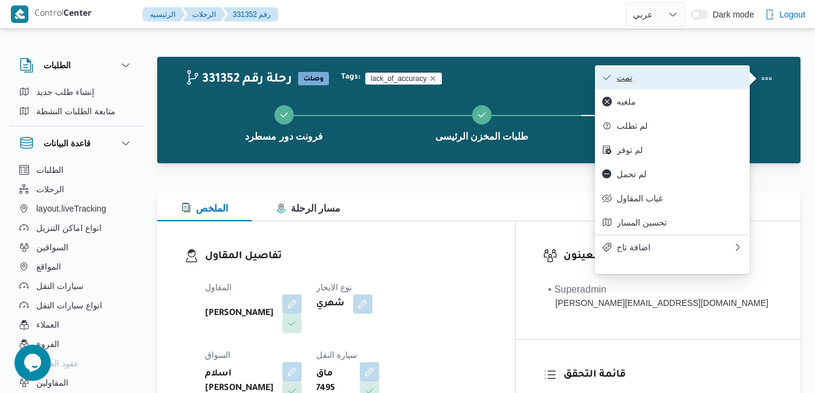
click at [684, 84] on button "تمت" at bounding box center [672, 77] width 155 height 24
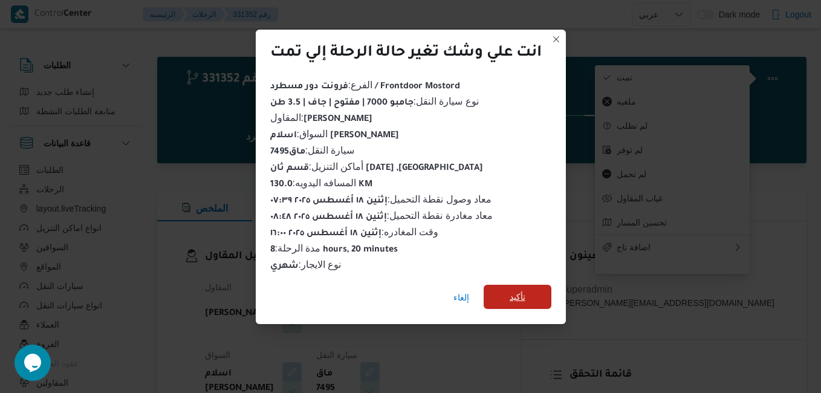
click at [525, 290] on span "تأكيد" at bounding box center [518, 297] width 16 height 15
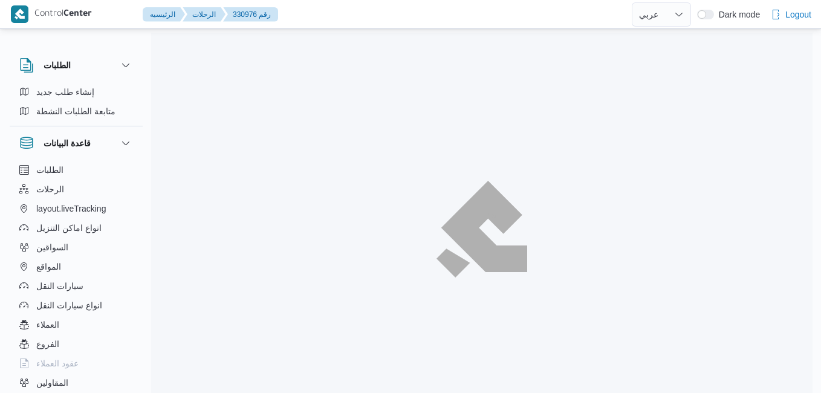
select select "ar"
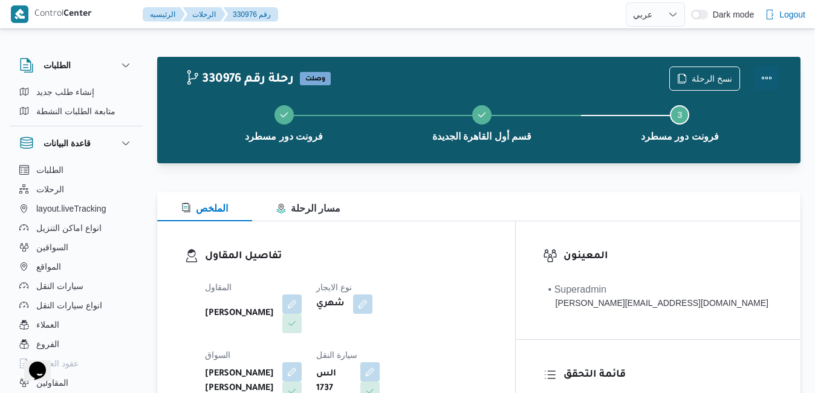
click at [764, 76] on button "Actions" at bounding box center [767, 78] width 24 height 24
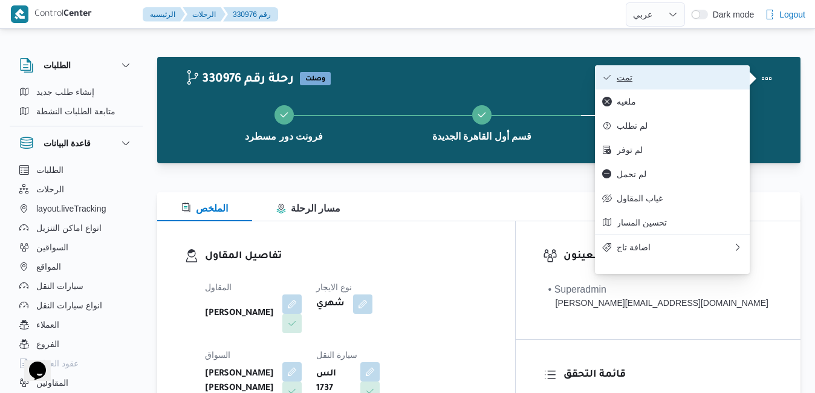
click at [695, 81] on span "تمت" at bounding box center [680, 78] width 126 height 10
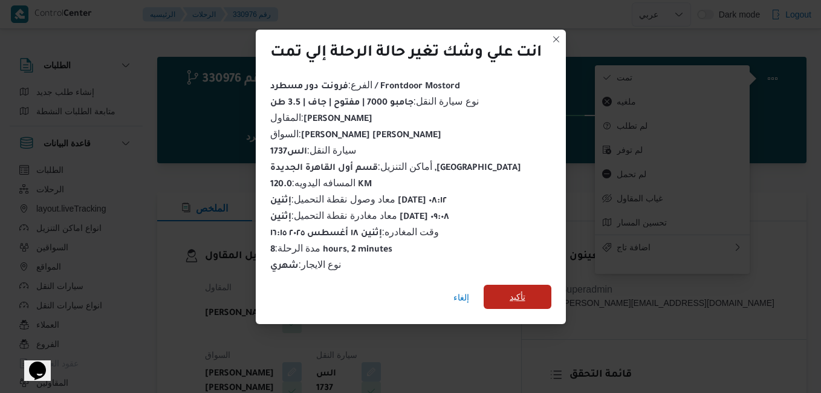
click at [536, 293] on span "تأكيد" at bounding box center [518, 297] width 68 height 24
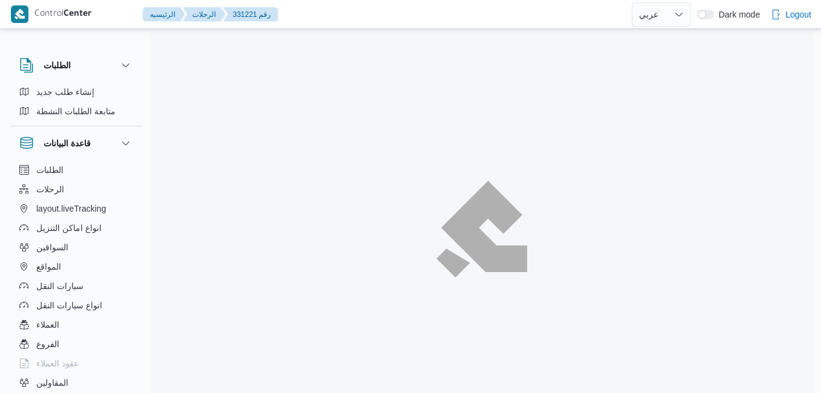
select select "ar"
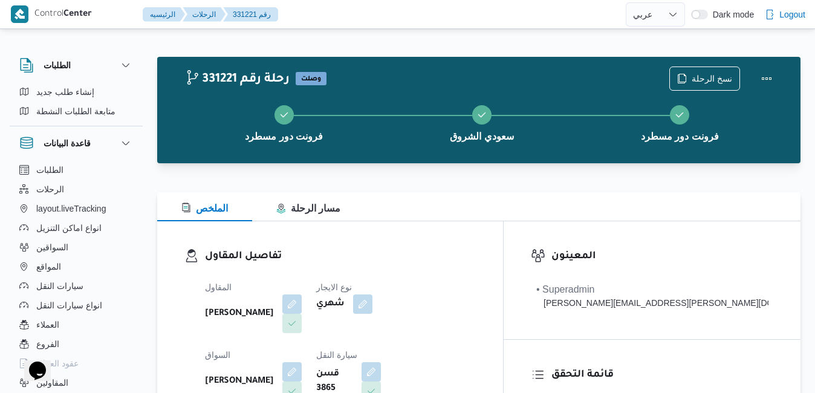
click at [518, 200] on div "الملخص مسار الرحلة" at bounding box center [478, 206] width 643 height 29
click at [553, 211] on div "الملخص مسار الرحلة" at bounding box center [478, 206] width 643 height 29
click at [770, 79] on button "Actions" at bounding box center [767, 78] width 24 height 24
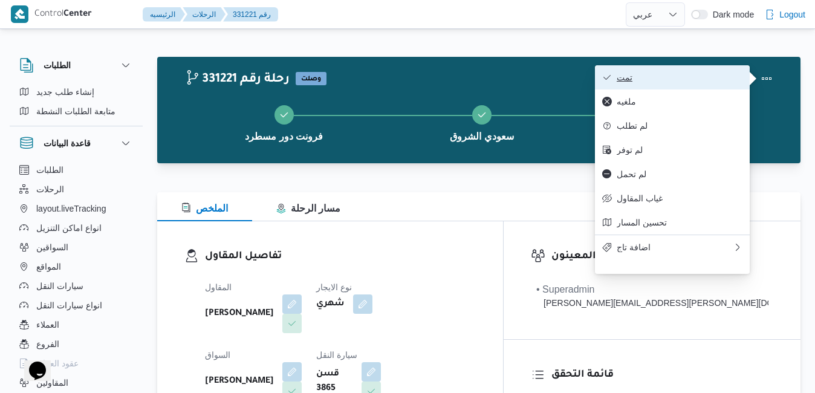
click at [712, 79] on span "تمت" at bounding box center [680, 78] width 126 height 10
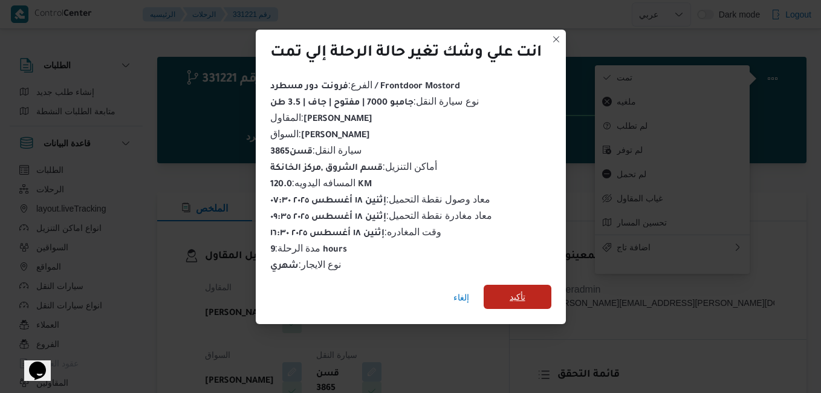
click at [513, 290] on span "تأكيد" at bounding box center [518, 297] width 16 height 15
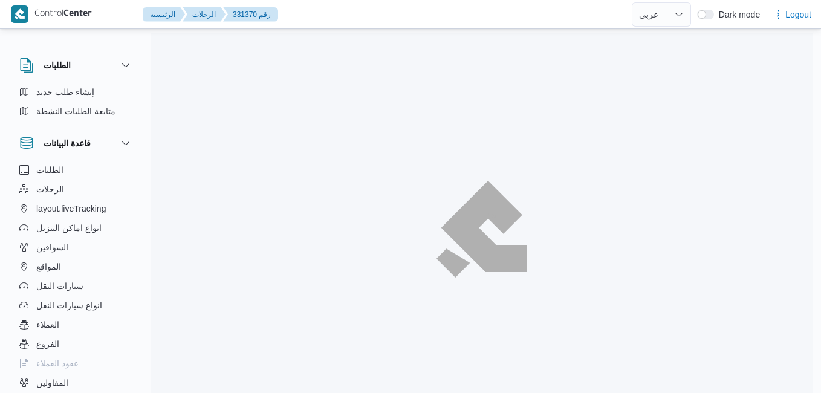
select select "ar"
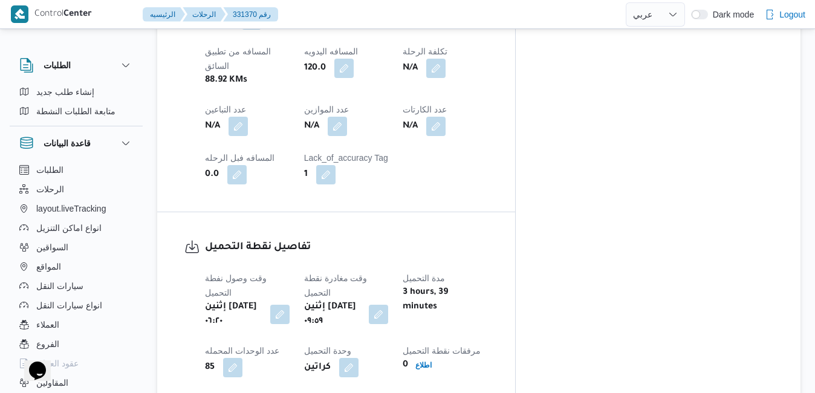
scroll to position [798, 0]
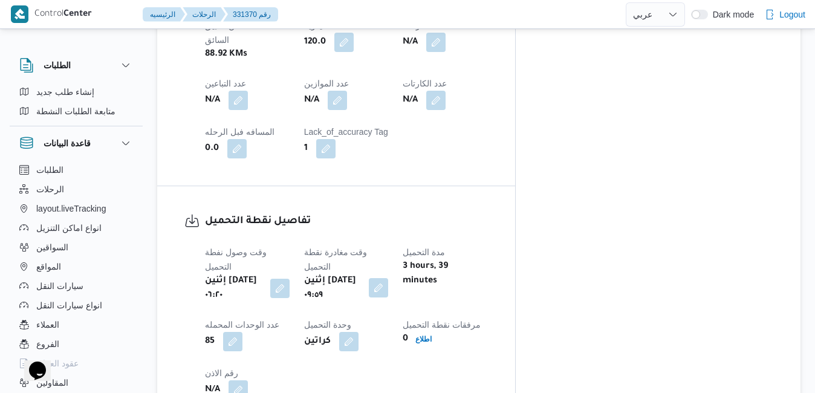
click at [388, 278] on button "button" at bounding box center [378, 287] width 19 height 19
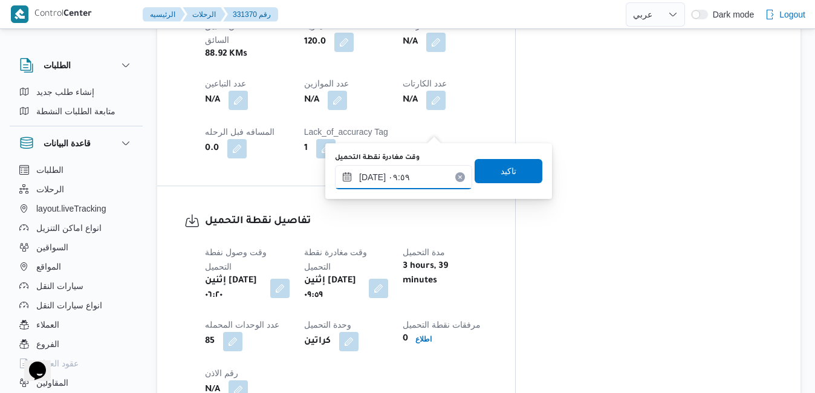
click at [411, 174] on input "[DATE] ٠٩:٥٩" at bounding box center [403, 177] width 137 height 24
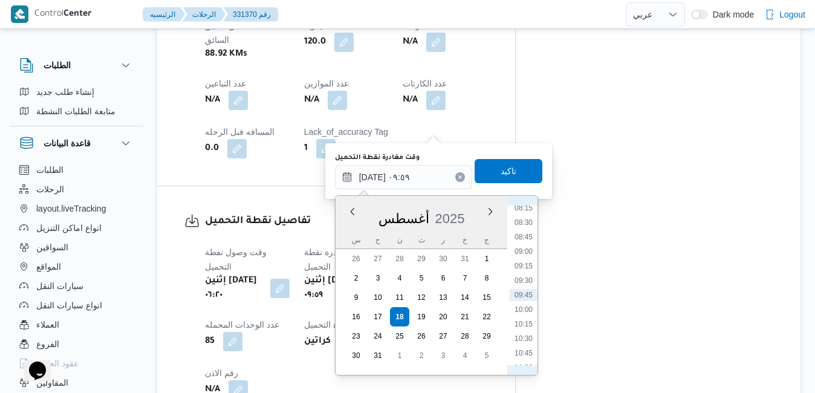
scroll to position [343, 0]
click at [524, 303] on li "07:30" at bounding box center [524, 304] width 28 height 12
type input "١٨/٠٨/٢٠٢٥ ٠٧:٣٠"
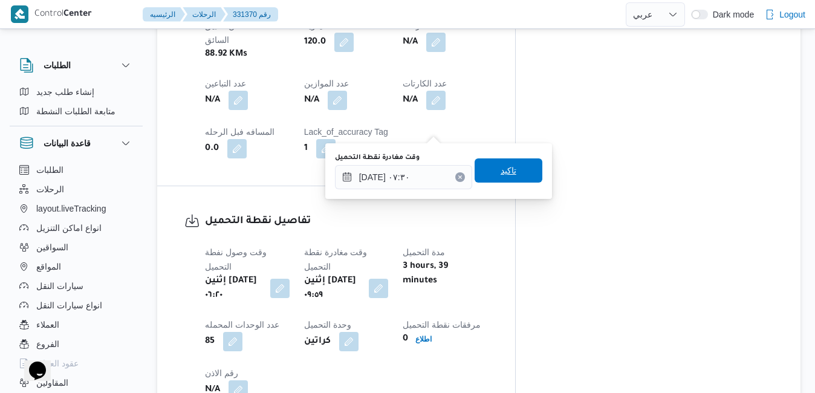
click at [509, 173] on span "تاكيد" at bounding box center [509, 170] width 68 height 24
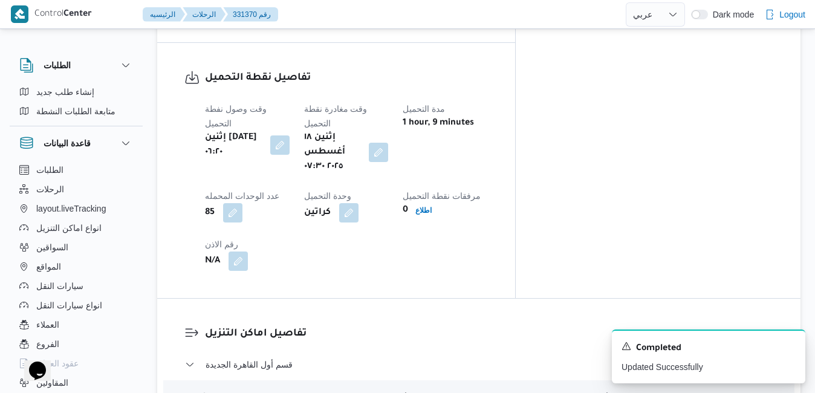
scroll to position [943, 0]
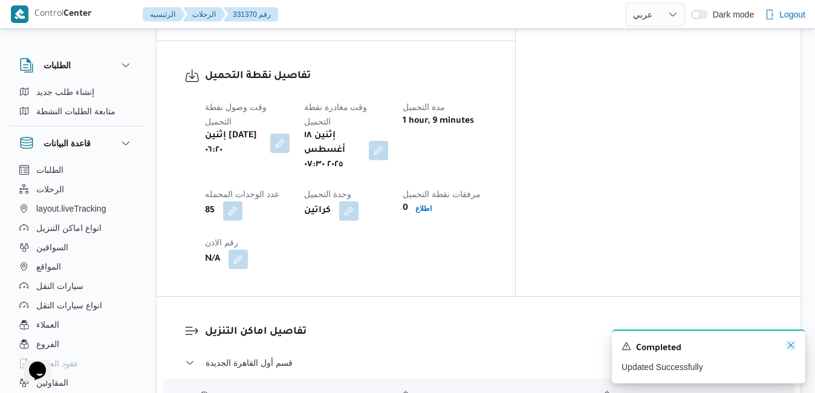
click at [788, 349] on icon "Dismiss toast" at bounding box center [791, 345] width 10 height 10
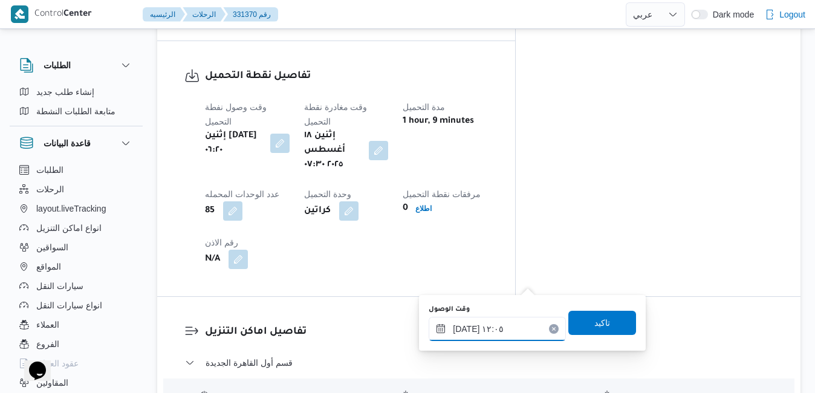
click at [493, 331] on input "١٨/٠٨/٢٠٢٥ ١٢:٠٥" at bounding box center [497, 329] width 137 height 24
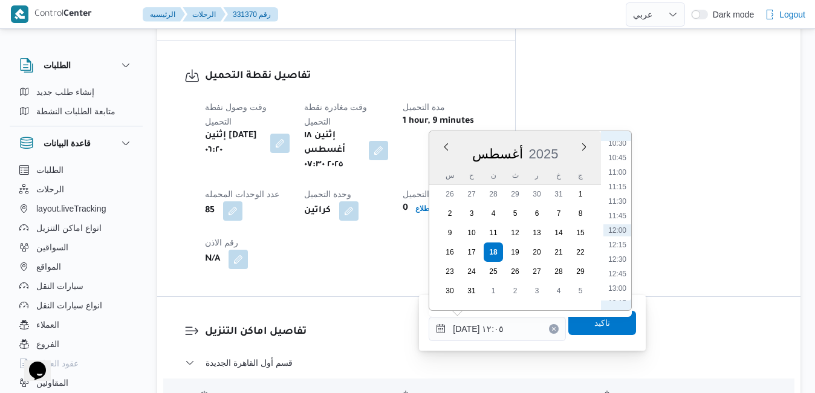
scroll to position [473, 0]
click at [615, 153] on li "08:15" at bounding box center [617, 152] width 28 height 12
type input "١٨/٠٨/٢٠٢٥ ٠٨:١٥"
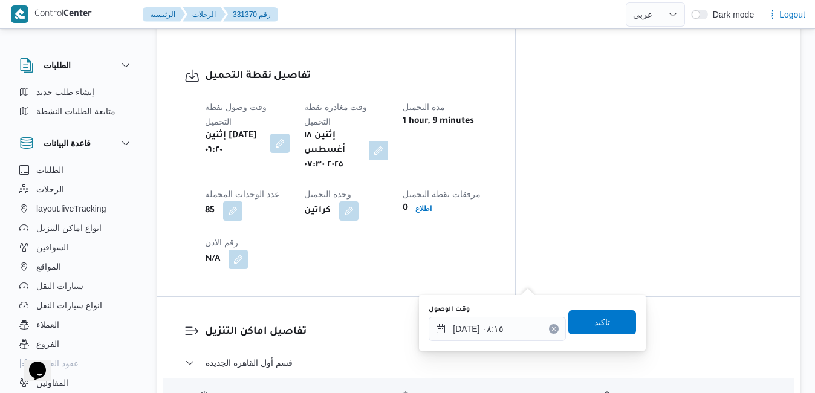
click at [594, 328] on span "تاكيد" at bounding box center [602, 322] width 16 height 15
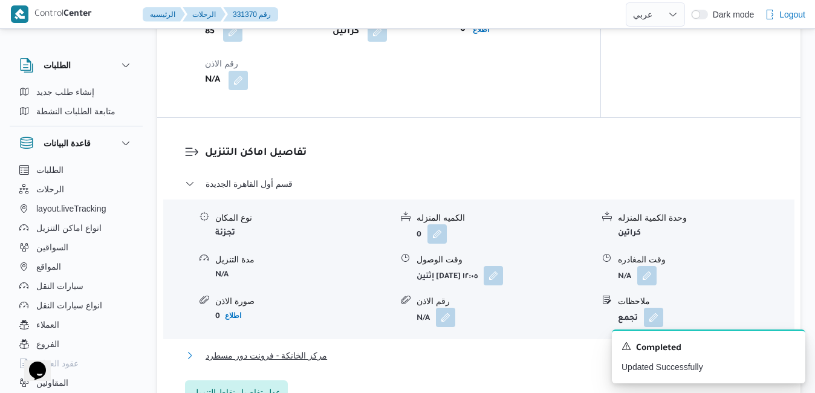
click at [519, 357] on button "مركز الخانكة - فرونت دور مسطرد" at bounding box center [479, 355] width 588 height 15
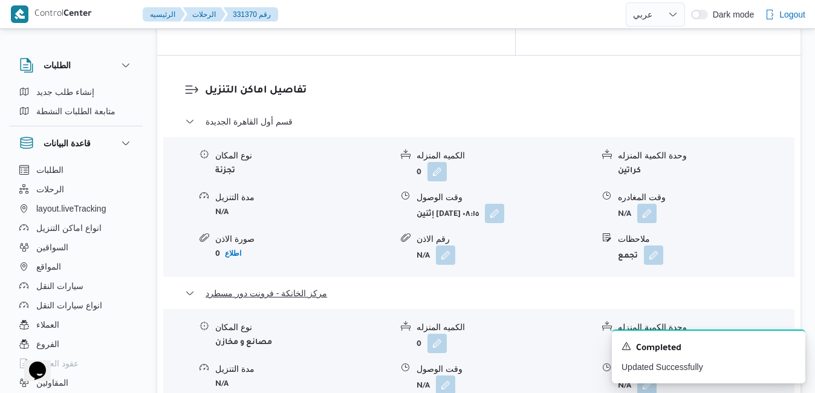
scroll to position [1209, 0]
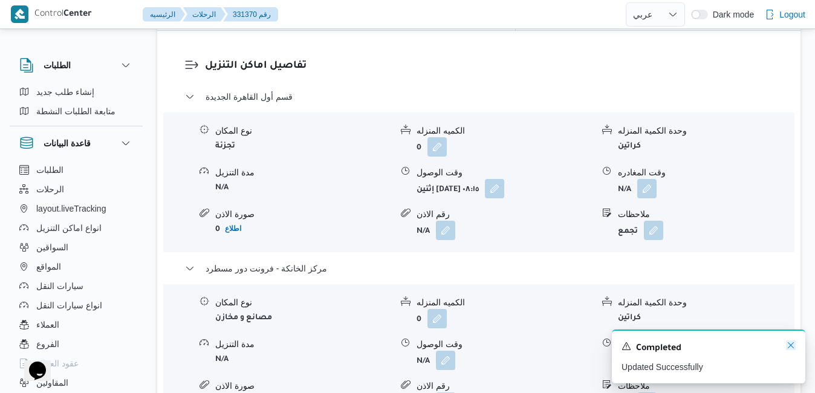
click at [790, 345] on icon "Dismiss toast" at bounding box center [791, 345] width 10 height 10
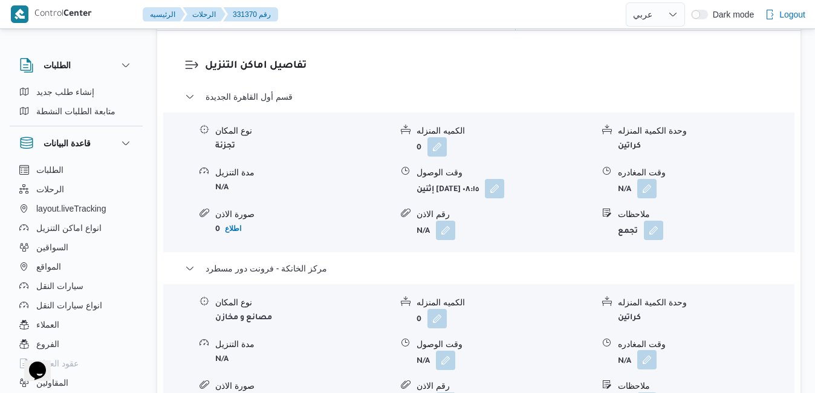
click at [649, 350] on button "button" at bounding box center [646, 359] width 19 height 19
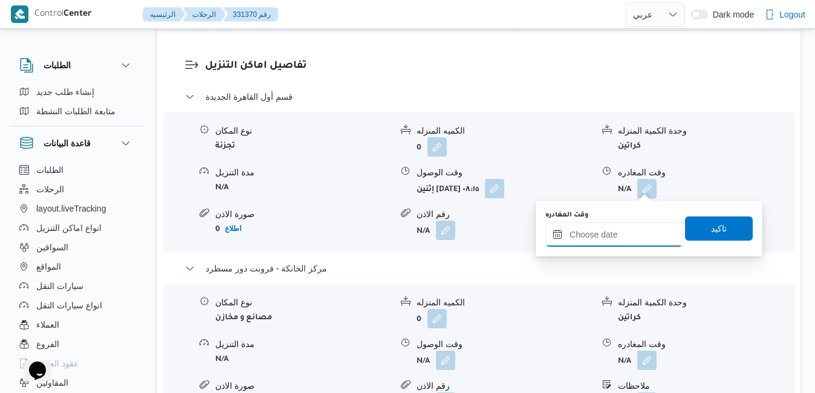
click at [598, 230] on input "وقت المغادره" at bounding box center [613, 235] width 137 height 24
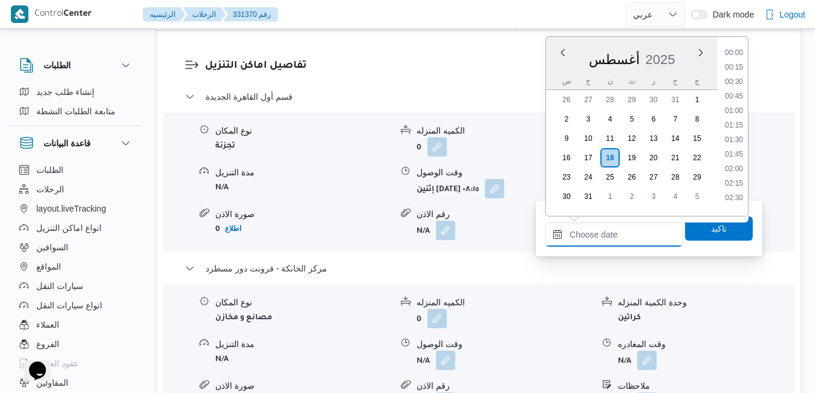
scroll to position [991, 0]
click at [602, 48] on div "أغسطس 2025" at bounding box center [632, 57] width 172 height 31
click at [740, 120] on li "15:45" at bounding box center [734, 116] width 28 height 12
type input "١٨/٠٨/٢٠٢٥ ١٥:٤٥"
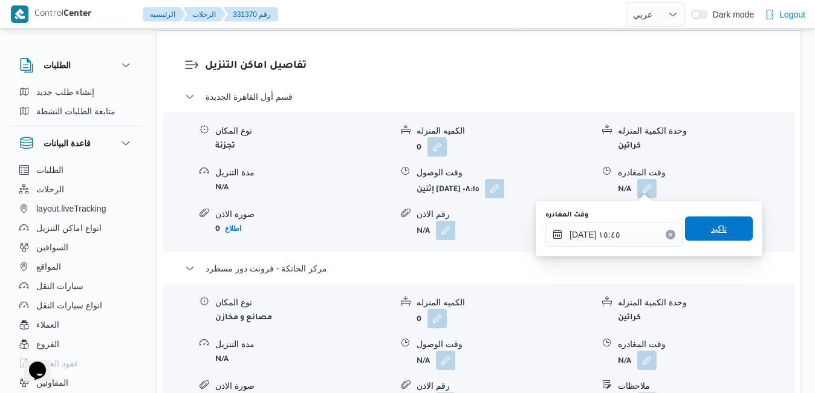
click at [711, 232] on span "تاكيد" at bounding box center [719, 228] width 16 height 15
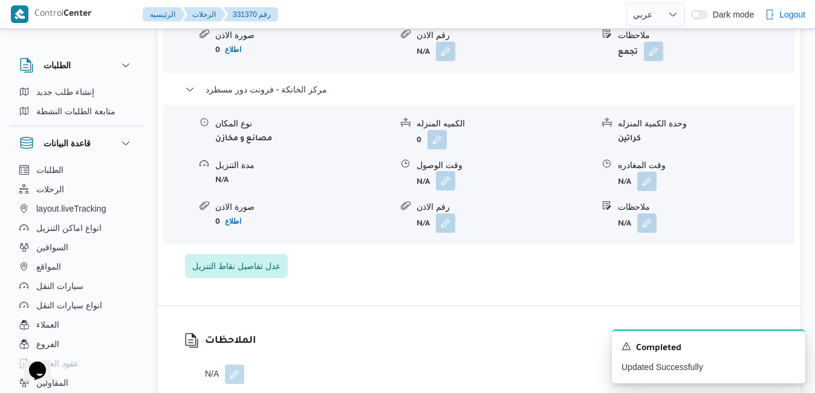
click at [446, 187] on button "button" at bounding box center [445, 180] width 19 height 19
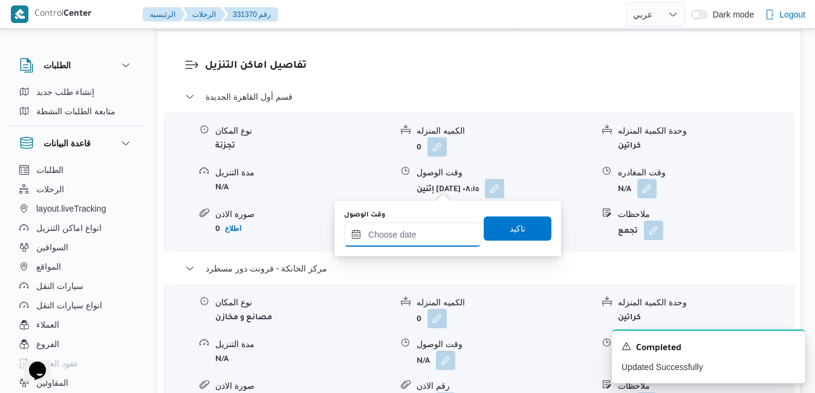
click at [437, 237] on input "وقت الوصول" at bounding box center [412, 235] width 137 height 24
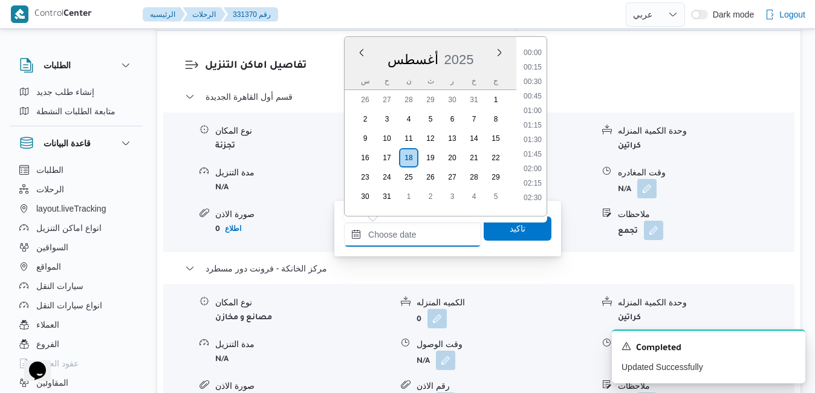
scroll to position [991, 0]
click at [470, 48] on div "أغسطس 2025" at bounding box center [431, 57] width 172 height 31
click at [532, 100] on li "15:30" at bounding box center [533, 102] width 28 height 12
type input "١٨/٠٨/٢٠٢٥ ١٥:٣٠"
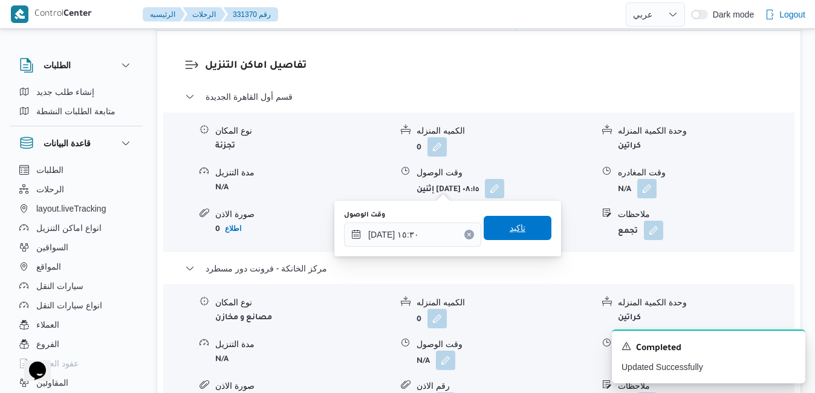
click at [515, 227] on span "تاكيد" at bounding box center [518, 228] width 16 height 15
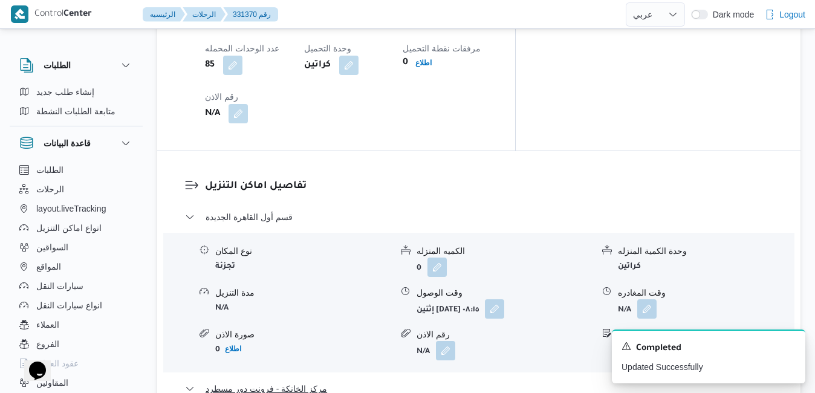
scroll to position [1088, 0]
click at [792, 345] on icon "Dismiss toast" at bounding box center [791, 345] width 6 height 6
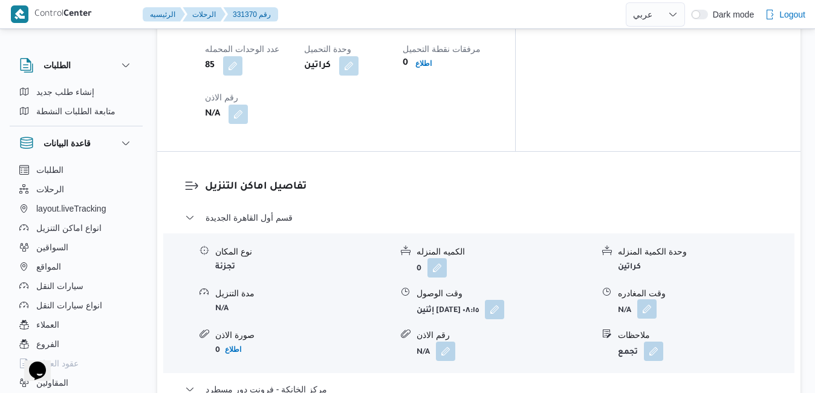
click at [646, 299] on button "button" at bounding box center [646, 308] width 19 height 19
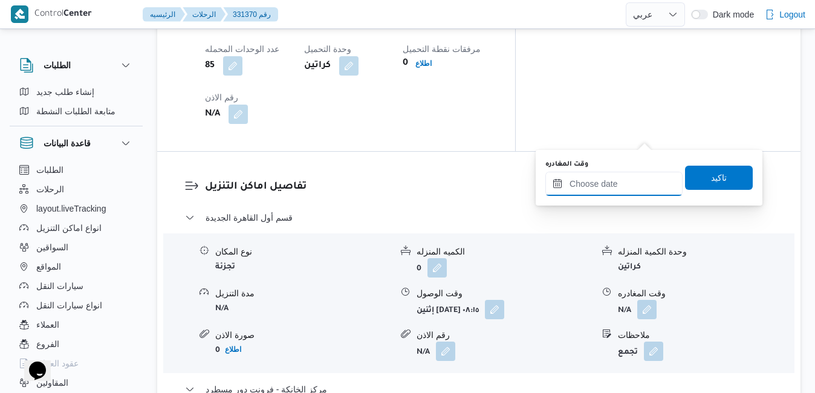
click at [611, 184] on input "وقت المغادره" at bounding box center [613, 184] width 137 height 24
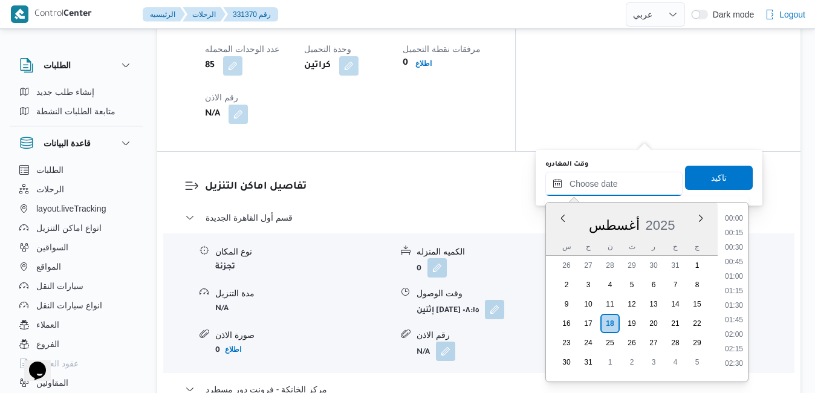
scroll to position [991, 0]
click at [559, 229] on div "أغسطس 2025" at bounding box center [632, 222] width 172 height 31
click at [735, 225] on li "14:45" at bounding box center [734, 224] width 28 height 12
type input "١٨/٠٨/٢٠٢٥ ١٤:٤٥"
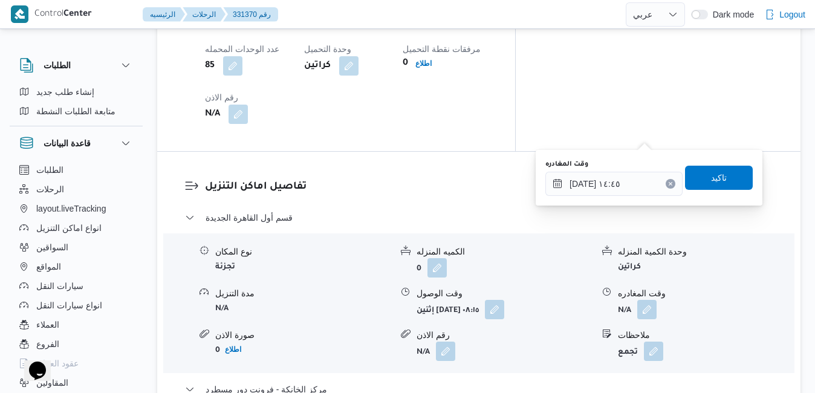
click at [709, 164] on div "وقت المغادره ١٨/٠٨/٢٠٢٥ ١٤:٤٥ تاكيد" at bounding box center [649, 177] width 210 height 39
click at [711, 178] on span "تاكيد" at bounding box center [719, 177] width 16 height 15
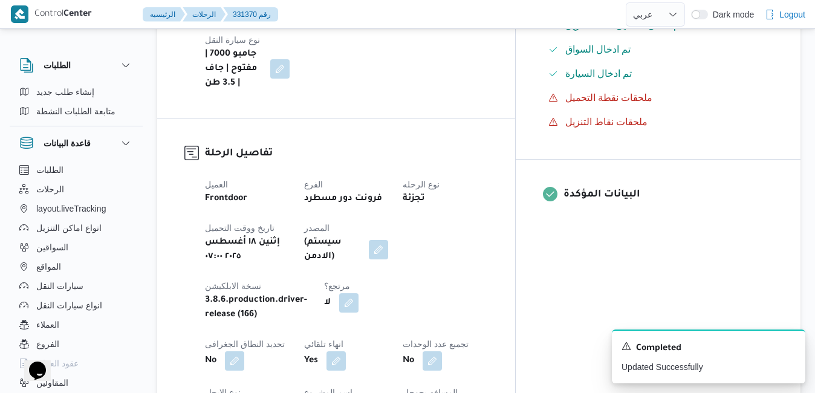
scroll to position [0, 0]
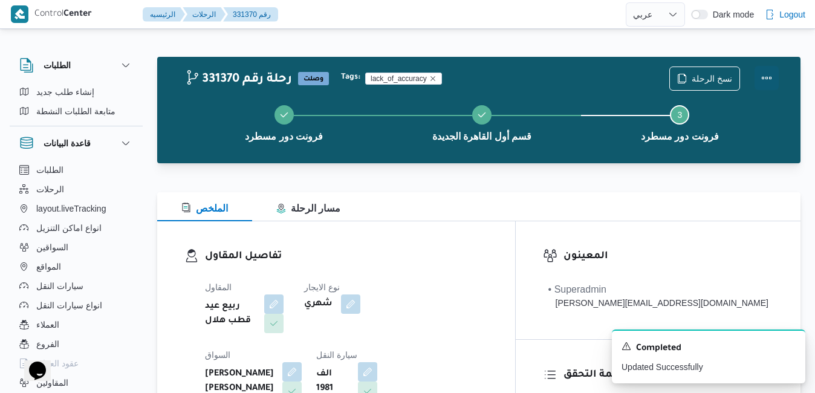
click at [767, 79] on button "Actions" at bounding box center [767, 78] width 24 height 24
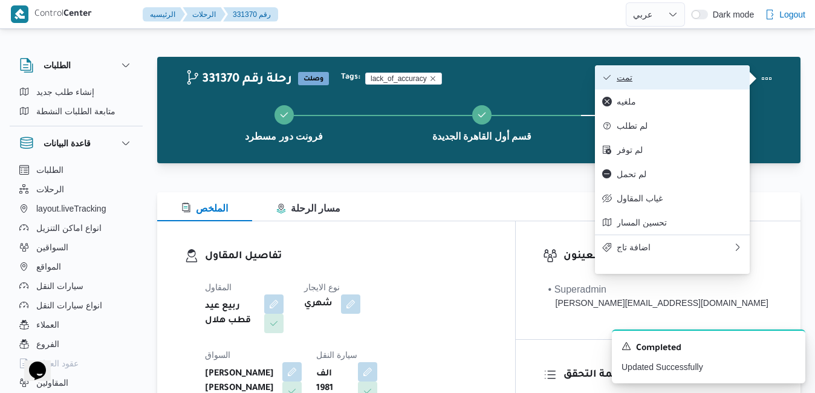
click at [698, 77] on span "تمت" at bounding box center [680, 78] width 126 height 10
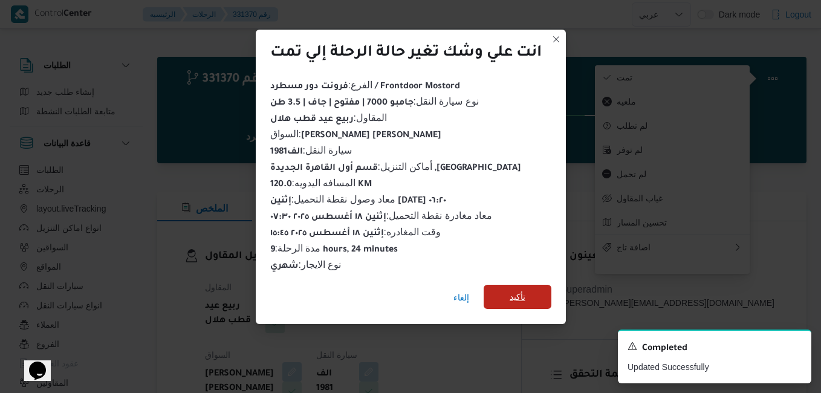
click at [532, 290] on span "تأكيد" at bounding box center [518, 297] width 68 height 24
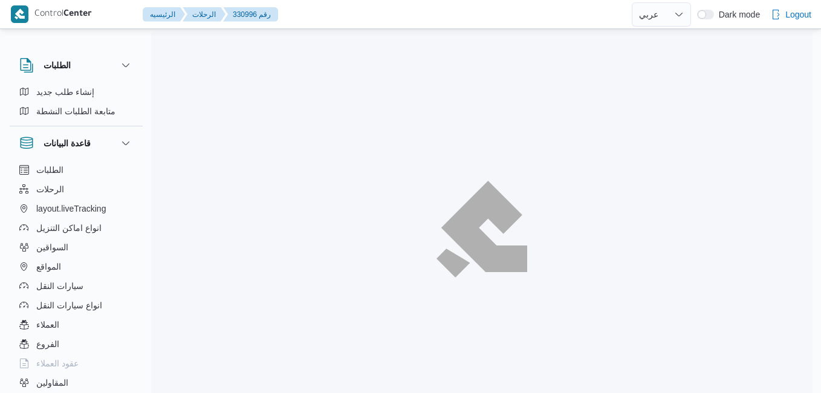
select select "ar"
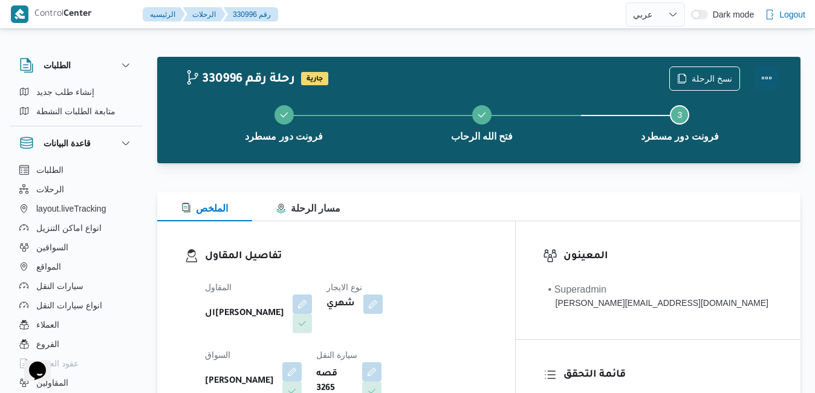
click at [763, 76] on button "Actions" at bounding box center [767, 78] width 24 height 24
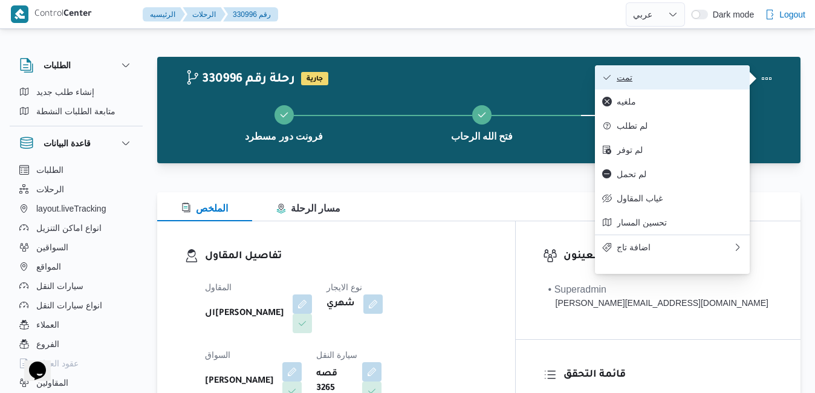
click at [692, 82] on span "تمت" at bounding box center [680, 78] width 126 height 10
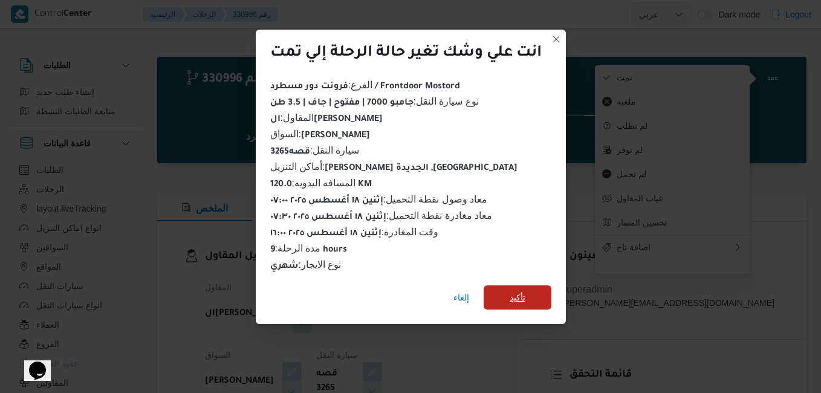
click at [533, 301] on span "تأكيد" at bounding box center [518, 297] width 68 height 24
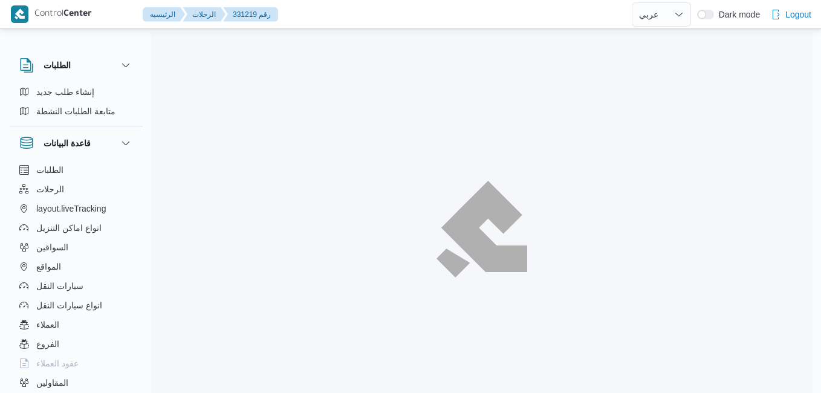
select select "ar"
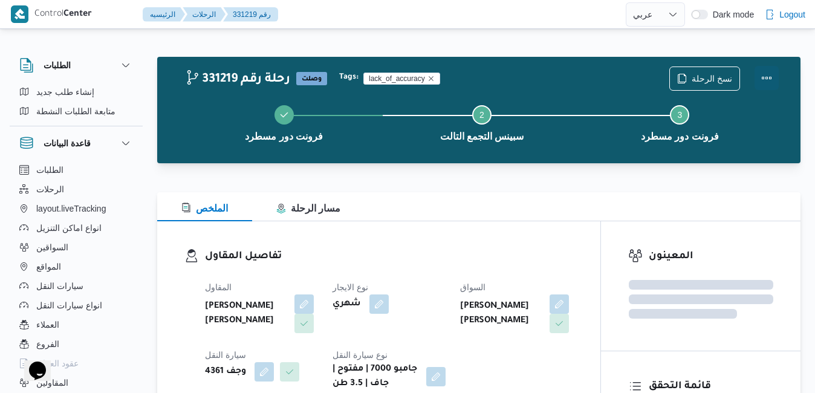
click at [763, 73] on button "Actions" at bounding box center [767, 78] width 24 height 24
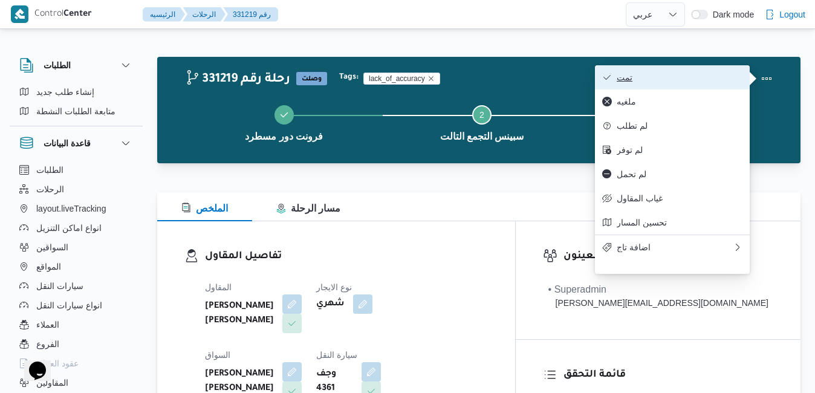
click at [696, 76] on span "تمت" at bounding box center [680, 78] width 126 height 10
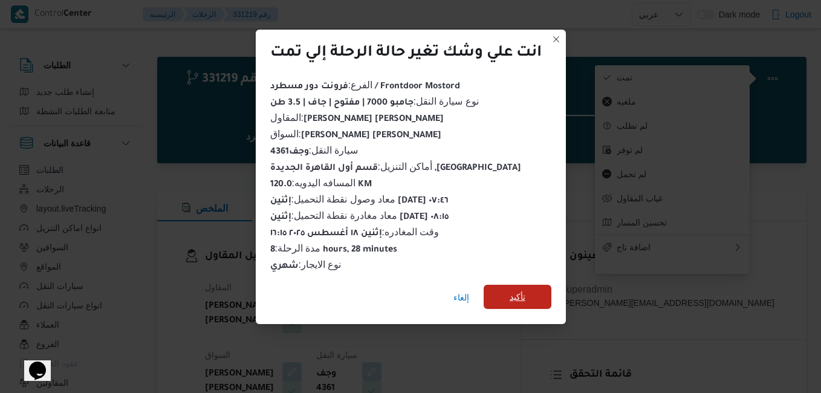
click at [521, 296] on span "تأكيد" at bounding box center [518, 297] width 16 height 15
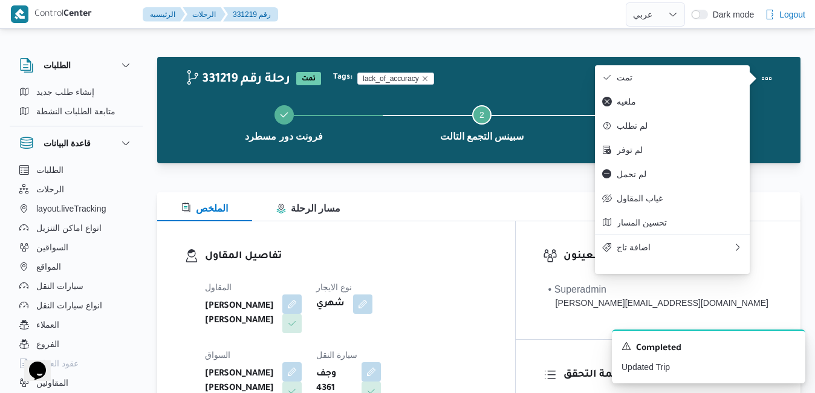
click at [515, 225] on div "تفاصيل المقاول المقاول [PERSON_NAME] [PERSON_NAME] نوع الايجار شهري السواق [PER…" at bounding box center [336, 360] width 358 height 279
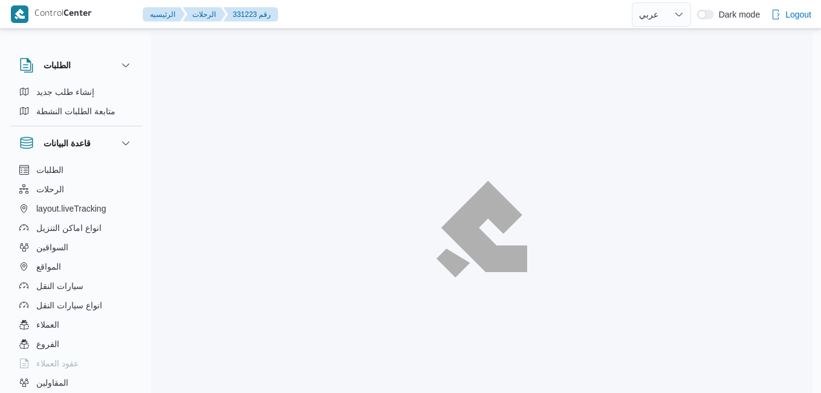
select select "ar"
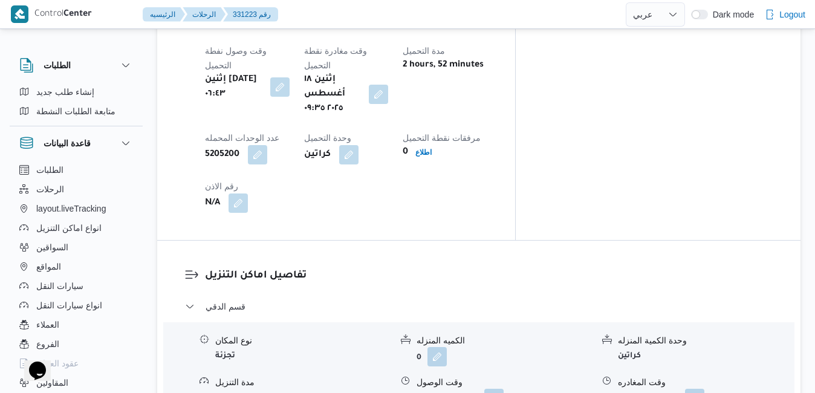
scroll to position [1004, 0]
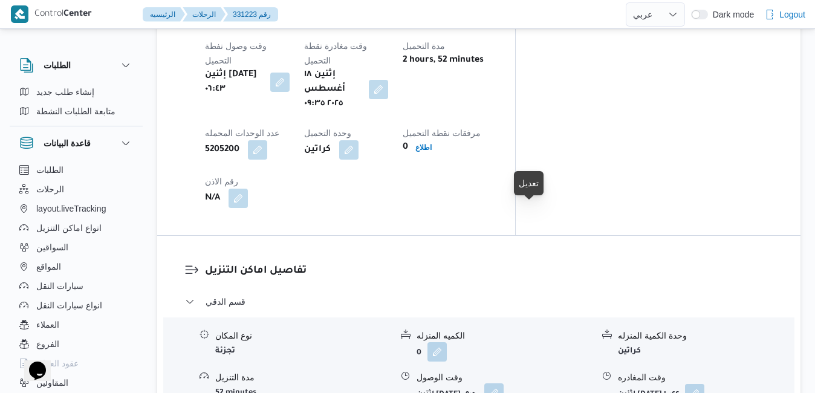
click at [504, 383] on button "button" at bounding box center [493, 392] width 19 height 19
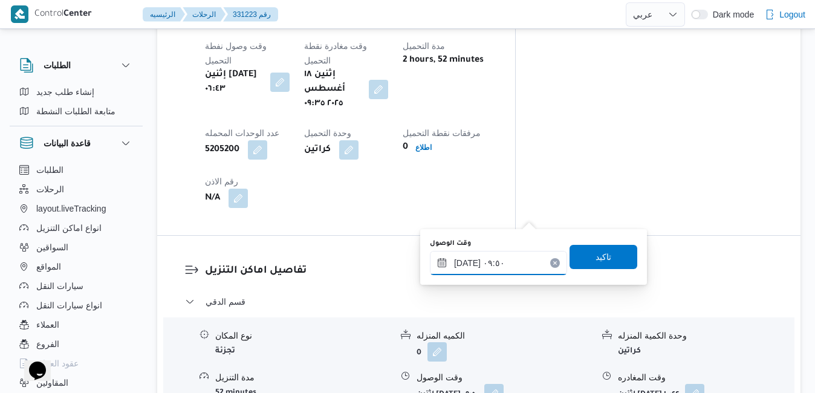
click at [486, 265] on input "١٨/٠٨/٢٠٢٥ ٠٩:٥٠" at bounding box center [498, 263] width 137 height 24
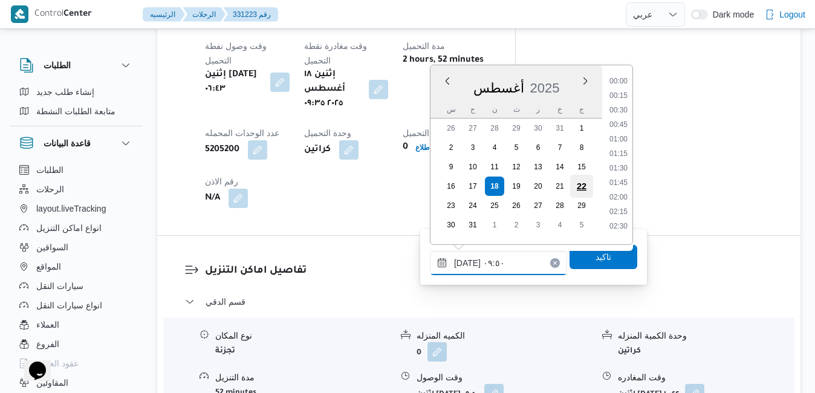
scroll to position [483, 0]
click at [623, 196] on li "10:15" at bounding box center [619, 193] width 28 height 12
type input "١٨/٠٨/٢٠٢٥ ١٠:١٥"
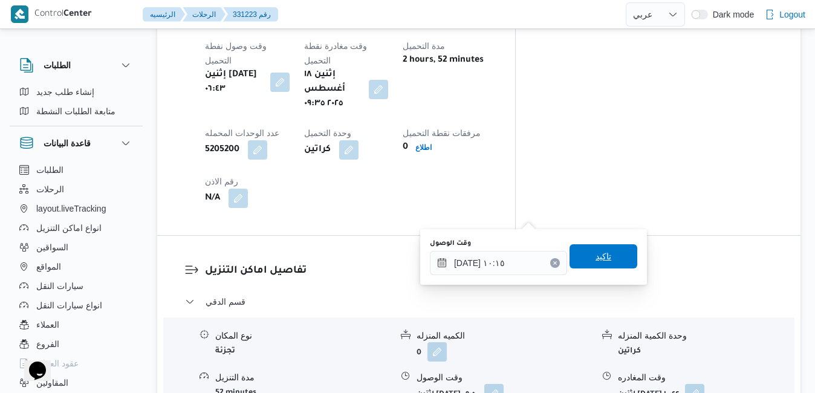
click at [603, 264] on span "تاكيد" at bounding box center [604, 256] width 68 height 24
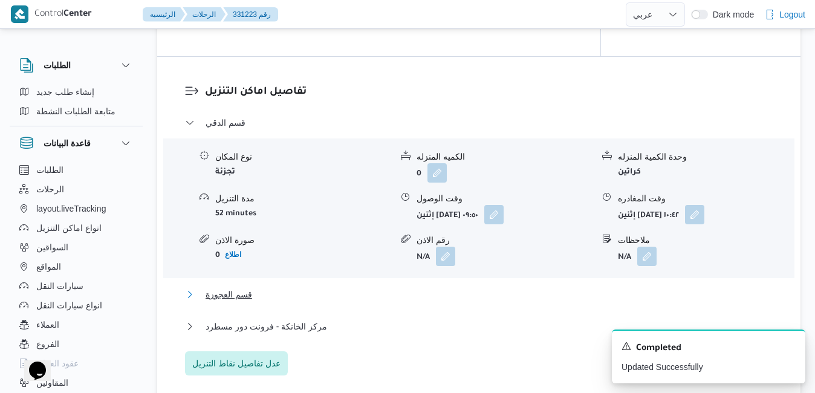
click at [463, 290] on button "قسم العجوزة" at bounding box center [479, 294] width 588 height 15
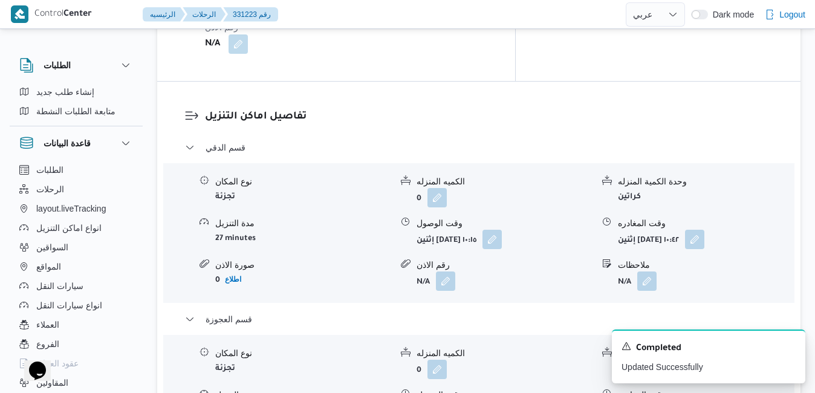
scroll to position [1222, 0]
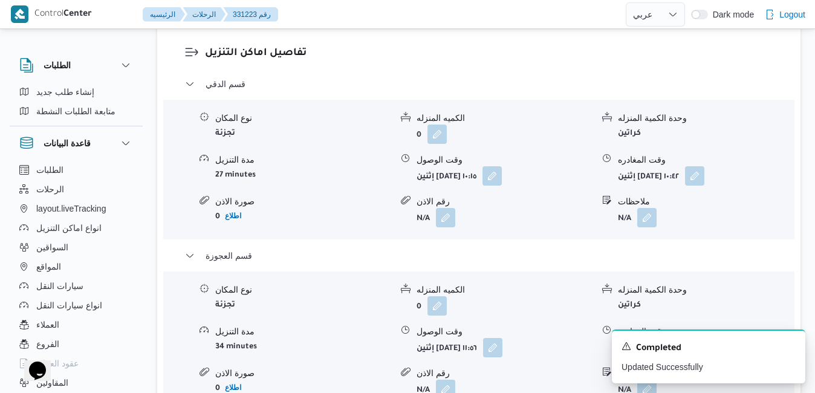
click at [792, 345] on icon "Dismiss toast" at bounding box center [791, 345] width 10 height 10
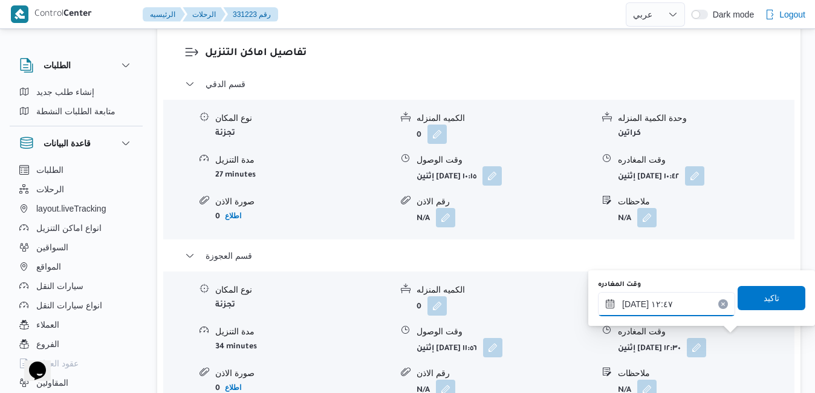
click at [682, 305] on input "١٨/٠٨/٢٠٢٥ ١٢:٤٧" at bounding box center [666, 304] width 137 height 24
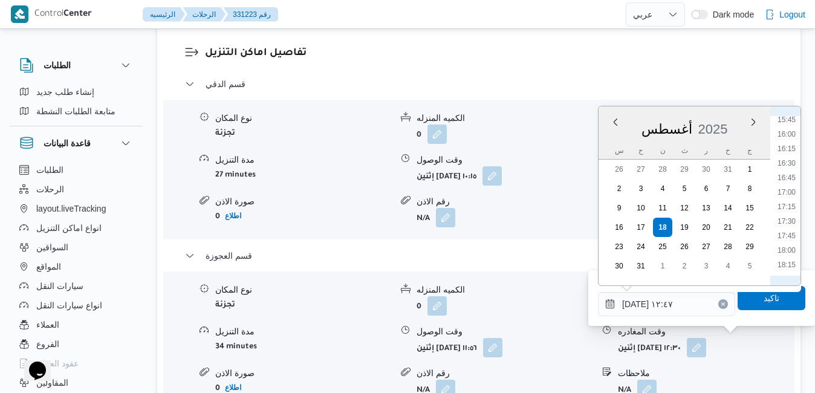
scroll to position [936, 0]
click at [789, 142] on li "16:30" at bounding box center [787, 144] width 28 height 12
type input "١٨/٠٨/٢٠٢٥ ١٦:٣٠"
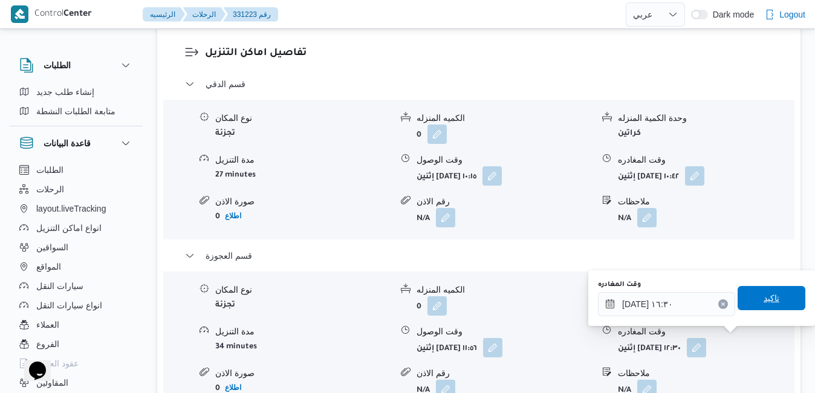
click at [764, 299] on span "تاكيد" at bounding box center [772, 298] width 16 height 15
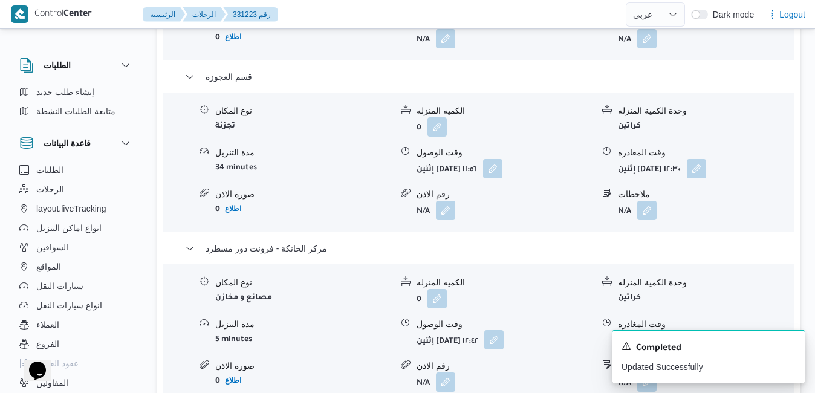
click at [504, 346] on button "button" at bounding box center [493, 339] width 19 height 19
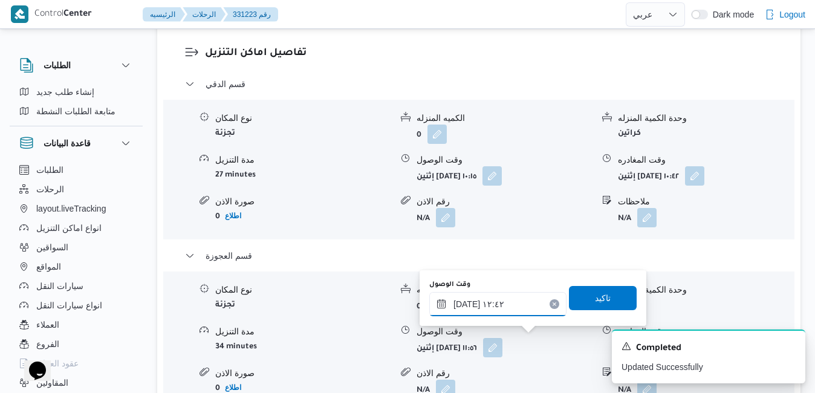
click at [500, 306] on input "١٨/٠٨/٢٠٢٥ ١٢:٤٢" at bounding box center [497, 304] width 137 height 24
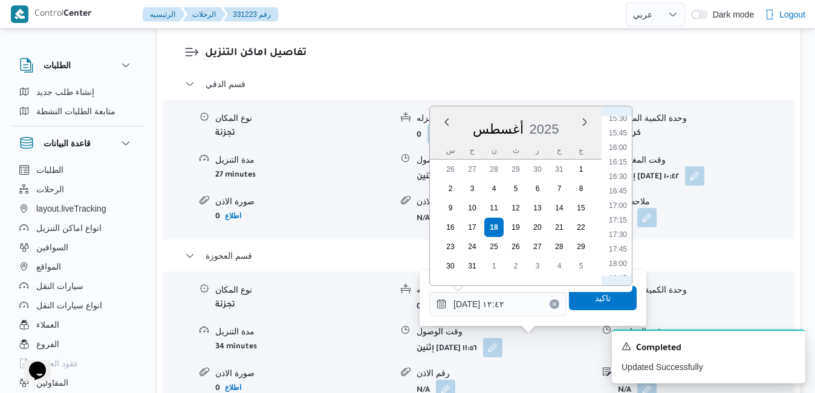
scroll to position [922, 0]
click at [618, 142] on li "16:15" at bounding box center [618, 144] width 28 height 12
type input "١٨/٠٨/٢٠٢٥ ١٦:١٥"
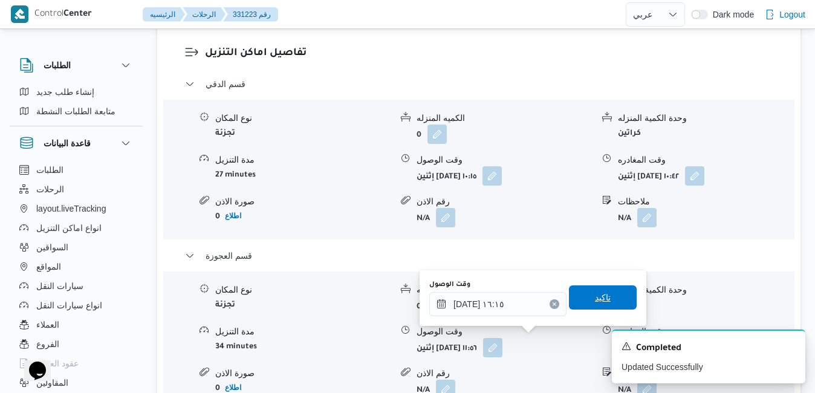
click at [582, 293] on span "تاكيد" at bounding box center [603, 297] width 68 height 24
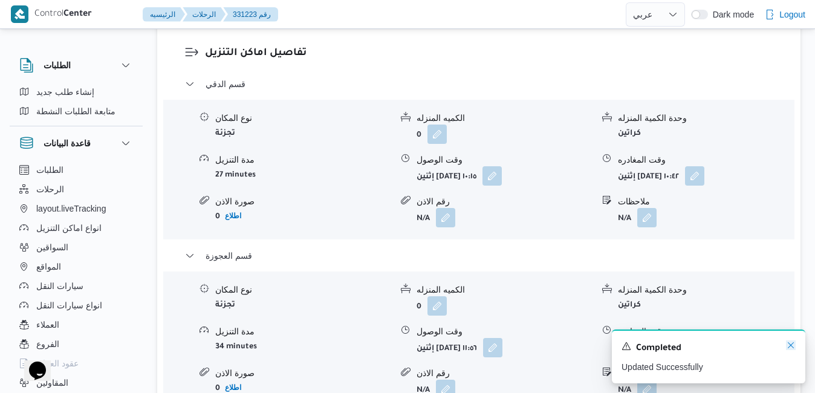
click at [792, 346] on icon "Dismiss toast" at bounding box center [791, 345] width 6 height 6
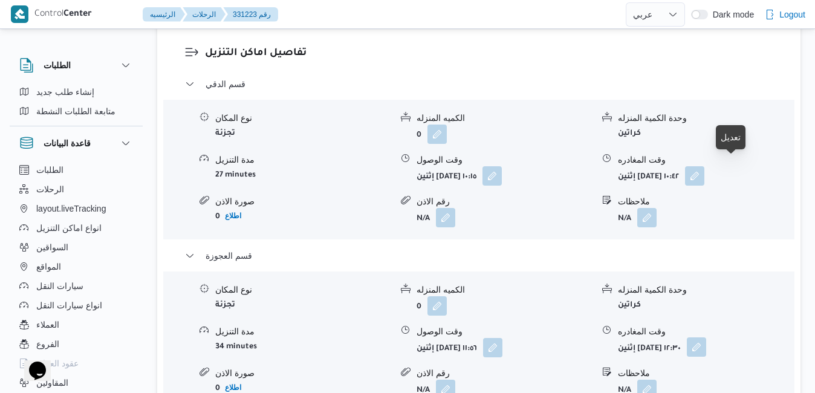
click at [706, 337] on button "button" at bounding box center [696, 346] width 19 height 19
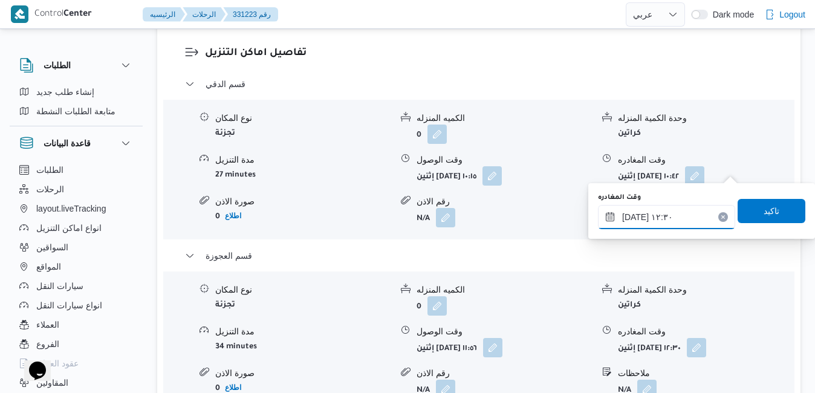
click at [675, 214] on input "١٨/٠٨/٢٠٢٥ ١٢:٣٠" at bounding box center [666, 217] width 137 height 24
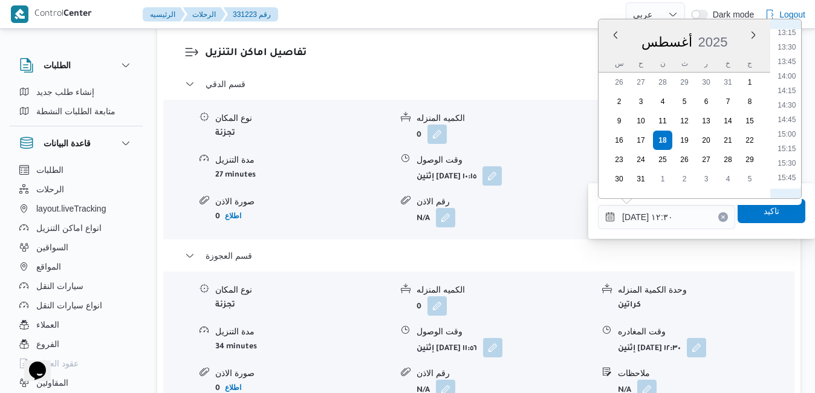
scroll to position [782, 0]
click at [792, 151] on li "15:30" at bounding box center [787, 153] width 28 height 12
type input "١٨/٠٨/٢٠٢٥ ١٥:٣٠"
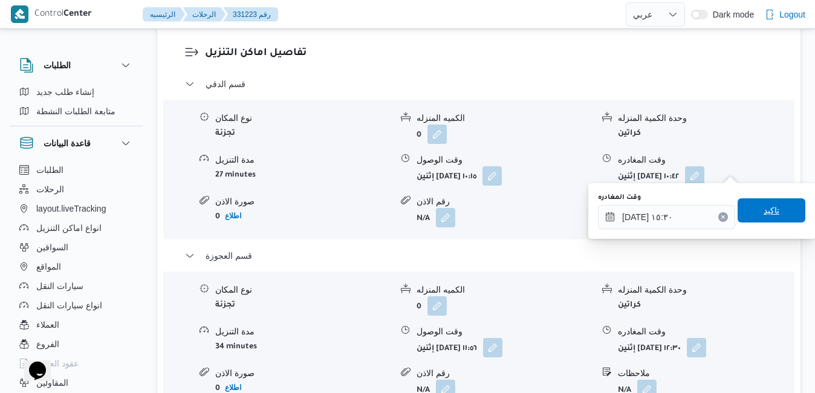
click at [764, 208] on span "تاكيد" at bounding box center [772, 210] width 16 height 15
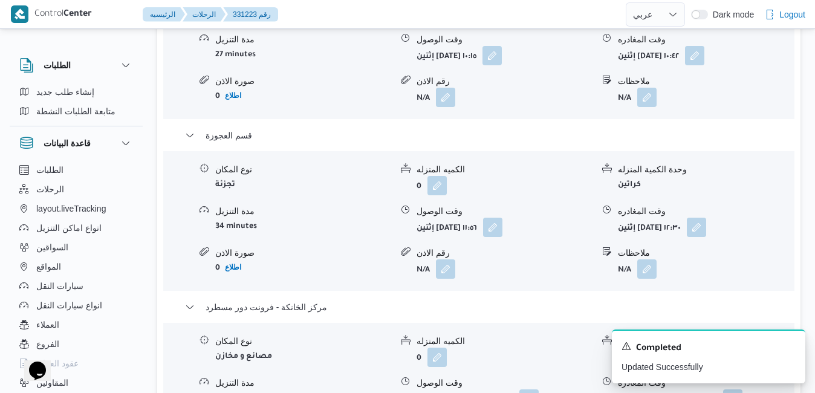
scroll to position [1125, 0]
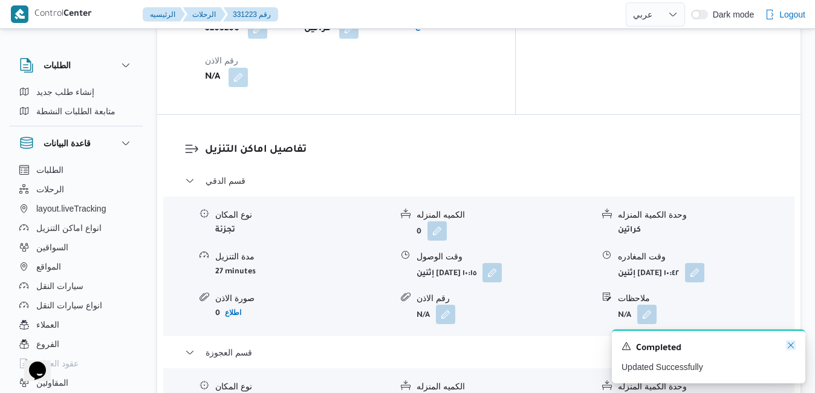
click at [790, 344] on icon "Dismiss toast" at bounding box center [791, 345] width 10 height 10
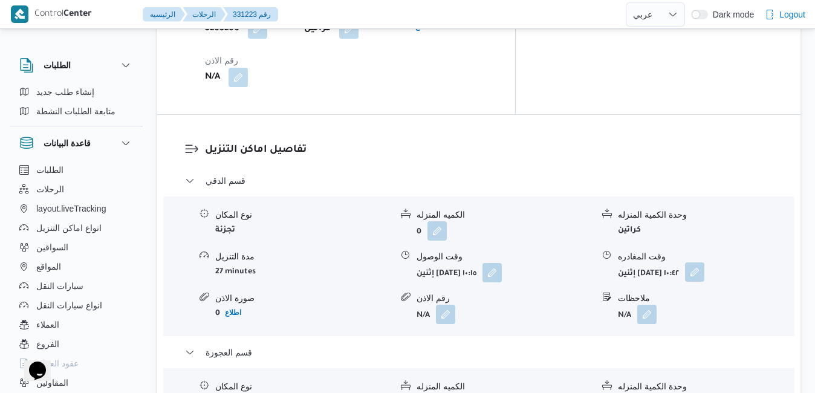
click at [704, 262] on button "button" at bounding box center [694, 271] width 19 height 19
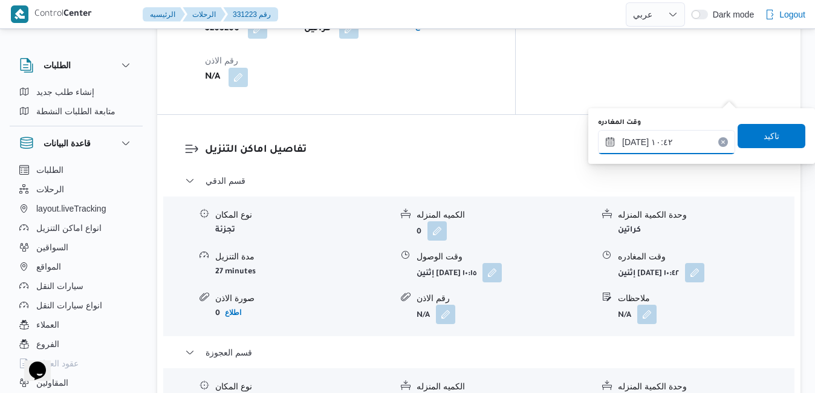
click at [673, 143] on input "١٨/٠٨/٢٠٢٥ ١٠:٤٢" at bounding box center [666, 142] width 137 height 24
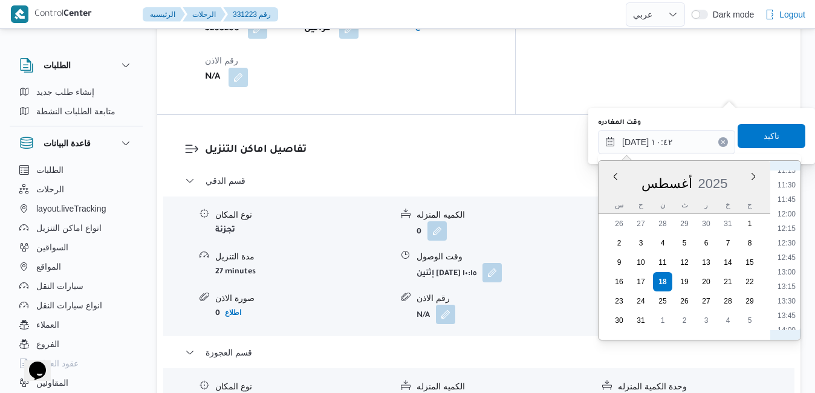
scroll to position [666, 0]
click at [786, 237] on li "12:30" at bounding box center [787, 236] width 28 height 12
type input "١٨/٠٨/٢٠٢٥ ١٢:٣٠"
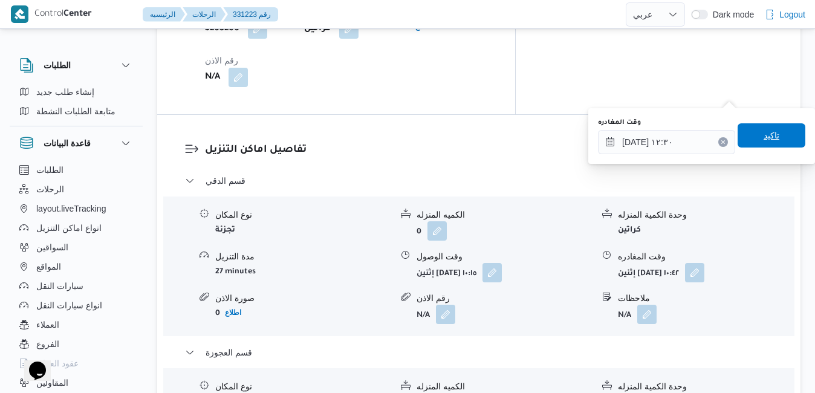
click at [764, 135] on span "تاكيد" at bounding box center [772, 135] width 16 height 15
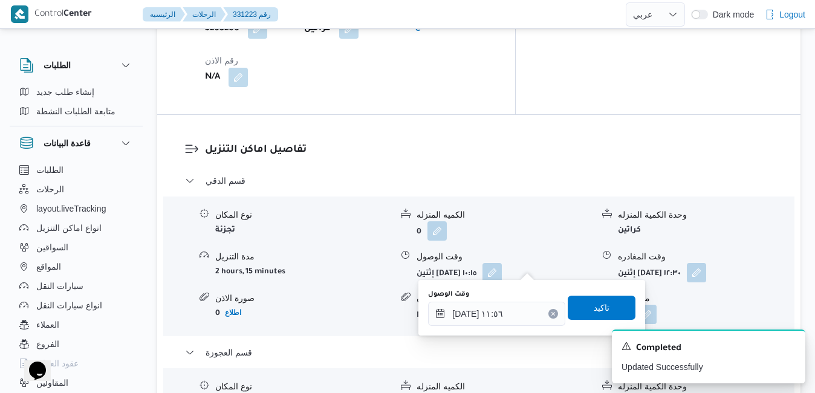
click at [502, 299] on div "وقت الوصول ١٨/٠٨/٢٠٢٥ ١١:٥٦" at bounding box center [496, 308] width 137 height 36
click at [502, 327] on div "You are in a dialog. To close this dialog, hit escape. وقت الوصول ١٨/٠٨/٢٠٢٥ ١١…" at bounding box center [531, 308] width 227 height 56
click at [505, 317] on input "١٨/٠٨/٢٠٢٥ ١١:٥٦" at bounding box center [496, 314] width 137 height 24
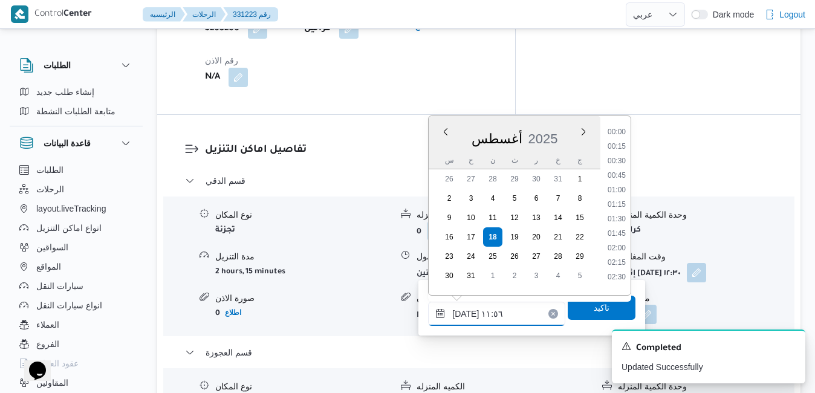
scroll to position [599, 0]
click at [617, 270] on li "12:45" at bounding box center [617, 273] width 28 height 12
type input "١٨/٠٨/٢٠٢٥ ١٢:٤٥"
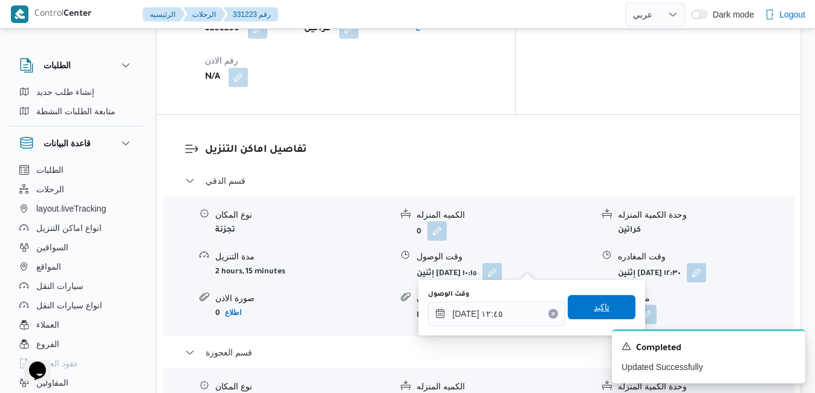
click at [596, 302] on span "تاكيد" at bounding box center [602, 307] width 16 height 15
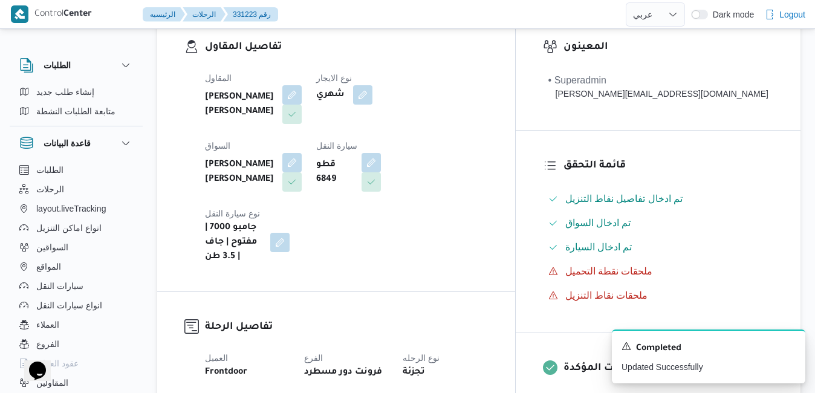
scroll to position [0, 0]
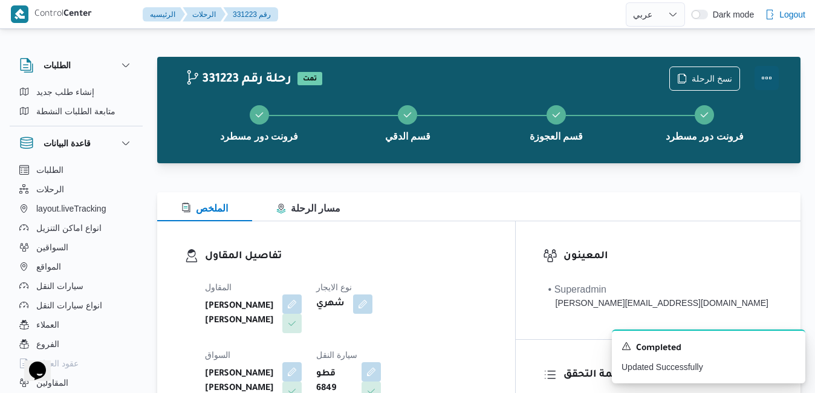
click at [770, 79] on button "Actions" at bounding box center [767, 78] width 24 height 24
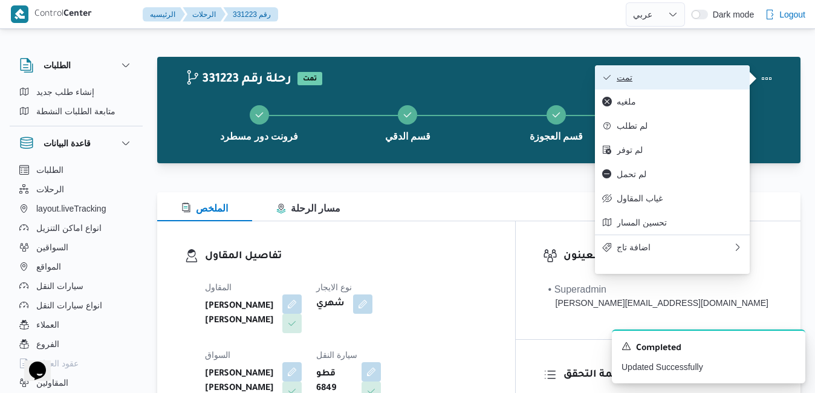
click at [697, 79] on span "تمت" at bounding box center [680, 78] width 126 height 10
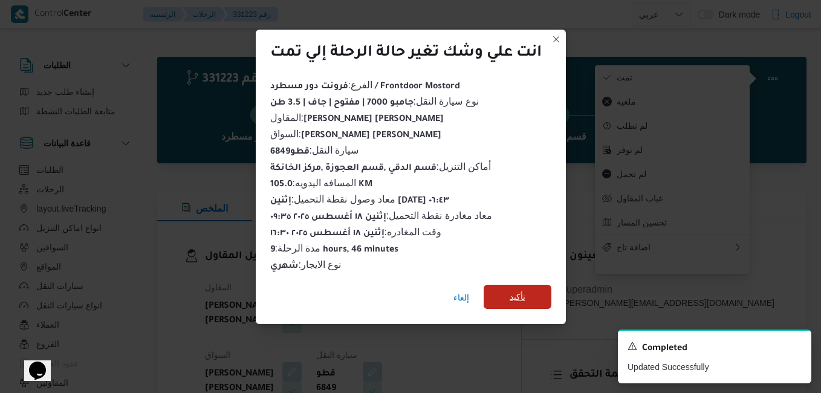
click at [515, 296] on span "تأكيد" at bounding box center [518, 297] width 16 height 15
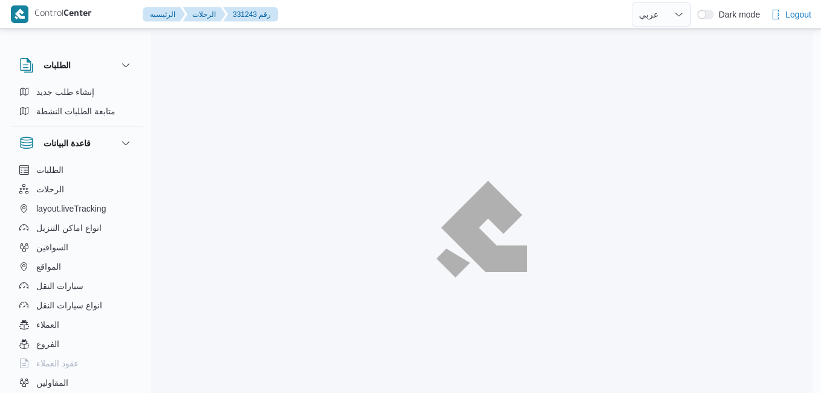
select select "ar"
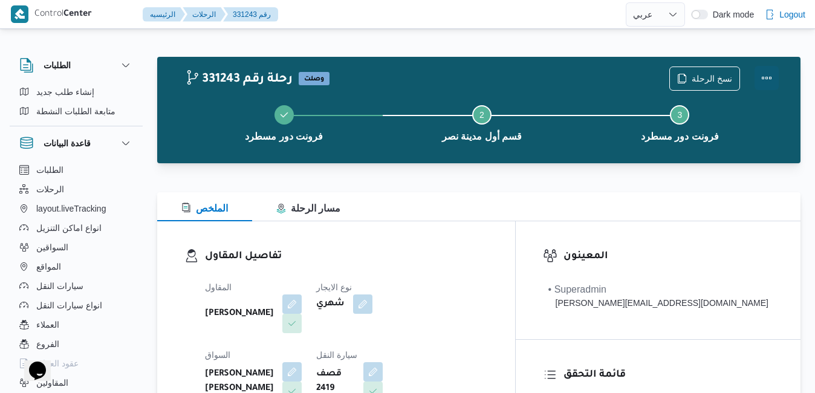
click at [767, 78] on button "Actions" at bounding box center [767, 78] width 24 height 24
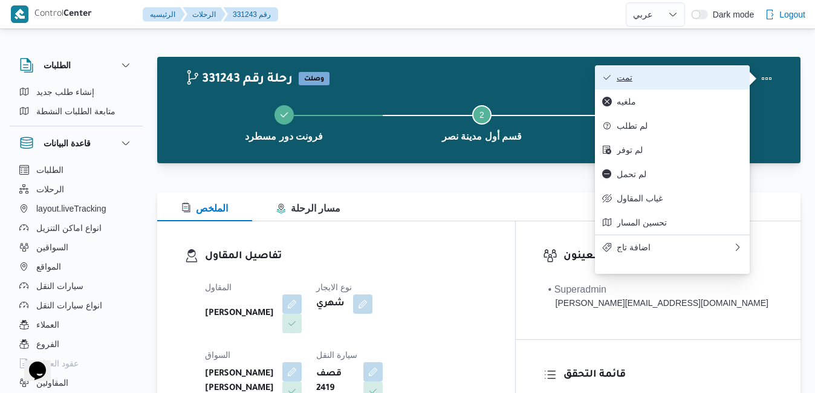
click at [695, 82] on span "تمت" at bounding box center [680, 78] width 126 height 10
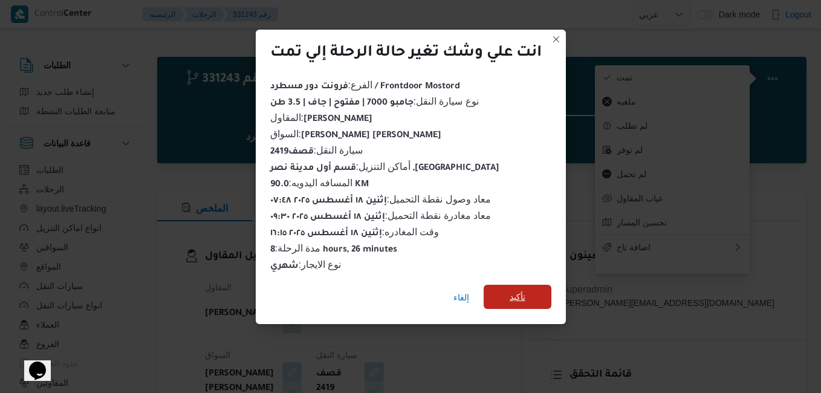
click at [523, 291] on span "تأكيد" at bounding box center [518, 297] width 16 height 15
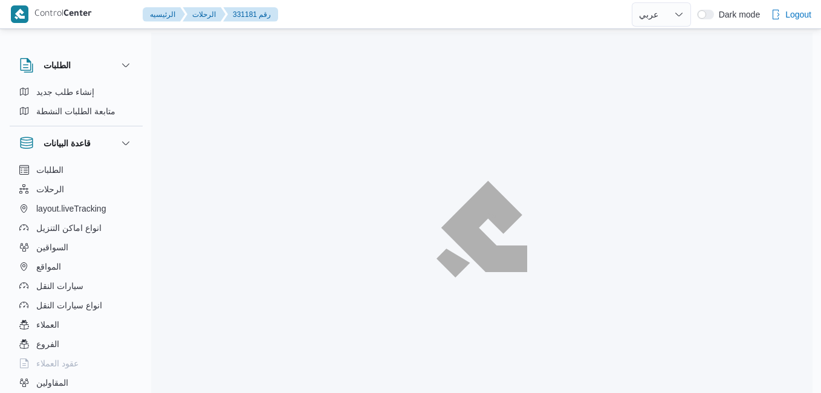
select select "ar"
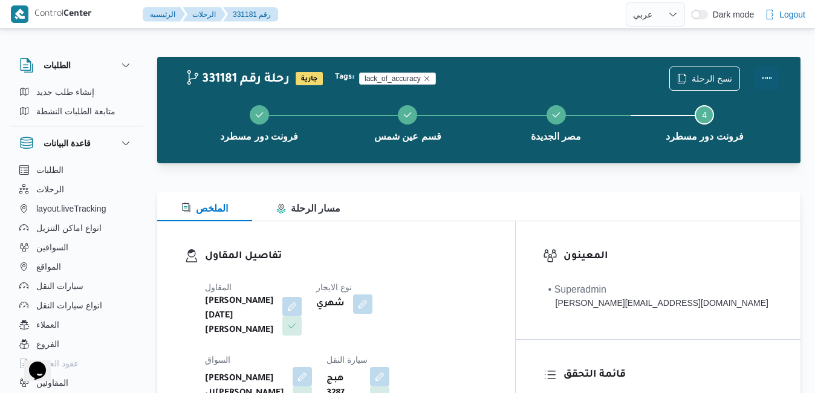
click at [769, 79] on button "Actions" at bounding box center [767, 78] width 24 height 24
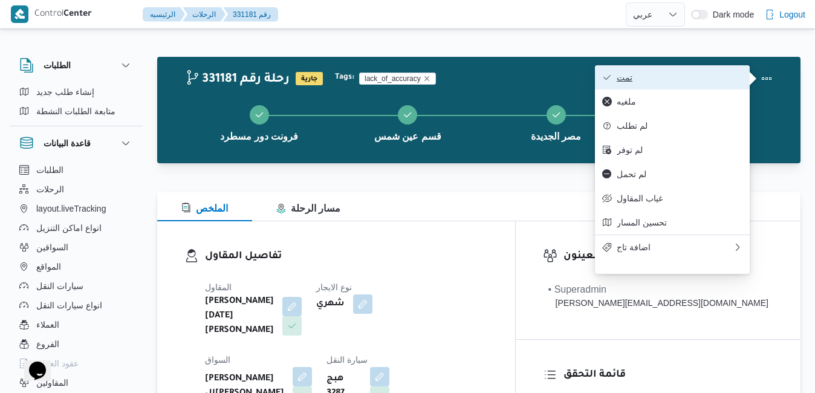
click at [695, 75] on span "تمت" at bounding box center [680, 78] width 126 height 10
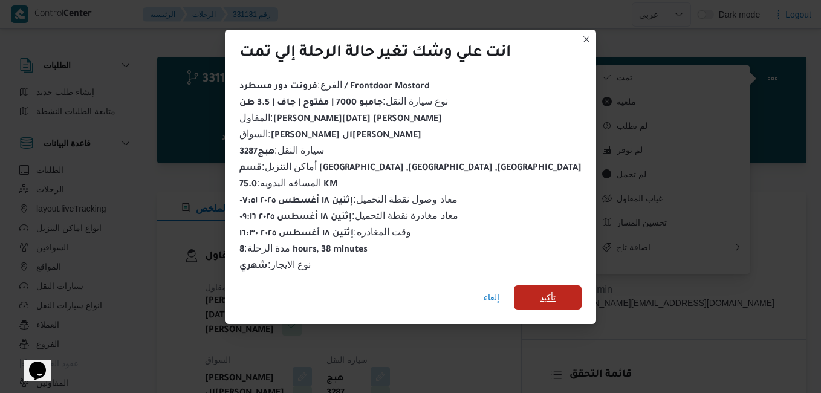
click at [538, 285] on span "تأكيد" at bounding box center [548, 297] width 68 height 24
